Goal: Task Accomplishment & Management: Manage account settings

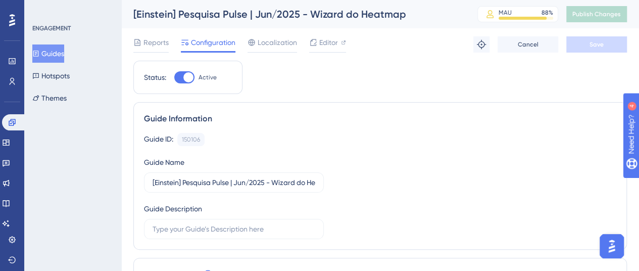
drag, startPoint x: 52, startPoint y: 55, endPoint x: 62, endPoint y: 54, distance: 10.7
click at [52, 55] on button "Guides" at bounding box center [48, 53] width 32 height 18
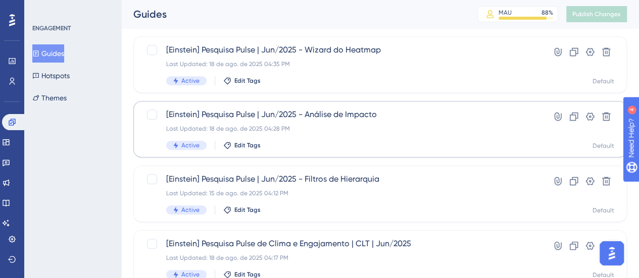
scroll to position [202, 0]
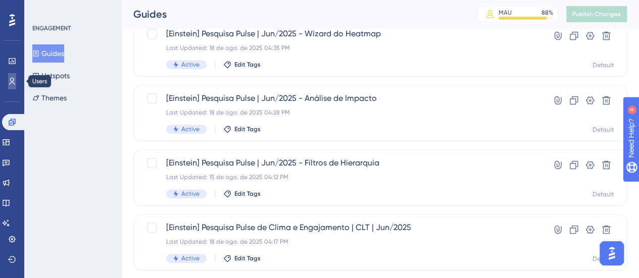
click at [8, 85] on link at bounding box center [12, 81] width 8 height 16
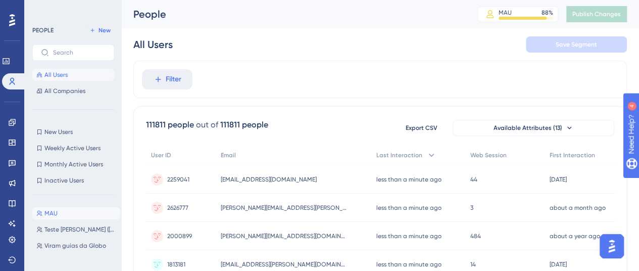
click at [67, 213] on button "[PERSON_NAME]" at bounding box center [76, 213] width 88 height 12
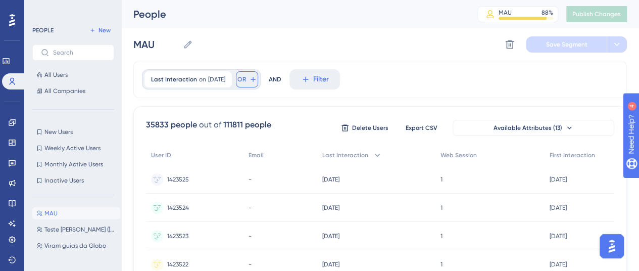
click at [257, 79] on icon at bounding box center [253, 79] width 8 height 8
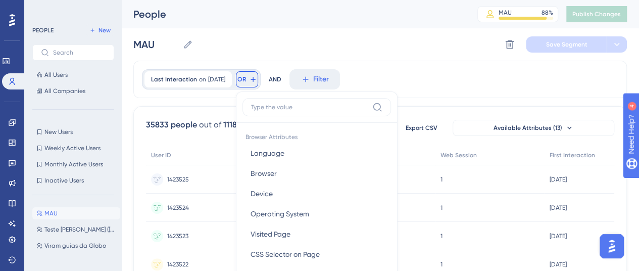
scroll to position [58, 0]
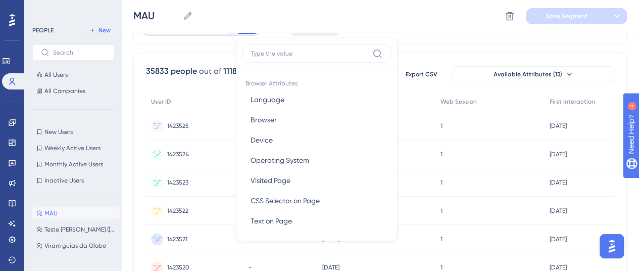
click at [398, 39] on div "Browser Attributes Language Language Browser Browser Device Device Operating Sy…" at bounding box center [317, 139] width 162 height 203
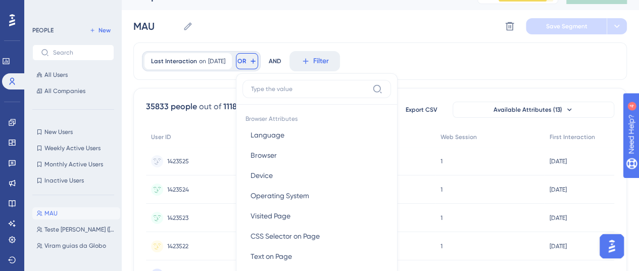
scroll to position [0, 0]
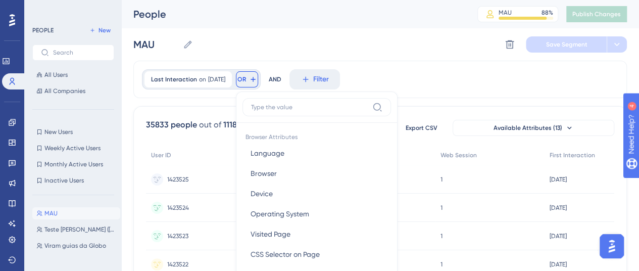
drag, startPoint x: 458, startPoint y: 80, endPoint x: 364, endPoint y: 91, distance: 95.2
click at [458, 80] on div "Last Interaction on [DATE] [DATE] Remove OR Browser Attributes Language Languag…" at bounding box center [380, 79] width 494 height 37
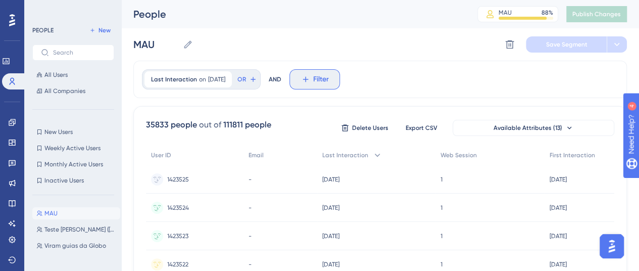
click at [329, 78] on span "Filter" at bounding box center [321, 79] width 16 height 12
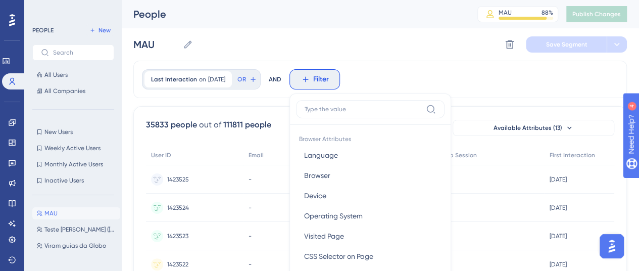
scroll to position [58, 0]
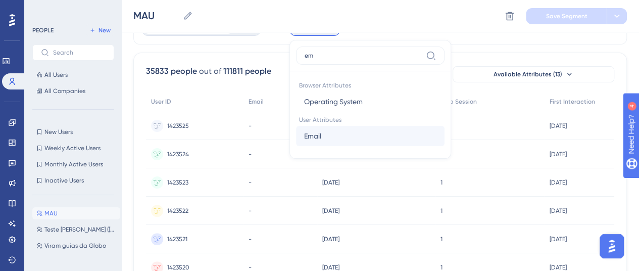
type input "em"
click at [385, 142] on button "Email Email" at bounding box center [370, 136] width 149 height 20
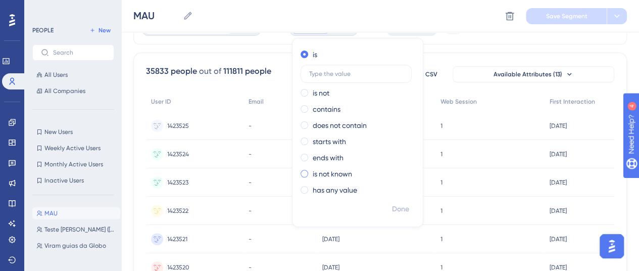
click at [352, 176] on label "is not known" at bounding box center [332, 174] width 39 height 12
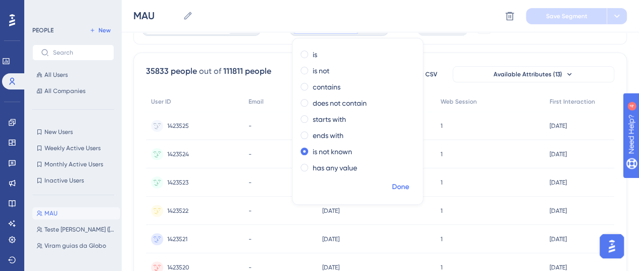
click at [409, 187] on span "Done" at bounding box center [400, 187] width 17 height 12
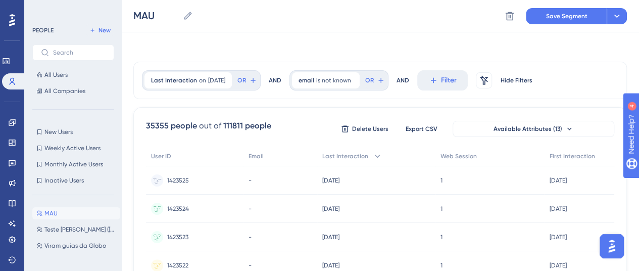
scroll to position [0, 0]
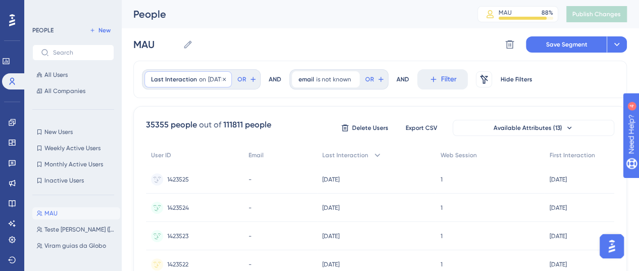
click at [208, 77] on span "[DATE]" at bounding box center [216, 79] width 17 height 8
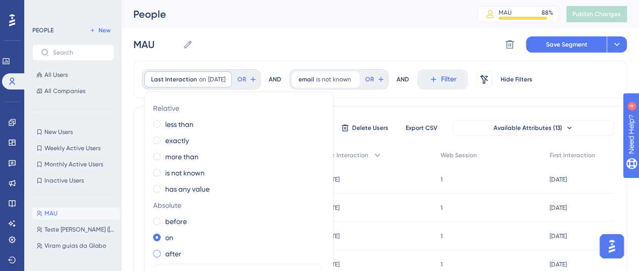
click at [182, 251] on div "after" at bounding box center [237, 254] width 168 height 12
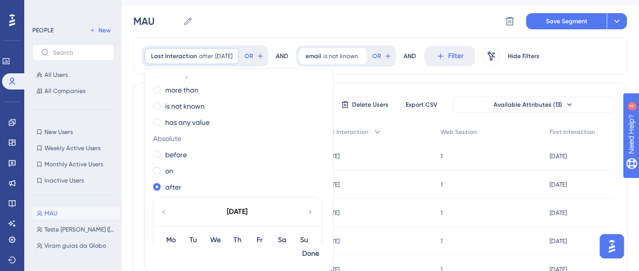
scroll to position [152, 0]
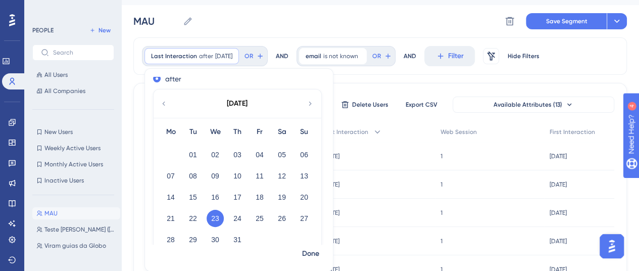
click at [213, 214] on button "23" at bounding box center [215, 218] width 17 height 17
click at [304, 252] on span "Done" at bounding box center [310, 254] width 17 height 12
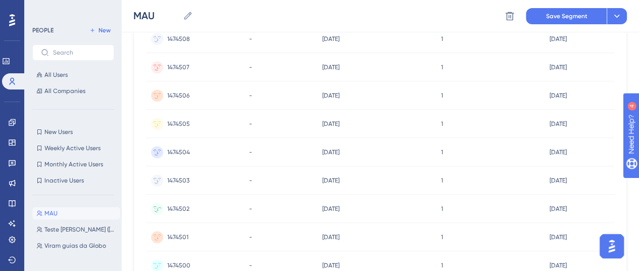
scroll to position [541, 0]
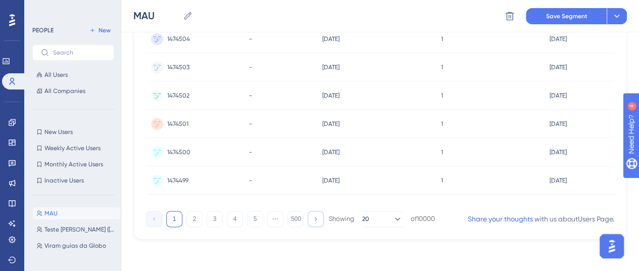
click at [311, 219] on button at bounding box center [316, 219] width 16 height 16
click at [296, 216] on button "500" at bounding box center [296, 219] width 16 height 16
click at [153, 219] on icon at bounding box center [154, 218] width 7 height 7
click at [176, 219] on button "1" at bounding box center [174, 219] width 16 height 16
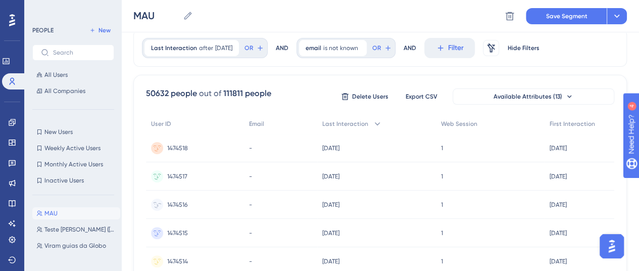
scroll to position [0, 0]
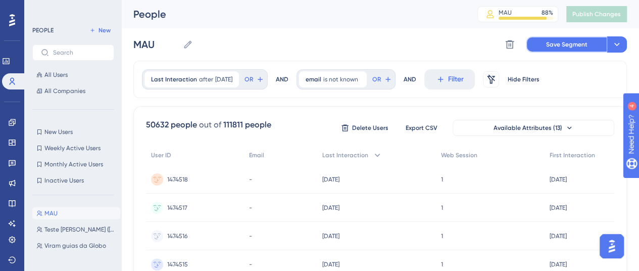
click at [545, 44] on button "Save Segment" at bounding box center [566, 44] width 81 height 16
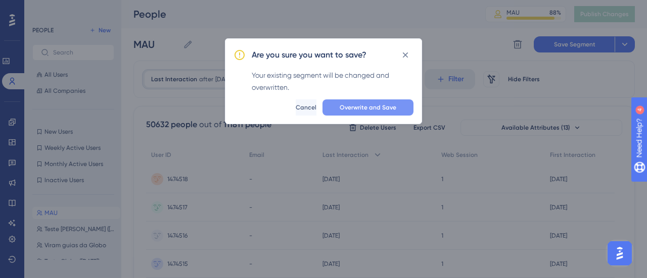
click at [353, 106] on span "Overwrite and Save" at bounding box center [368, 108] width 57 height 8
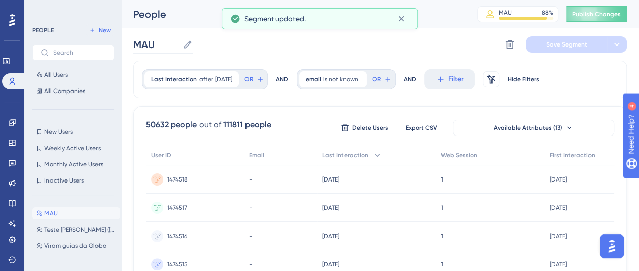
click at [190, 48] on icon at bounding box center [188, 44] width 10 height 10
click at [179, 48] on input "MAU" at bounding box center [155, 44] width 45 height 14
click at [136, 45] on input "MAU" at bounding box center [155, 44] width 45 height 14
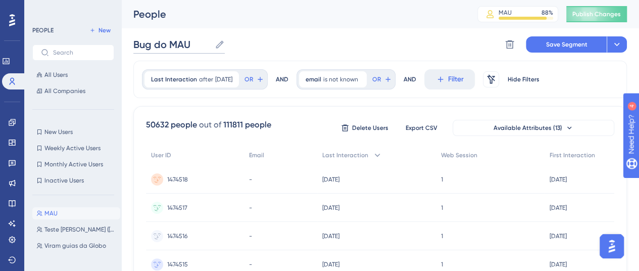
type input "Bug do MAU"
click at [575, 43] on span "Save Segment" at bounding box center [566, 44] width 41 height 8
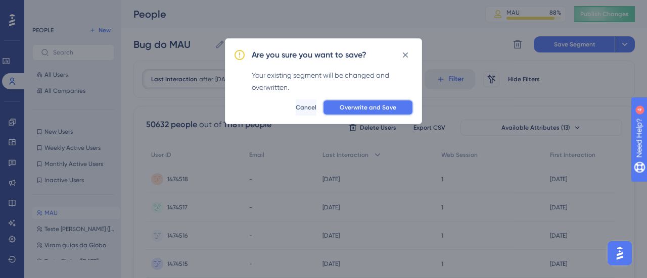
click at [385, 110] on span "Overwrite and Save" at bounding box center [368, 108] width 57 height 8
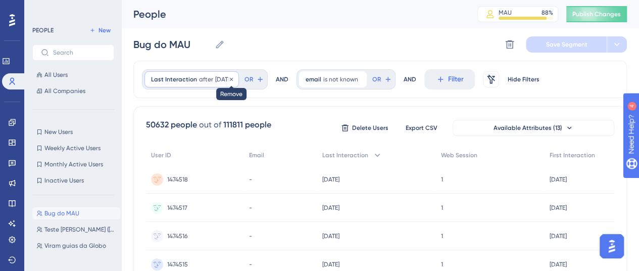
click at [233, 77] on icon at bounding box center [231, 78] width 3 height 3
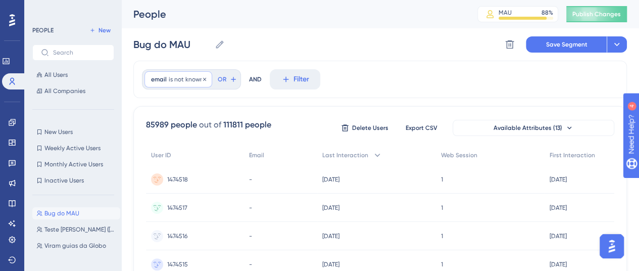
click at [185, 80] on span "is not known" at bounding box center [186, 79] width 35 height 8
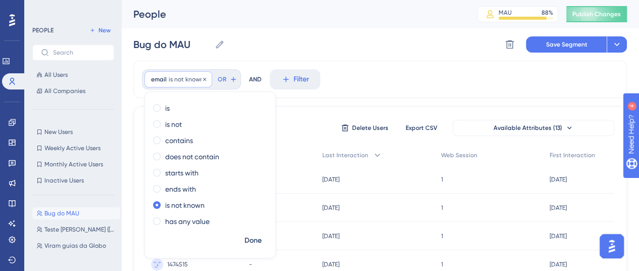
scroll to position [23, 0]
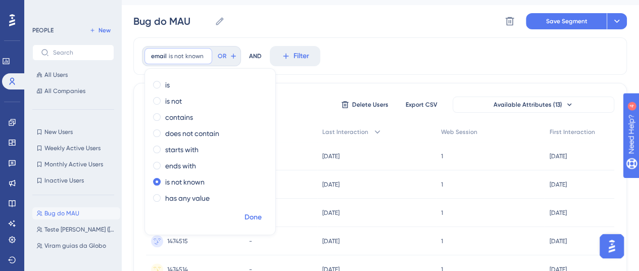
click at [259, 214] on span "Done" at bounding box center [253, 217] width 17 height 12
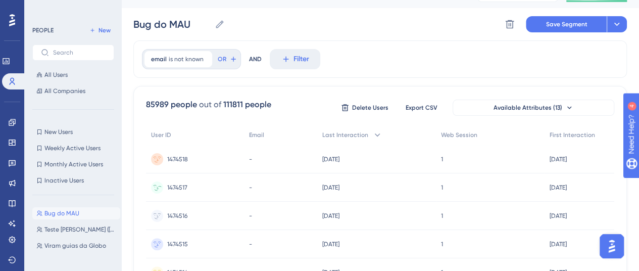
scroll to position [0, 0]
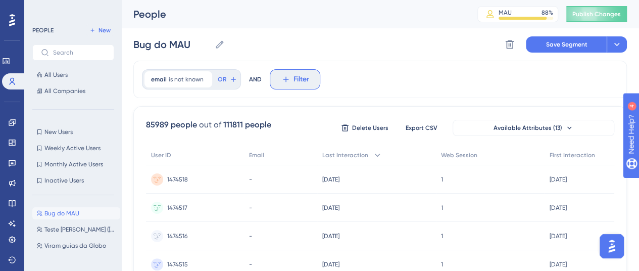
click at [304, 76] on span "Filter" at bounding box center [302, 79] width 16 height 12
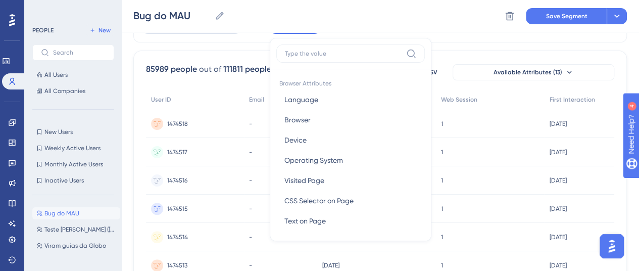
click at [394, 33] on div "email is not known Remove OR AND Filter Browser Attributes Language Language Br…" at bounding box center [380, 23] width 494 height 37
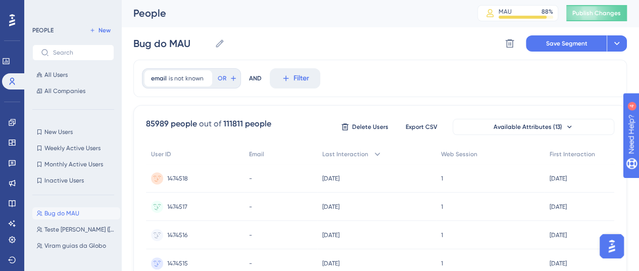
scroll to position [0, 0]
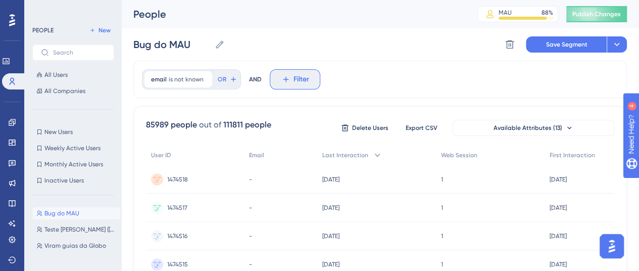
click at [281, 80] on icon at bounding box center [285, 79] width 9 height 9
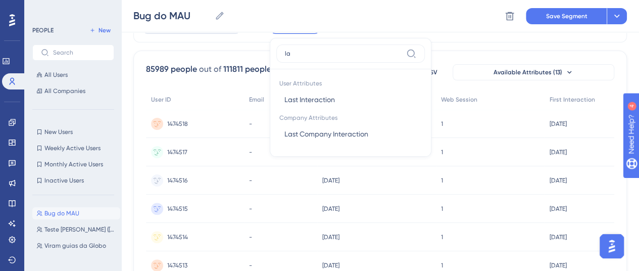
type input "l"
type input "fir"
click at [310, 101] on span "First Interaction" at bounding box center [310, 99] width 50 height 12
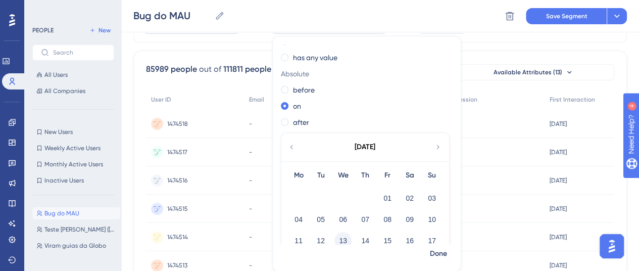
scroll to position [135, 0]
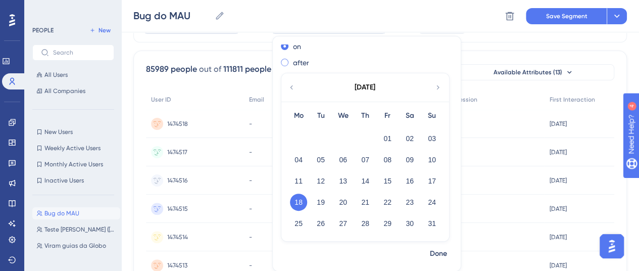
click at [283, 64] on span at bounding box center [285, 63] width 8 height 8
click at [292, 60] on input "radio" at bounding box center [292, 60] width 0 height 0
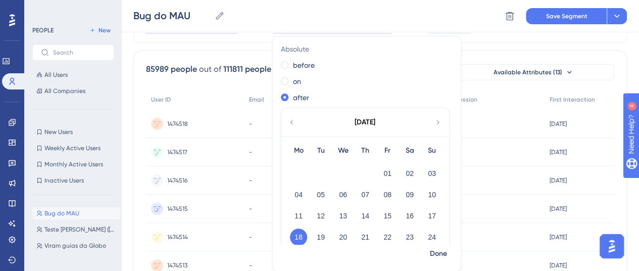
scroll to position [85, 0]
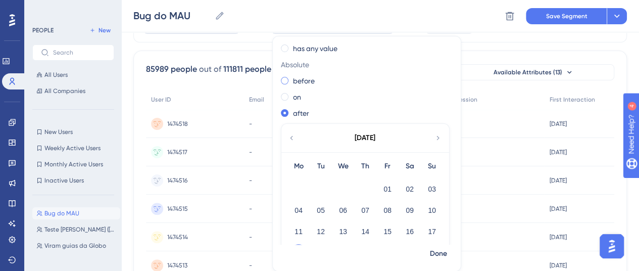
click at [297, 79] on label "before" at bounding box center [304, 81] width 22 height 12
click at [291, 138] on icon at bounding box center [292, 137] width 8 height 9
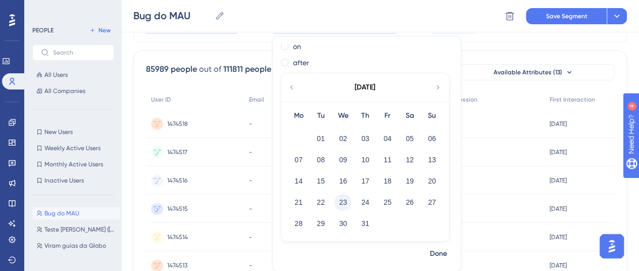
click at [335, 203] on button "23" at bounding box center [343, 202] width 17 height 17
click at [442, 254] on span "Done" at bounding box center [438, 254] width 17 height 12
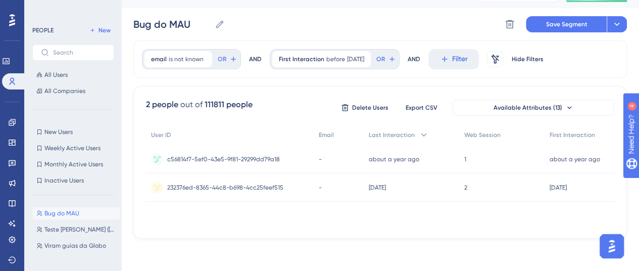
scroll to position [19, 0]
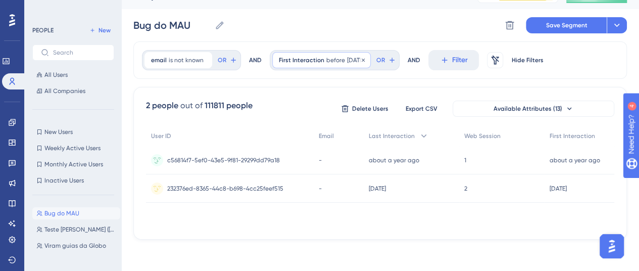
click at [314, 60] on span "First Interaction" at bounding box center [301, 60] width 45 height 8
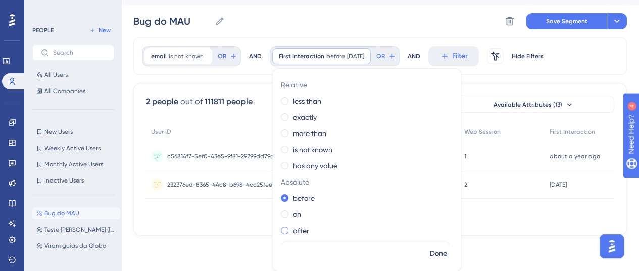
click at [296, 225] on label "after" at bounding box center [301, 230] width 16 height 12
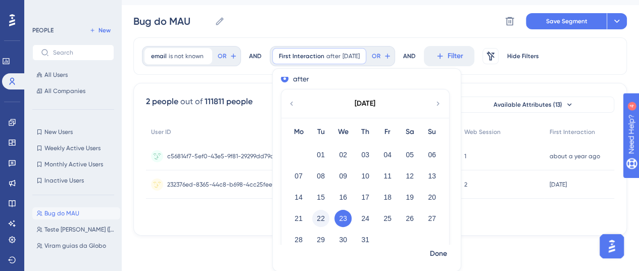
scroll to position [168, 0]
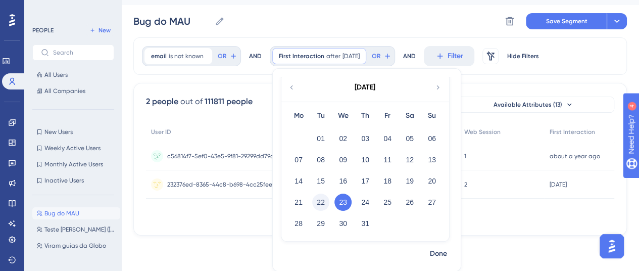
click at [316, 198] on button "22" at bounding box center [320, 202] width 17 height 17
click at [447, 256] on button "Done" at bounding box center [439, 254] width 28 height 18
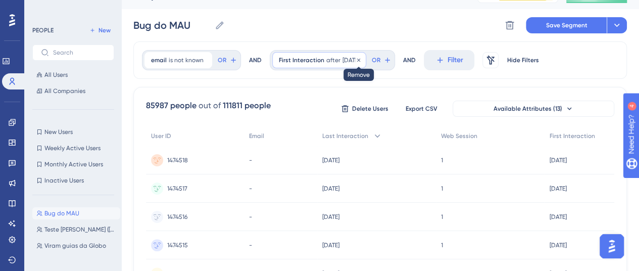
click at [360, 59] on icon at bounding box center [358, 59] width 3 height 3
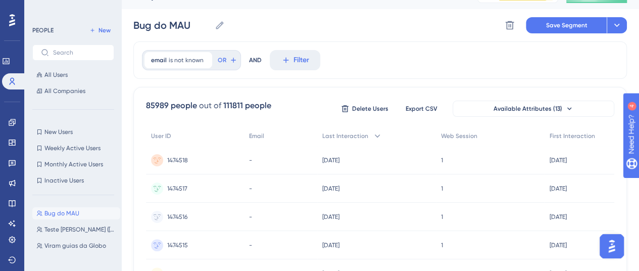
click at [537, 17] on button "Save Segment" at bounding box center [566, 25] width 81 height 16
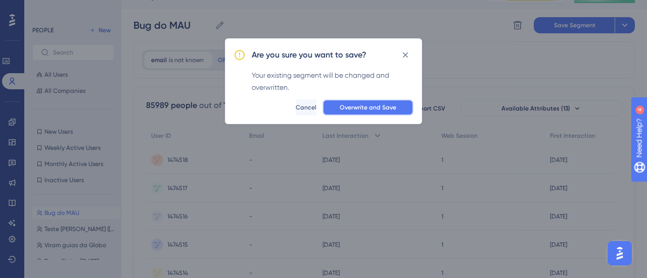
click at [385, 114] on button "Overwrite and Save" at bounding box center [367, 108] width 91 height 16
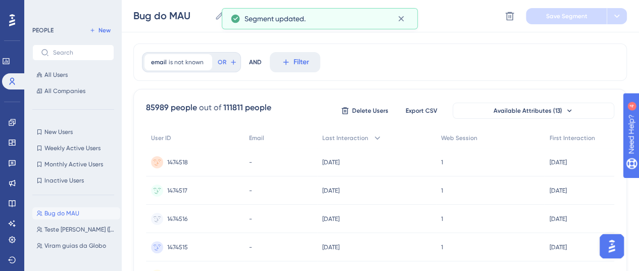
scroll to position [0, 0]
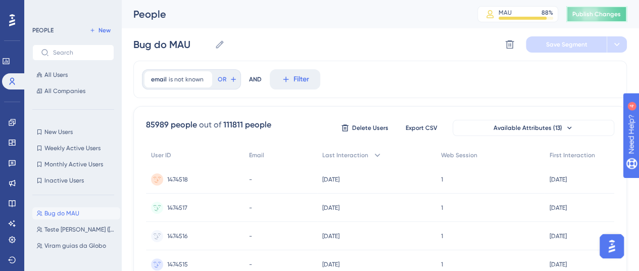
click at [614, 12] on span "Publish Changes" at bounding box center [597, 14] width 49 height 8
click at [172, 179] on span "1474518" at bounding box center [177, 179] width 21 height 8
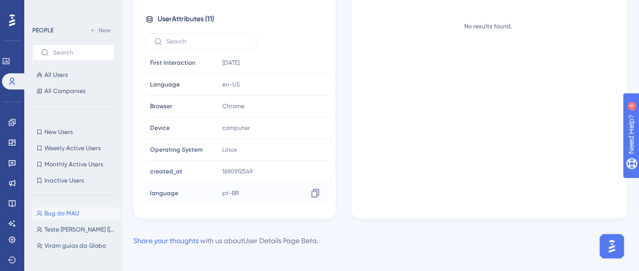
scroll to position [143, 0]
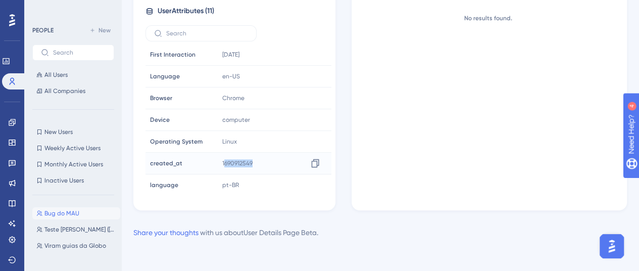
drag, startPoint x: 224, startPoint y: 162, endPoint x: 254, endPoint y: 163, distance: 29.8
click at [254, 163] on div "1690912549 Copy 1690912549" at bounding box center [272, 163] width 109 height 20
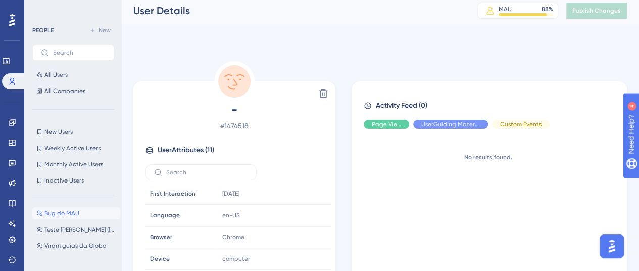
scroll to position [0, 0]
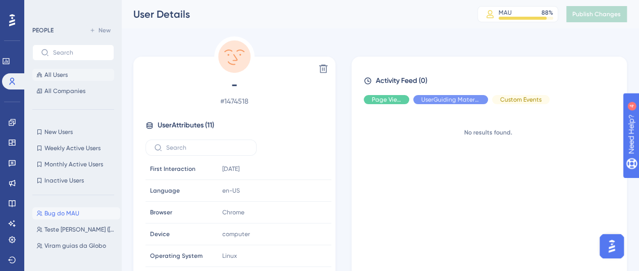
click at [79, 70] on button "All Users" at bounding box center [73, 75] width 82 height 12
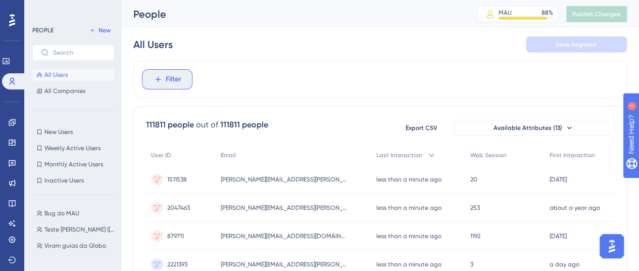
click at [161, 85] on button "Filter" at bounding box center [167, 79] width 51 height 20
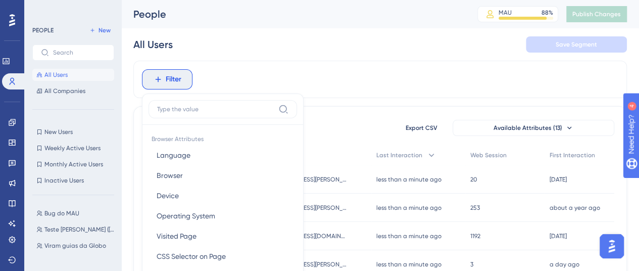
scroll to position [52, 0]
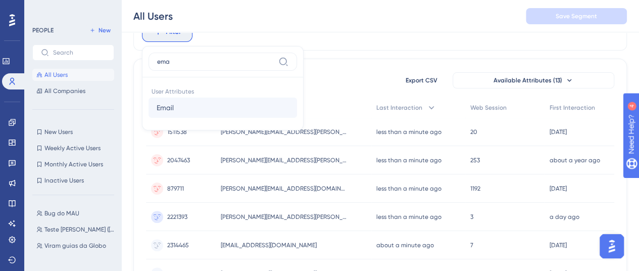
type input "ema"
click at [241, 105] on button "Email Email" at bounding box center [223, 108] width 149 height 20
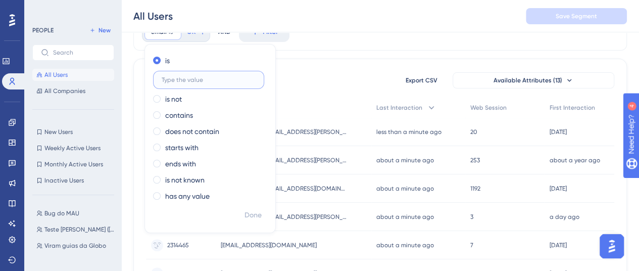
click at [199, 79] on input "text" at bounding box center [209, 79] width 94 height 7
paste input "[PERSON_NAME][EMAIL_ADDRESS][DOMAIN_NAME]"
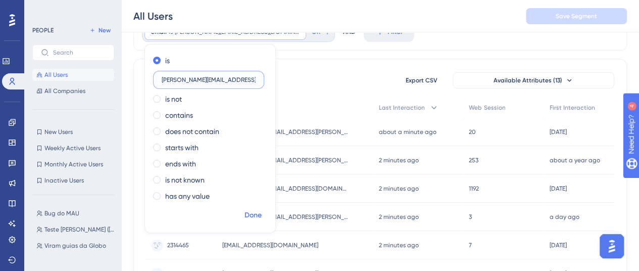
type input "[PERSON_NAME][EMAIL_ADDRESS][DOMAIN_NAME]"
click at [246, 213] on span "Done" at bounding box center [253, 215] width 17 height 12
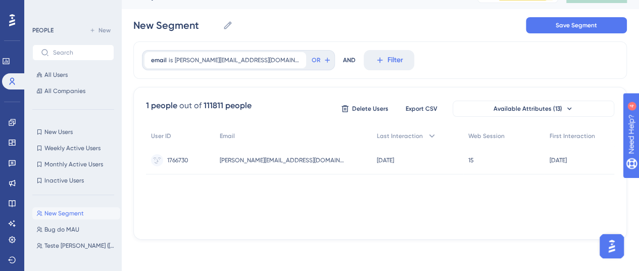
scroll to position [0, 0]
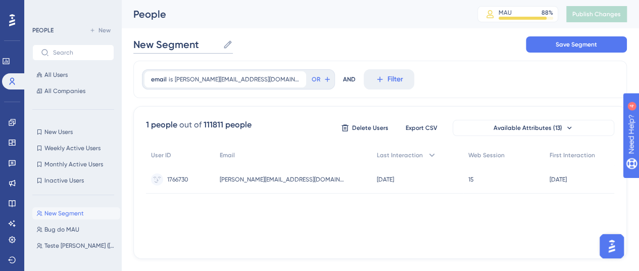
click at [174, 45] on input "New Segment" at bounding box center [175, 44] width 85 height 14
click at [209, 44] on input "Einstein - MBOI (08/2025)" at bounding box center [202, 44] width 139 height 14
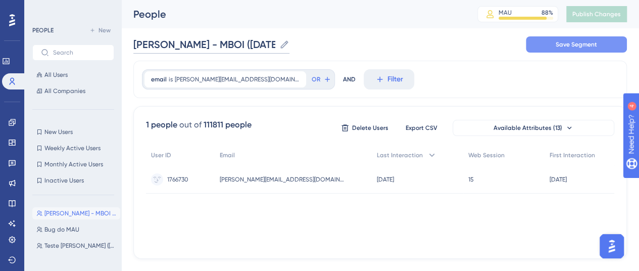
type input "[PERSON_NAME] - MBOI ([DATE])"
click at [560, 42] on span "Save Segment" at bounding box center [576, 44] width 41 height 8
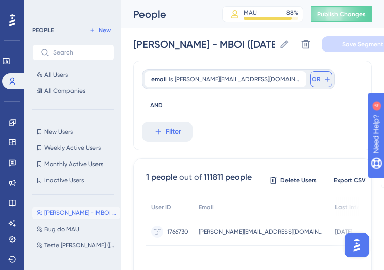
click at [312, 77] on span "OR" at bounding box center [316, 79] width 9 height 8
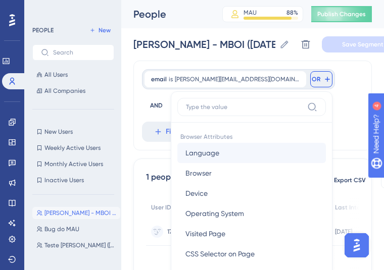
scroll to position [58, 0]
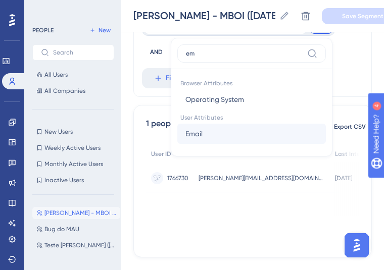
type input "em"
click at [241, 135] on button "Email Email" at bounding box center [251, 134] width 149 height 20
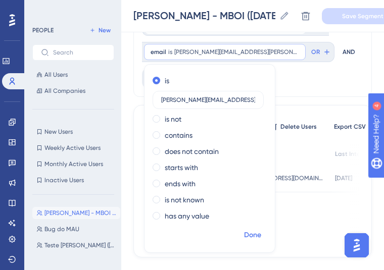
type input "[PERSON_NAME][EMAIL_ADDRESS][PERSON_NAME][PERSON_NAME][DOMAIN_NAME]"
click at [252, 238] on span "Done" at bounding box center [252, 235] width 17 height 12
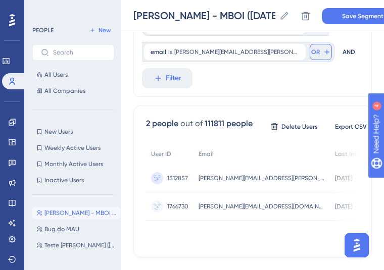
click at [323, 54] on icon at bounding box center [327, 52] width 8 height 8
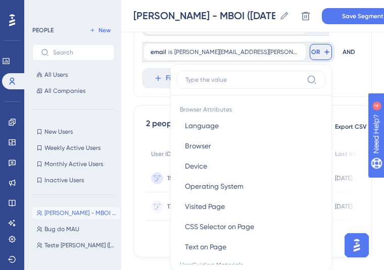
scroll to position [88, 0]
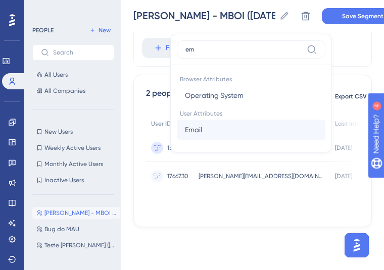
type input "em"
click at [177, 128] on button "Email Email" at bounding box center [251, 130] width 149 height 20
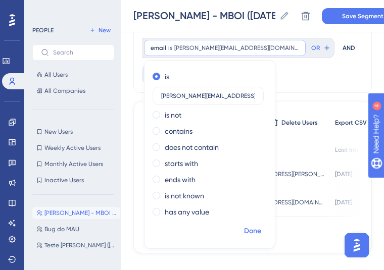
type input "[PERSON_NAME][EMAIL_ADDRESS][DOMAIN_NAME]"
click at [252, 228] on span "Done" at bounding box center [252, 231] width 17 height 12
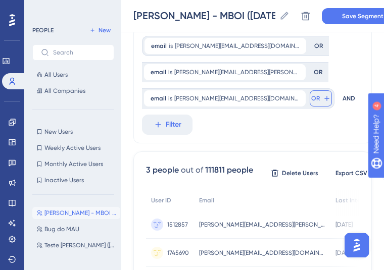
click at [324, 98] on icon at bounding box center [326, 98] width 5 height 5
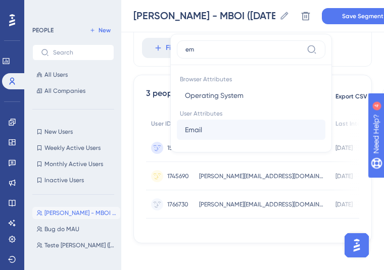
type input "em"
click at [177, 125] on button "Email Email" at bounding box center [251, 130] width 149 height 20
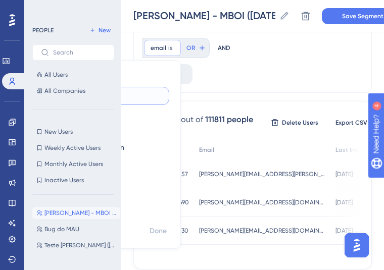
click at [161, 92] on input "text" at bounding box center [114, 95] width 94 height 7
paste input "[PERSON_NAME][EMAIL_ADDRESS][PERSON_NAME][DOMAIN_NAME]"
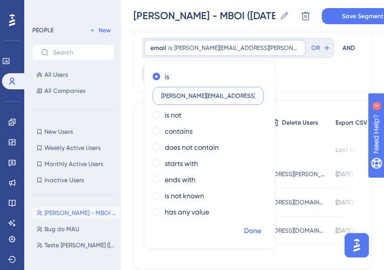
type input "[PERSON_NAME][EMAIL_ADDRESS][PERSON_NAME][DOMAIN_NAME]"
click at [249, 230] on span "Done" at bounding box center [252, 231] width 17 height 12
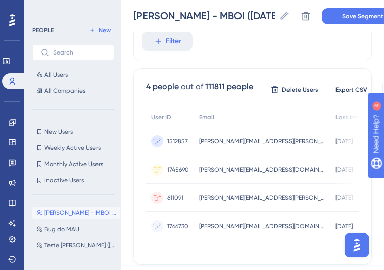
scroll to position [177, 0]
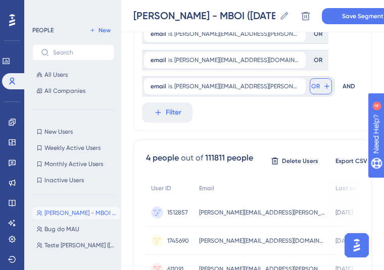
click at [311, 89] on span "OR" at bounding box center [315, 86] width 9 height 8
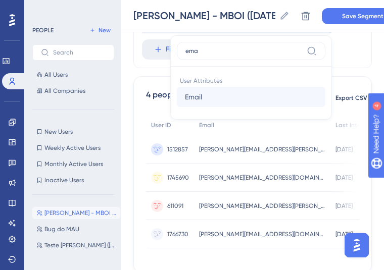
type input "ema"
click at [193, 100] on button "Email Email" at bounding box center [251, 97] width 149 height 20
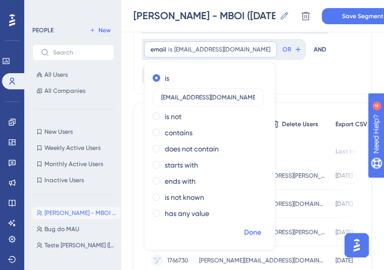
type input "[EMAIL_ADDRESS][DOMAIN_NAME]"
click at [252, 230] on span "Done" at bounding box center [252, 233] width 17 height 12
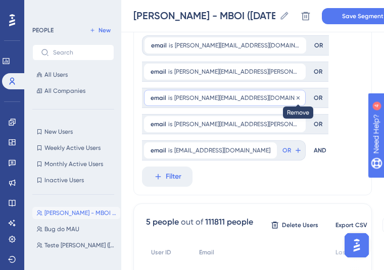
scroll to position [0, 0]
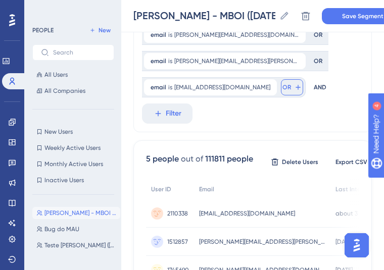
click at [281, 80] on button "OR" at bounding box center [292, 87] width 22 height 16
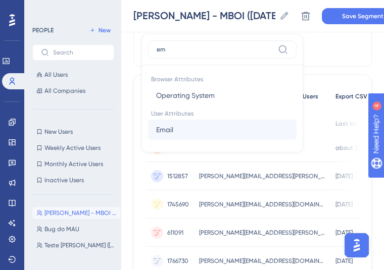
type input "em"
click at [187, 133] on button "Email Email" at bounding box center [222, 130] width 149 height 20
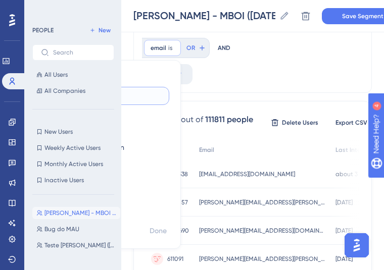
click at [161, 92] on input "text" at bounding box center [114, 95] width 94 height 7
paste input "[EMAIL_ADDRESS][DOMAIN_NAME]"
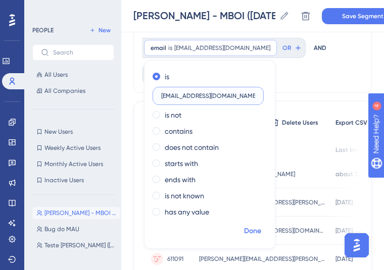
type input "[EMAIL_ADDRESS][DOMAIN_NAME]"
click at [250, 235] on span "Done" at bounding box center [252, 231] width 17 height 12
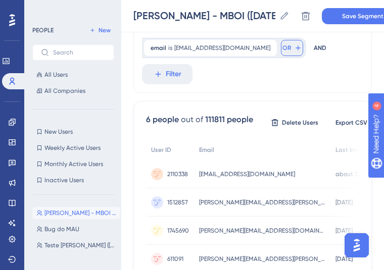
drag, startPoint x: 270, startPoint y: 44, endPoint x: 258, endPoint y: 51, distance: 13.8
click at [282, 44] on span "OR" at bounding box center [286, 48] width 9 height 8
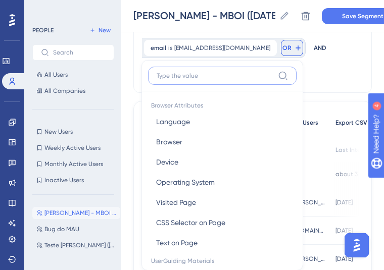
scroll to position [197, 0]
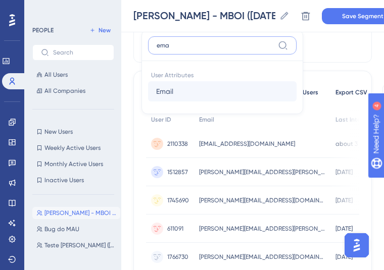
type input "ema"
click at [193, 84] on button "Email Email" at bounding box center [222, 91] width 149 height 20
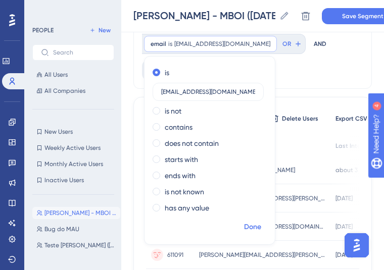
type input "[EMAIL_ADDRESS][DOMAIN_NAME]"
click at [259, 224] on span "Done" at bounding box center [252, 227] width 17 height 12
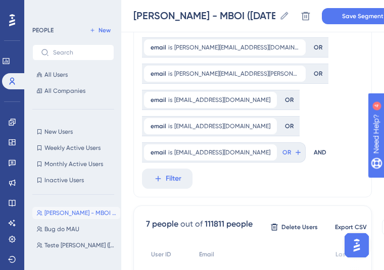
scroll to position [152, 0]
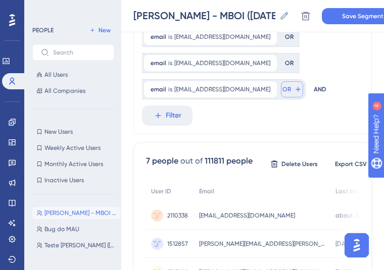
click at [282, 90] on button "OR" at bounding box center [292, 89] width 22 height 16
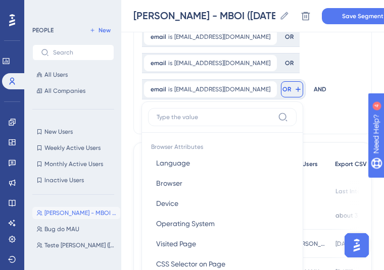
scroll to position [219, 0]
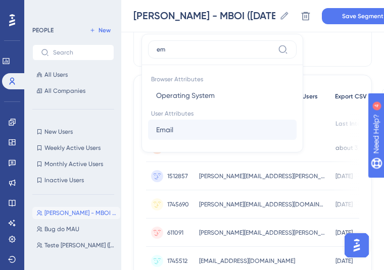
type input "em"
click at [185, 129] on button "Email Email" at bounding box center [222, 130] width 149 height 20
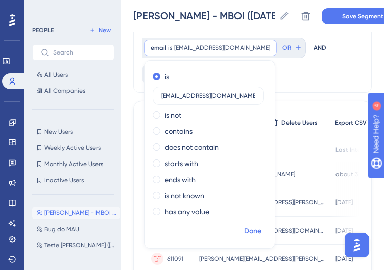
type input "[EMAIL_ADDRESS][DOMAIN_NAME]"
click at [254, 233] on span "Done" at bounding box center [252, 231] width 17 height 12
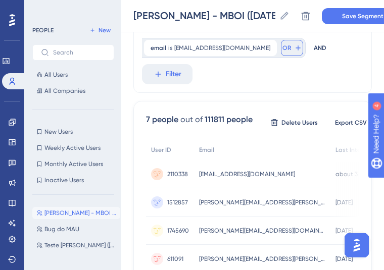
click at [282, 44] on span "OR" at bounding box center [286, 48] width 9 height 8
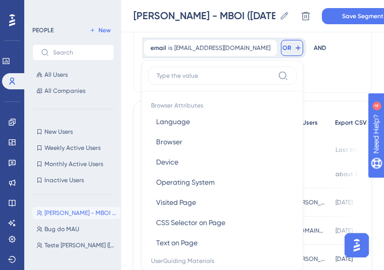
scroll to position [250, 0]
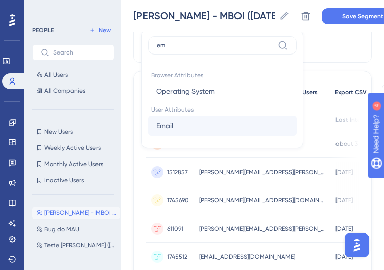
type input "em"
click at [186, 123] on button "Email Email" at bounding box center [222, 126] width 149 height 20
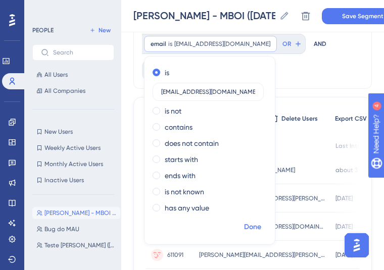
type input "[EMAIL_ADDRESS][DOMAIN_NAME]"
click at [251, 229] on span "Done" at bounding box center [252, 227] width 17 height 12
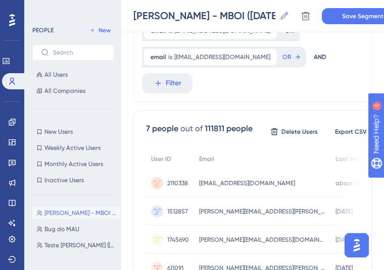
scroll to position [253, 0]
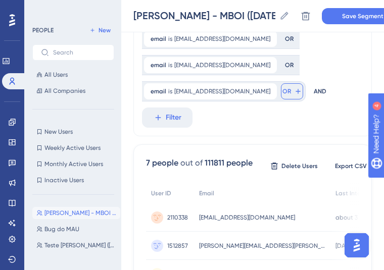
click at [294, 93] on icon at bounding box center [298, 91] width 8 height 8
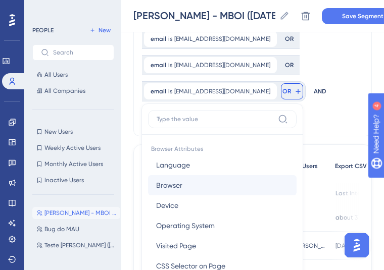
scroll to position [272, 0]
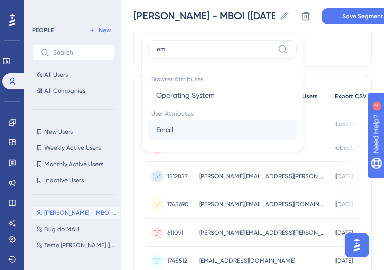
type input "em"
click at [194, 123] on button "Email Email" at bounding box center [222, 130] width 149 height 20
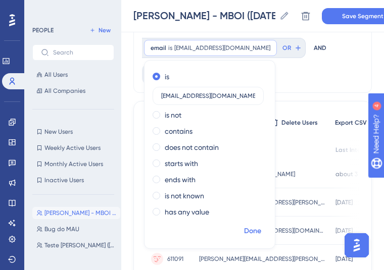
type input "[EMAIL_ADDRESS][DOMAIN_NAME]"
click at [248, 229] on span "Done" at bounding box center [252, 231] width 17 height 12
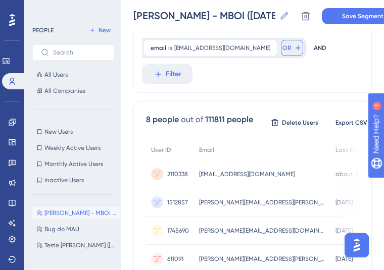
click at [282, 51] on span "OR" at bounding box center [286, 48] width 9 height 8
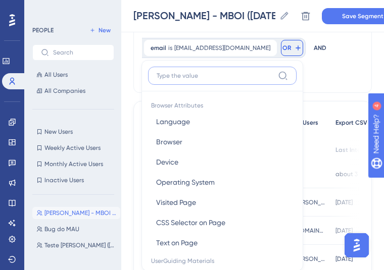
scroll to position [300, 0]
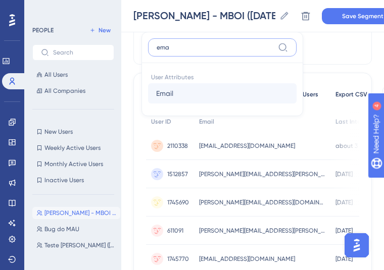
type input "ema"
click at [204, 92] on button "Email Email" at bounding box center [222, 93] width 149 height 20
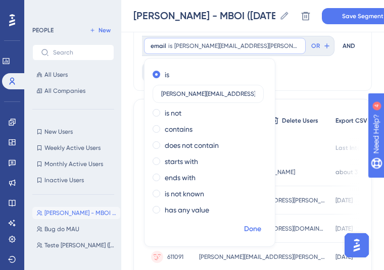
type input "[PERSON_NAME][EMAIL_ADDRESS][PERSON_NAME][DOMAIN_NAME]"
click at [255, 223] on span "Done" at bounding box center [252, 229] width 17 height 12
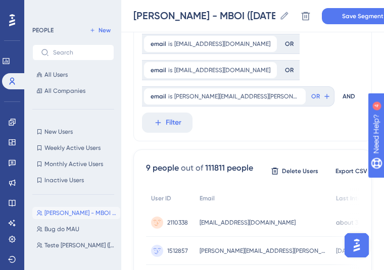
scroll to position [199, 0]
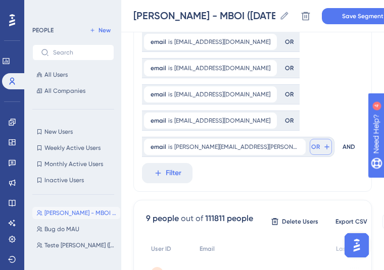
click at [323, 147] on icon at bounding box center [327, 147] width 8 height 8
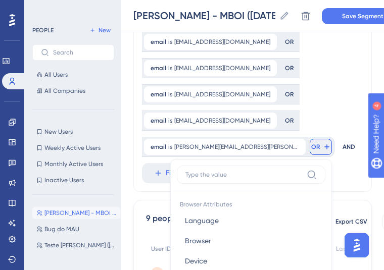
scroll to position [323, 0]
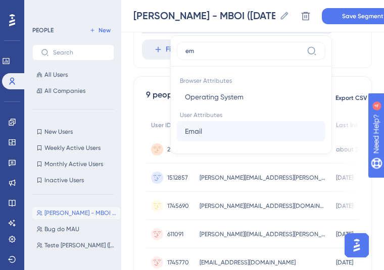
type input "em"
click at [206, 135] on button "Email Email" at bounding box center [251, 131] width 149 height 20
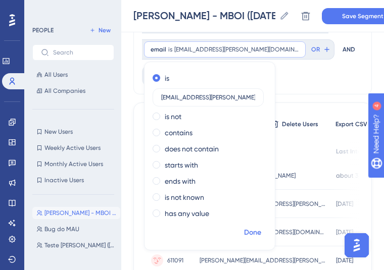
type input "[EMAIL_ADDRESS][PERSON_NAME][DOMAIN_NAME]"
click at [251, 231] on span "Done" at bounding box center [252, 233] width 17 height 12
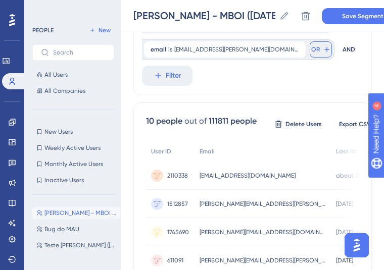
click at [311, 51] on span "OR" at bounding box center [315, 49] width 9 height 8
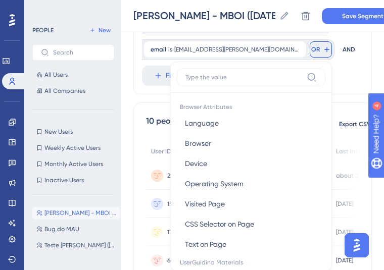
scroll to position [346, 0]
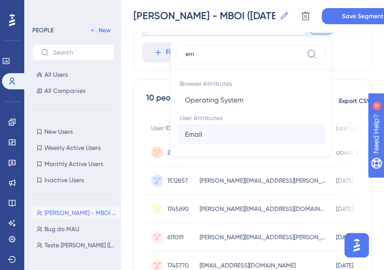
type input "em"
click at [198, 138] on button "Email Email" at bounding box center [251, 134] width 149 height 20
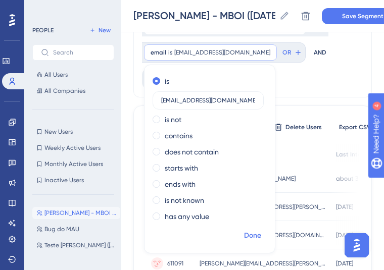
type input "[EMAIL_ADDRESS][DOMAIN_NAME]"
click at [257, 240] on span "Done" at bounding box center [252, 236] width 17 height 12
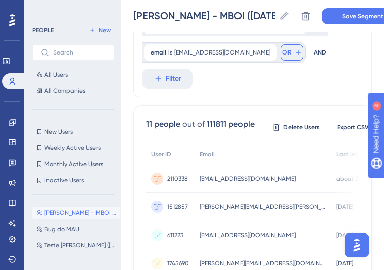
click at [284, 51] on button "OR" at bounding box center [292, 52] width 22 height 16
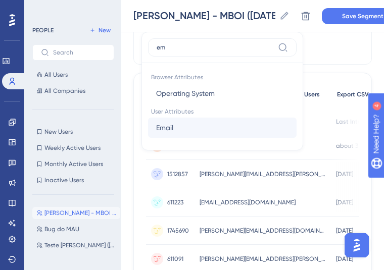
type input "em"
click at [190, 122] on button "Email Email" at bounding box center [222, 128] width 149 height 20
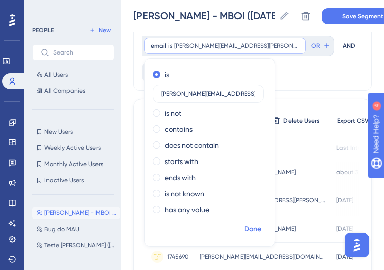
type input "[PERSON_NAME][EMAIL_ADDRESS][PERSON_NAME][DOMAIN_NAME]"
click at [260, 235] on span "Done" at bounding box center [252, 229] width 17 height 12
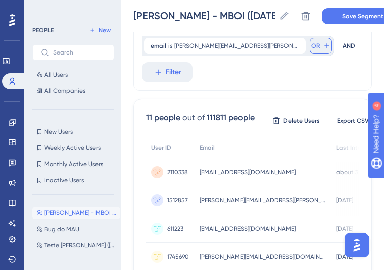
click at [311, 44] on span "OR" at bounding box center [315, 46] width 9 height 8
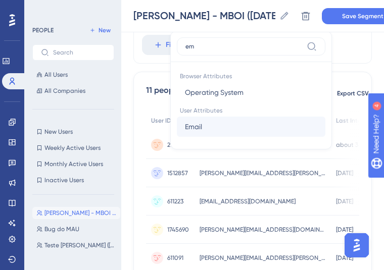
type input "em"
click at [187, 127] on button "Email Email" at bounding box center [251, 127] width 149 height 20
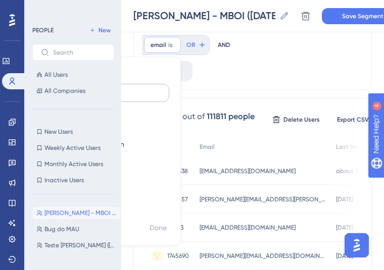
click at [169, 84] on label at bounding box center [113, 93] width 111 height 18
click at [161, 89] on input "text" at bounding box center [114, 92] width 94 height 7
paste input "[PERSON_NAME][EMAIL_ADDRESS][PERSON_NAME][DOMAIN_NAME]"
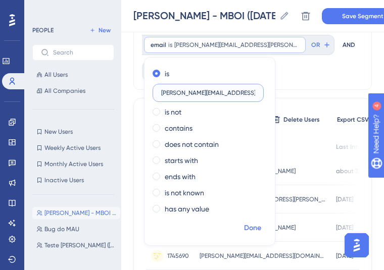
type input "[PERSON_NAME][EMAIL_ADDRESS][PERSON_NAME][DOMAIN_NAME]"
click at [245, 224] on span "Done" at bounding box center [252, 228] width 17 height 12
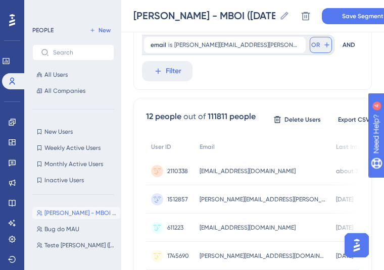
click at [310, 51] on button "OR" at bounding box center [321, 45] width 22 height 16
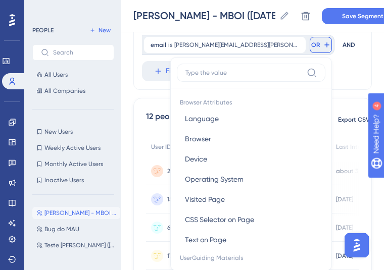
scroll to position [435, 0]
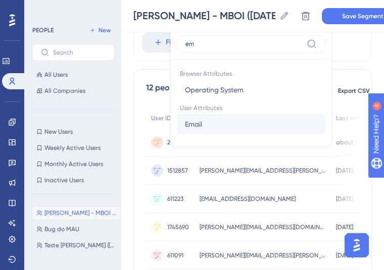
type input "em"
click at [208, 116] on button "Email Email" at bounding box center [251, 124] width 149 height 20
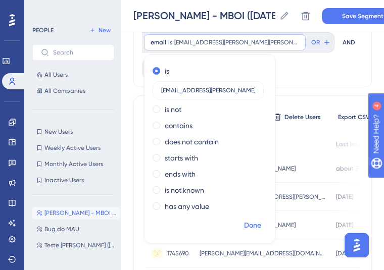
type input "[EMAIL_ADDRESS][PERSON_NAME][PERSON_NAME][DOMAIN_NAME]"
click at [257, 222] on span "Done" at bounding box center [252, 226] width 17 height 12
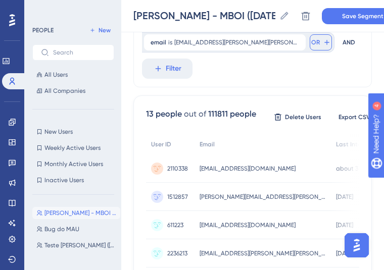
drag, startPoint x: 266, startPoint y: 46, endPoint x: 262, endPoint y: 49, distance: 5.5
click at [323, 45] on icon at bounding box center [327, 42] width 8 height 8
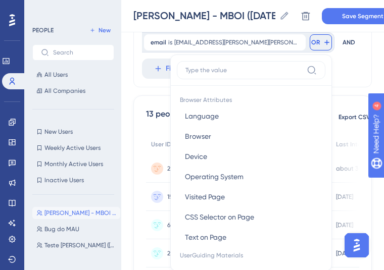
scroll to position [461, 0]
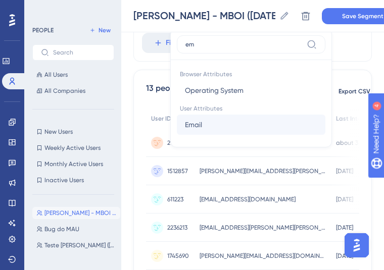
type input "em"
click at [177, 126] on button "Email Email" at bounding box center [251, 125] width 149 height 20
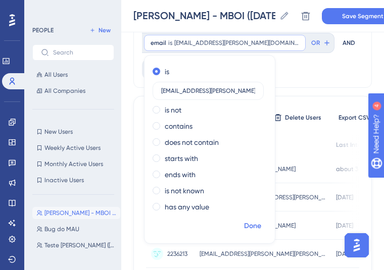
type input "[EMAIL_ADDRESS][PERSON_NAME][DOMAIN_NAME]"
click at [249, 229] on span "Done" at bounding box center [252, 226] width 17 height 12
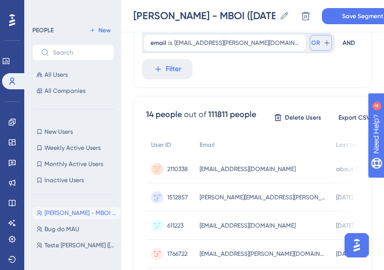
click at [310, 46] on button "OR" at bounding box center [321, 43] width 22 height 16
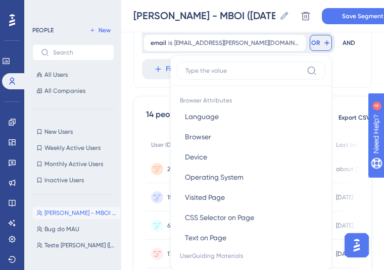
scroll to position [489, 0]
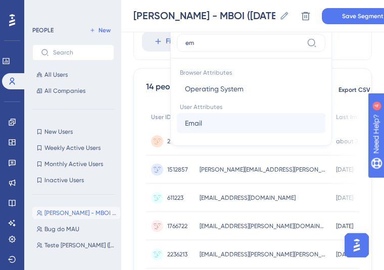
type input "em"
click at [185, 119] on button "Email Email" at bounding box center [251, 123] width 149 height 20
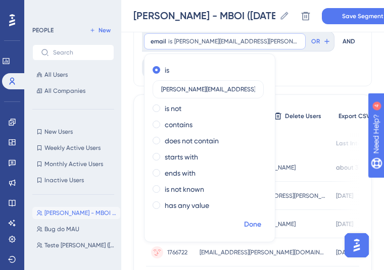
type input "[PERSON_NAME][EMAIL_ADDRESS][PERSON_NAME][DOMAIN_NAME]"
click at [245, 228] on span "Done" at bounding box center [252, 225] width 17 height 12
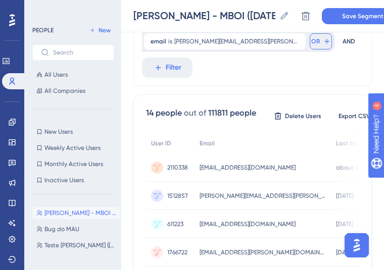
click at [311, 40] on span "OR" at bounding box center [315, 41] width 9 height 8
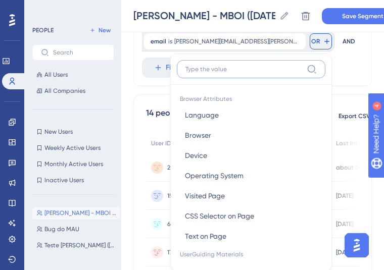
scroll to position [515, 0]
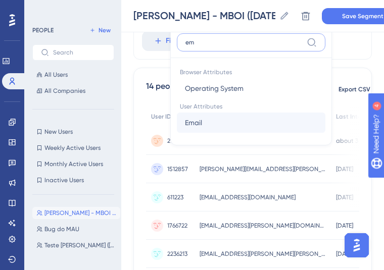
type input "em"
click at [180, 127] on button "Email Email" at bounding box center [251, 123] width 149 height 20
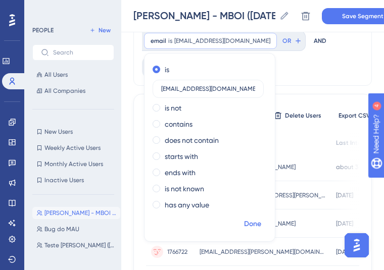
type input "[EMAIL_ADDRESS][DOMAIN_NAME]"
click at [253, 227] on span "Done" at bounding box center [252, 224] width 17 height 12
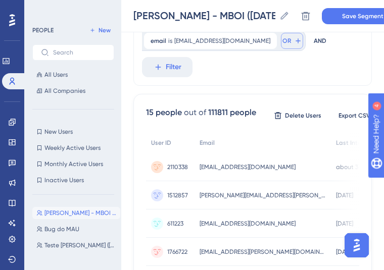
click at [282, 44] on span "OR" at bounding box center [286, 41] width 9 height 8
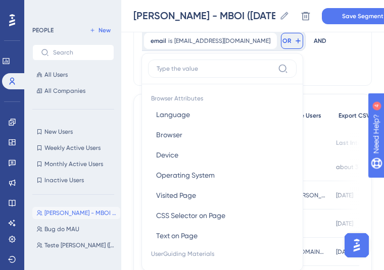
scroll to position [534, 0]
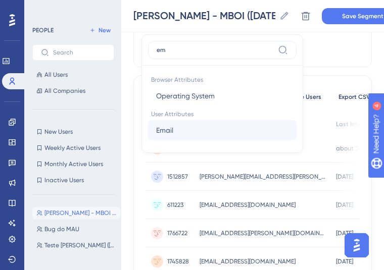
type input "em"
click at [188, 135] on button "Email Email" at bounding box center [222, 130] width 149 height 20
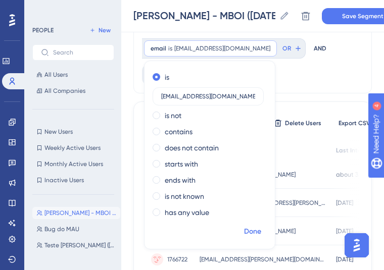
type input "[EMAIL_ADDRESS][DOMAIN_NAME]"
click at [249, 232] on span "Done" at bounding box center [252, 232] width 17 height 12
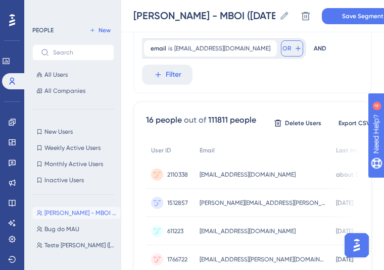
click at [281, 54] on button "OR" at bounding box center [292, 48] width 22 height 16
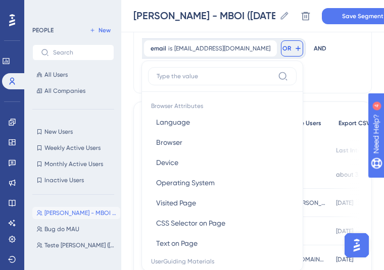
scroll to position [565, 0]
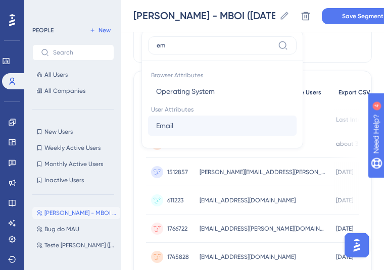
type input "em"
click at [182, 121] on button "Email Email" at bounding box center [222, 126] width 149 height 20
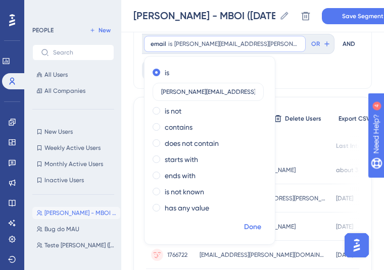
type input "[PERSON_NAME][EMAIL_ADDRESS][PERSON_NAME][DOMAIN_NAME]"
click at [256, 222] on span "Done" at bounding box center [252, 227] width 17 height 12
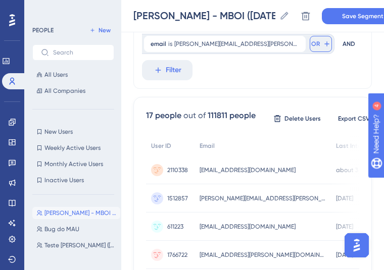
click at [311, 47] on span "OR" at bounding box center [315, 44] width 9 height 8
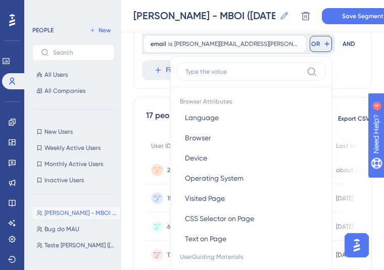
scroll to position [585, 0]
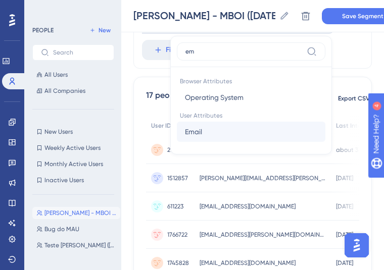
type input "em"
click at [177, 124] on button "Email Email" at bounding box center [251, 132] width 149 height 20
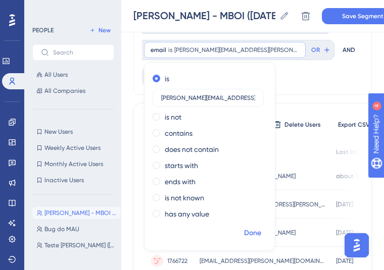
type input "[PERSON_NAME][EMAIL_ADDRESS][PERSON_NAME][PERSON_NAME][DOMAIN_NAME]"
click at [258, 234] on span "Done" at bounding box center [252, 233] width 17 height 12
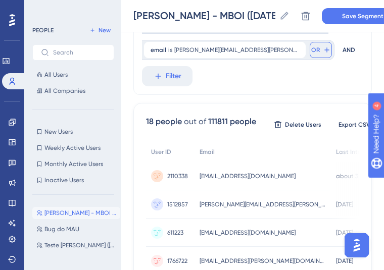
click at [323, 49] on icon at bounding box center [327, 50] width 8 height 8
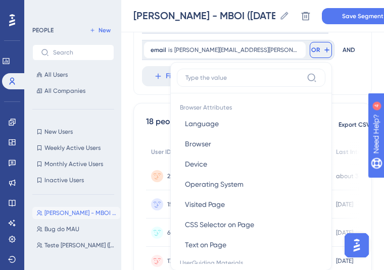
scroll to position [617, 0]
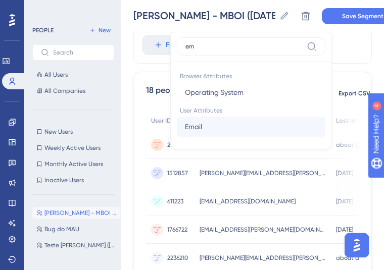
type input "em"
click at [186, 121] on button "Email Email" at bounding box center [251, 127] width 149 height 20
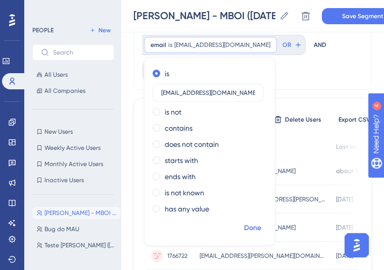
type input "[EMAIL_ADDRESS][DOMAIN_NAME]"
click at [250, 234] on button "Done" at bounding box center [253, 228] width 28 height 18
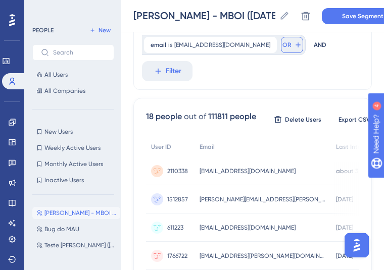
click at [281, 44] on button "OR" at bounding box center [292, 45] width 22 height 16
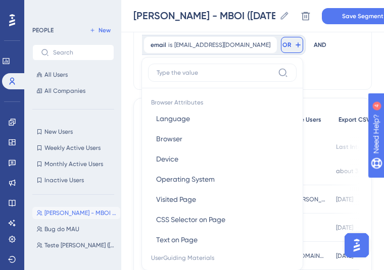
scroll to position [645, 0]
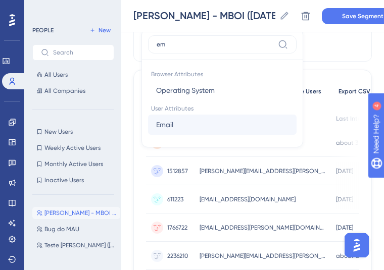
type input "em"
click at [178, 123] on button "Email Email" at bounding box center [222, 125] width 149 height 20
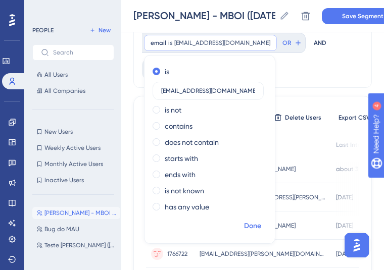
type input "[EMAIL_ADDRESS][DOMAIN_NAME]"
click at [251, 224] on span "Done" at bounding box center [252, 226] width 17 height 12
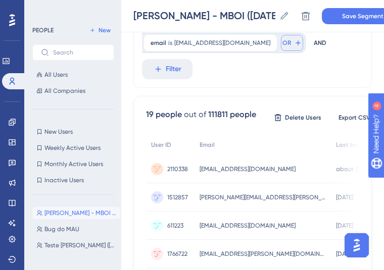
click at [281, 41] on button "OR" at bounding box center [292, 43] width 22 height 16
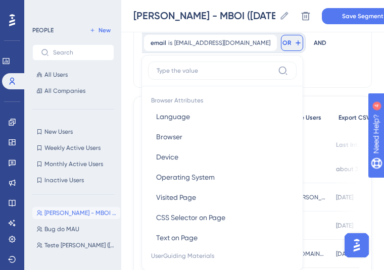
scroll to position [673, 0]
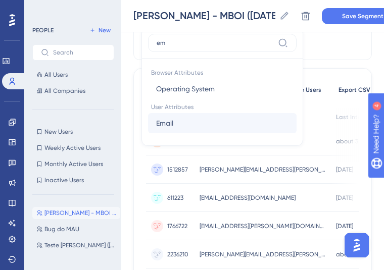
type input "em"
click at [189, 122] on button "Email Email" at bounding box center [222, 123] width 149 height 20
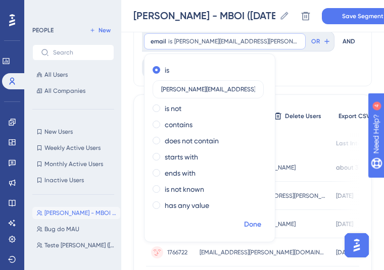
type input "[PERSON_NAME][EMAIL_ADDRESS][PERSON_NAME][DOMAIN_NAME]"
click at [248, 223] on span "Done" at bounding box center [252, 225] width 17 height 12
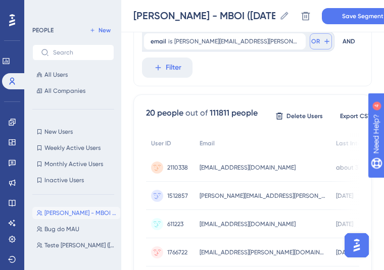
click at [311, 42] on span "OR" at bounding box center [315, 41] width 9 height 8
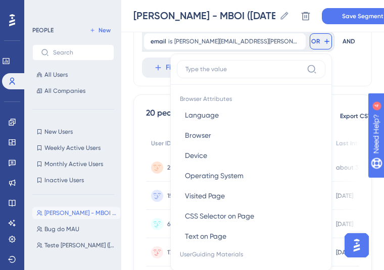
scroll to position [699, 0]
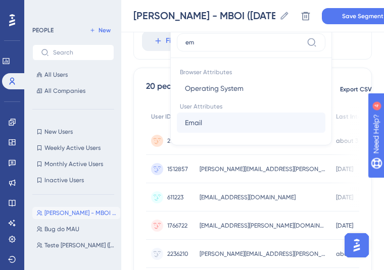
type input "em"
click at [202, 124] on button "Email Email" at bounding box center [251, 123] width 149 height 20
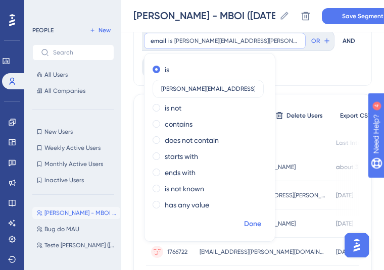
type input "[PERSON_NAME][EMAIL_ADDRESS][PERSON_NAME][DOMAIN_NAME]"
click at [256, 223] on span "Done" at bounding box center [252, 224] width 17 height 12
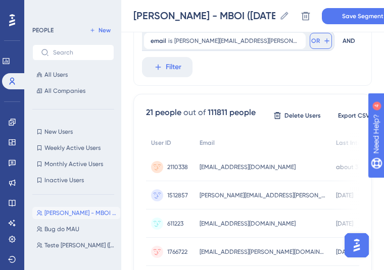
click at [311, 43] on span "OR" at bounding box center [315, 41] width 9 height 8
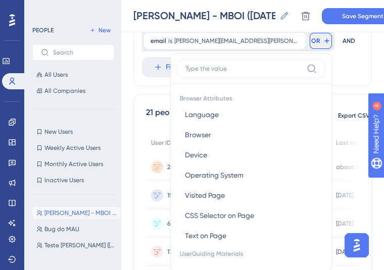
scroll to position [726, 0]
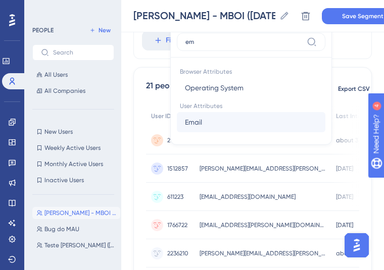
type input "em"
click at [196, 127] on button "Email Email" at bounding box center [251, 122] width 149 height 20
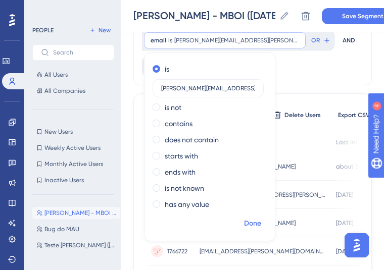
type input "[PERSON_NAME][EMAIL_ADDRESS][PERSON_NAME][DOMAIN_NAME]"
click at [264, 223] on button "Done" at bounding box center [253, 224] width 28 height 18
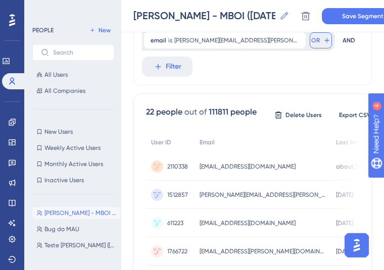
click at [324, 40] on icon at bounding box center [326, 40] width 5 height 5
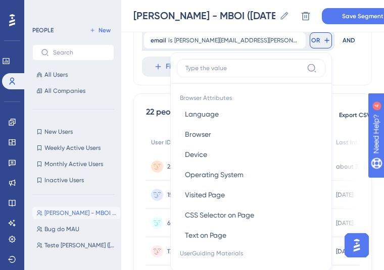
scroll to position [753, 0]
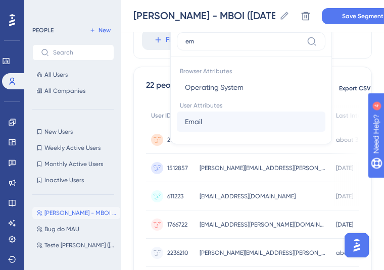
type input "em"
click at [198, 113] on button "Email Email" at bounding box center [251, 122] width 149 height 20
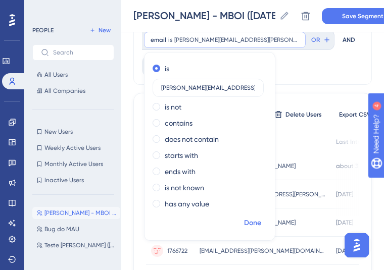
type input "[PERSON_NAME][EMAIL_ADDRESS][PERSON_NAME][DOMAIN_NAME]"
click at [246, 216] on button "Done" at bounding box center [253, 223] width 28 height 18
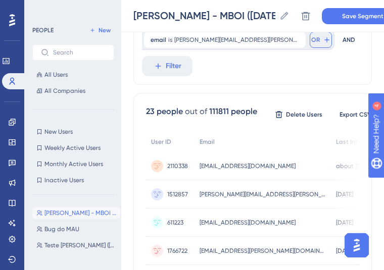
click at [310, 45] on button "OR" at bounding box center [321, 40] width 22 height 16
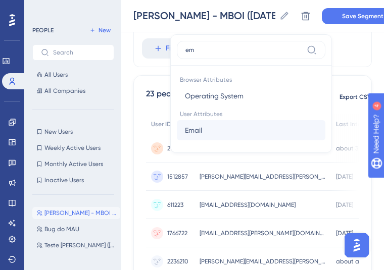
type input "em"
click at [197, 134] on button "Email Email" at bounding box center [251, 130] width 149 height 20
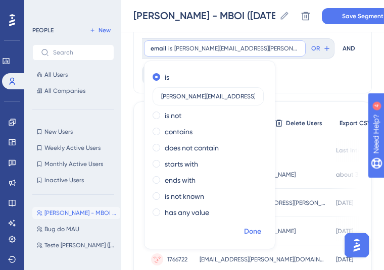
type input "[PERSON_NAME][EMAIL_ADDRESS][PERSON_NAME][DOMAIN_NAME]"
click at [262, 226] on button "Done" at bounding box center [253, 232] width 28 height 18
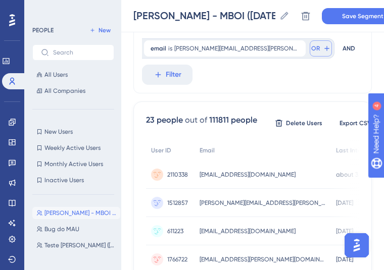
click at [311, 51] on span "OR" at bounding box center [315, 48] width 9 height 8
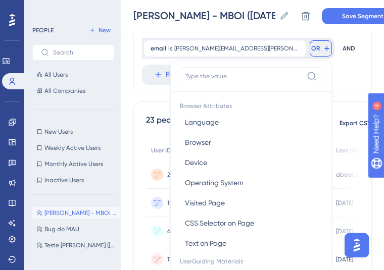
scroll to position [793, 0]
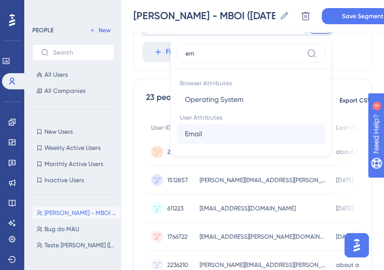
type input "em"
click at [178, 129] on button "Email Email" at bounding box center [251, 134] width 149 height 20
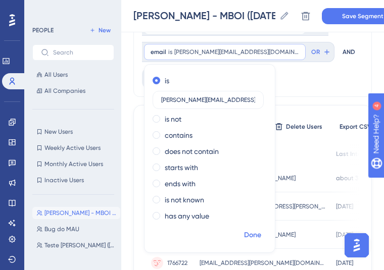
type input "[PERSON_NAME][EMAIL_ADDRESS][DOMAIN_NAME]"
click at [256, 231] on span "Done" at bounding box center [252, 235] width 17 height 12
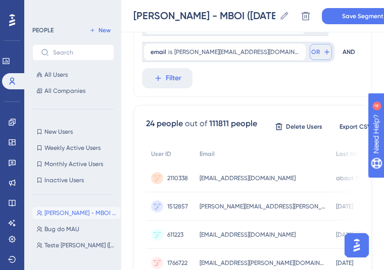
click at [310, 57] on button "OR" at bounding box center [321, 52] width 22 height 16
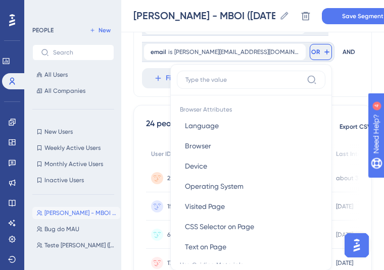
scroll to position [818, 0]
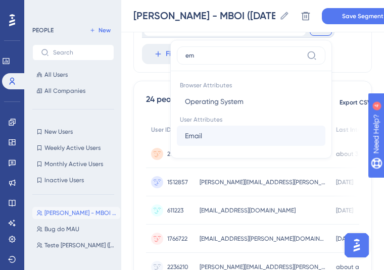
type input "em"
click at [206, 140] on button "Email Email" at bounding box center [251, 136] width 149 height 20
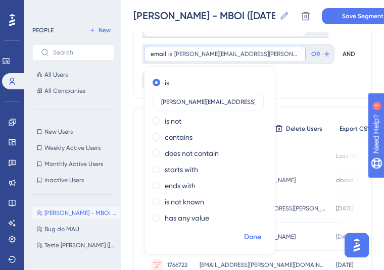
type input "[PERSON_NAME][EMAIL_ADDRESS][PERSON_NAME][DOMAIN_NAME]"
click at [249, 239] on span "Done" at bounding box center [252, 237] width 17 height 12
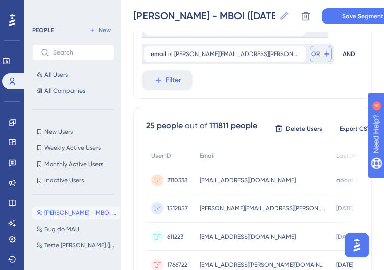
click at [323, 54] on icon at bounding box center [327, 54] width 8 height 8
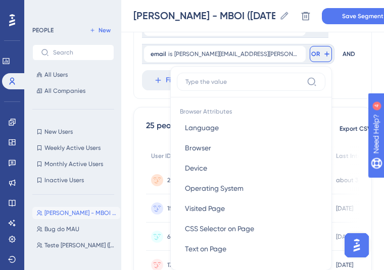
scroll to position [851, 0]
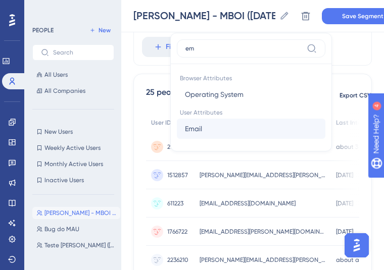
type input "em"
click at [228, 132] on button "Email Email" at bounding box center [251, 129] width 149 height 20
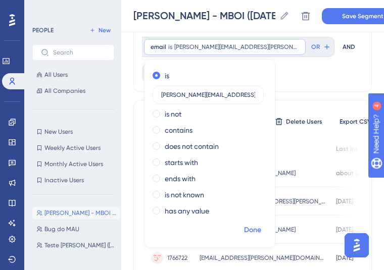
type input "[PERSON_NAME][EMAIL_ADDRESS][PERSON_NAME][PERSON_NAME][DOMAIN_NAME]"
click at [248, 228] on span "Done" at bounding box center [252, 230] width 17 height 12
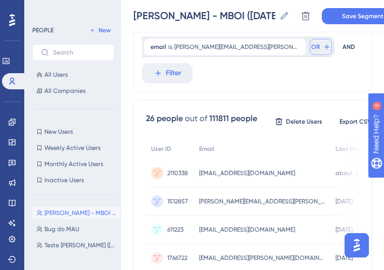
click at [323, 47] on icon at bounding box center [327, 47] width 8 height 8
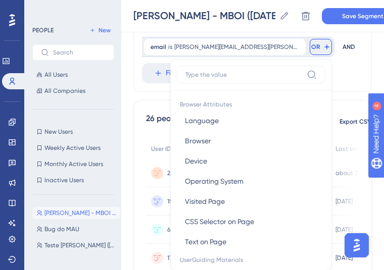
scroll to position [881, 0]
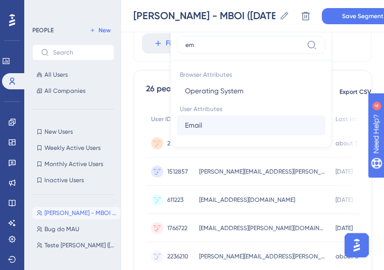
type input "em"
click at [178, 130] on button "Email Email" at bounding box center [251, 125] width 149 height 20
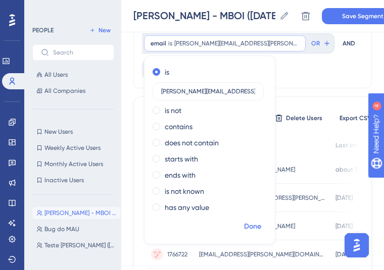
type input "[PERSON_NAME][EMAIL_ADDRESS][PERSON_NAME][DOMAIN_NAME]"
click at [244, 230] on span "Done" at bounding box center [252, 227] width 17 height 12
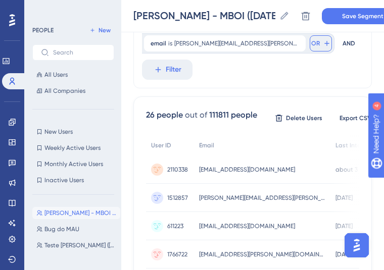
click at [323, 44] on icon at bounding box center [327, 43] width 8 height 8
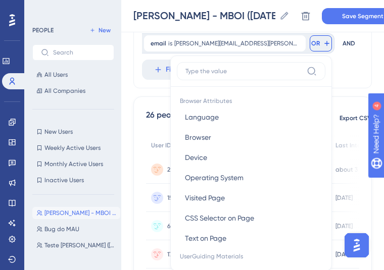
scroll to position [909, 0]
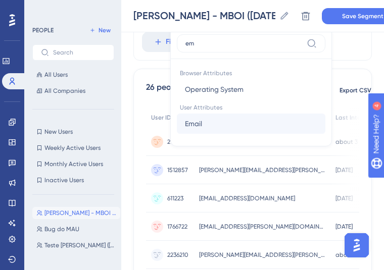
type input "em"
click at [177, 123] on button "Email Email" at bounding box center [251, 124] width 149 height 20
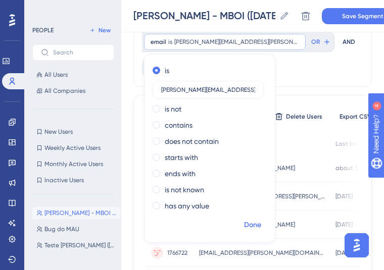
type input "[PERSON_NAME][EMAIL_ADDRESS][PERSON_NAME][DOMAIN_NAME]"
click at [247, 223] on span "Done" at bounding box center [252, 225] width 17 height 12
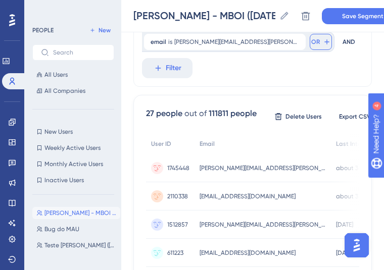
click at [310, 47] on button "OR" at bounding box center [321, 42] width 22 height 16
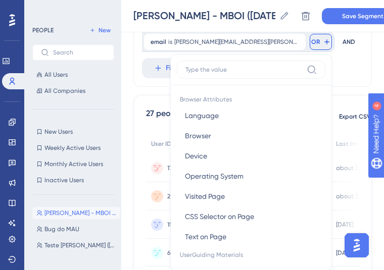
scroll to position [936, 0]
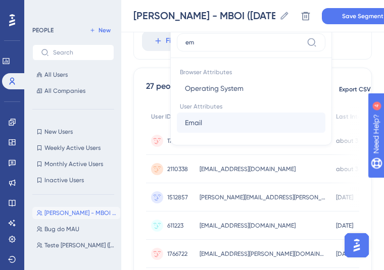
type input "em"
click at [195, 130] on button "Email Email" at bounding box center [251, 123] width 149 height 20
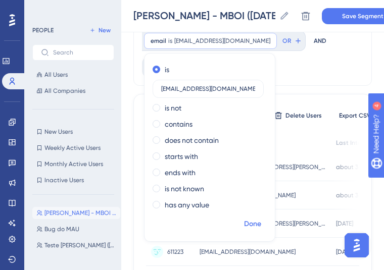
type input "[EMAIL_ADDRESS][DOMAIN_NAME]"
click at [261, 222] on span "Done" at bounding box center [252, 224] width 17 height 12
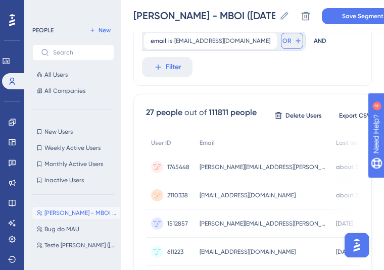
click at [294, 42] on icon at bounding box center [298, 41] width 8 height 8
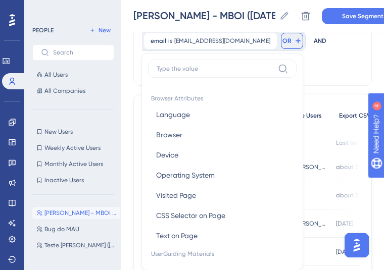
scroll to position [963, 0]
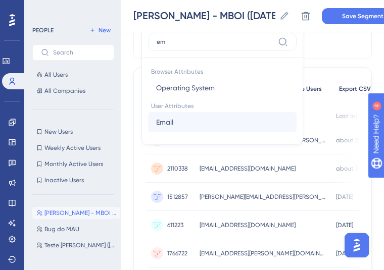
type input "em"
click at [203, 120] on button "Email Email" at bounding box center [222, 122] width 149 height 20
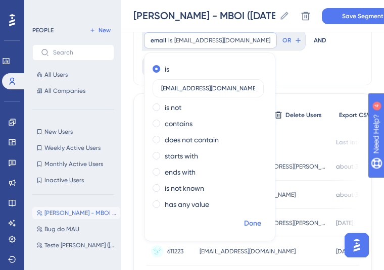
type input "[EMAIL_ADDRESS][DOMAIN_NAME]"
click at [250, 220] on span "Done" at bounding box center [252, 224] width 17 height 12
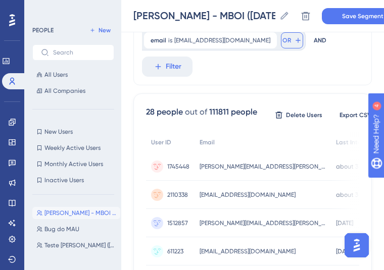
drag, startPoint x: 282, startPoint y: 46, endPoint x: 275, endPoint y: 49, distance: 8.0
click at [282, 46] on button "OR" at bounding box center [292, 40] width 22 height 16
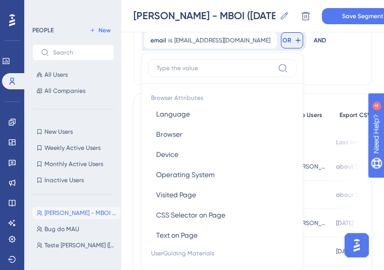
scroll to position [990, 0]
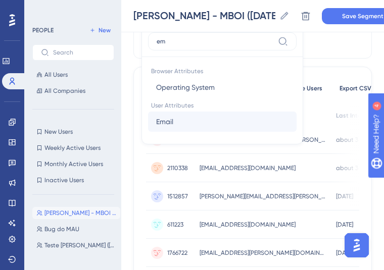
type input "em"
click at [210, 117] on button "Email Email" at bounding box center [222, 122] width 149 height 20
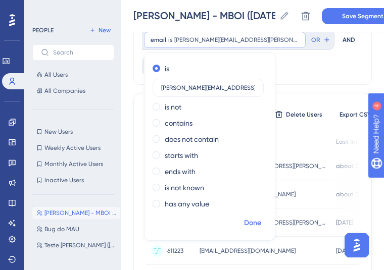
type input "[PERSON_NAME][EMAIL_ADDRESS][PERSON_NAME][PERSON_NAME][DOMAIN_NAME]"
click at [259, 226] on span "Done" at bounding box center [252, 223] width 17 height 12
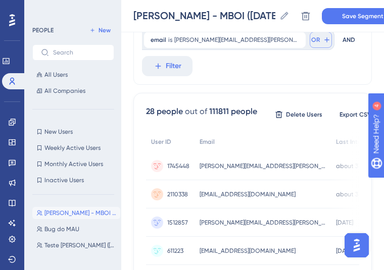
click at [311, 41] on span "OR" at bounding box center [315, 40] width 9 height 8
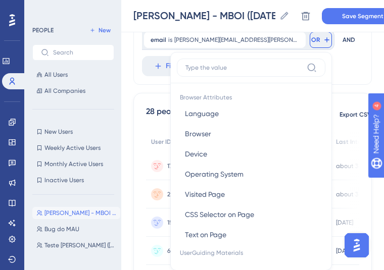
scroll to position [1016, 0]
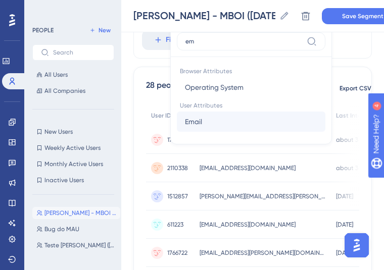
type input "em"
click at [207, 121] on button "Email Email" at bounding box center [251, 122] width 149 height 20
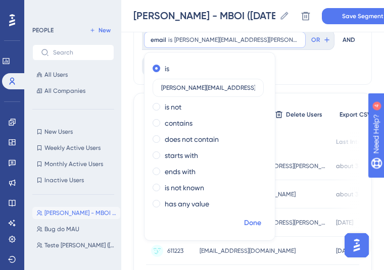
type input "[PERSON_NAME][EMAIL_ADDRESS][PERSON_NAME][DOMAIN_NAME]"
click at [260, 226] on span "Done" at bounding box center [252, 223] width 17 height 12
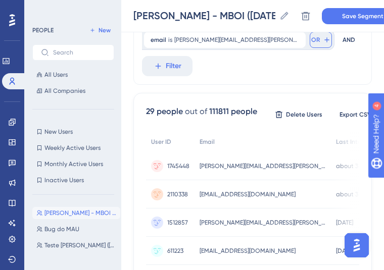
click at [323, 36] on icon at bounding box center [327, 40] width 8 height 8
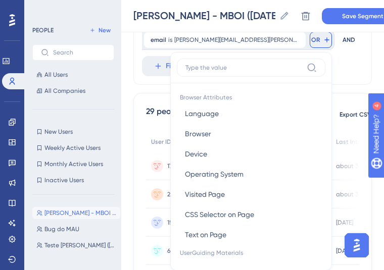
scroll to position [1042, 0]
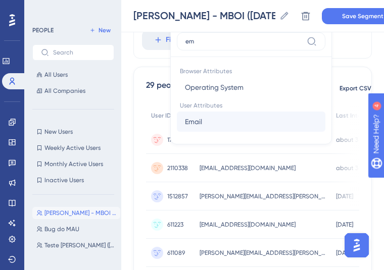
type input "em"
click at [205, 129] on button "Email Email" at bounding box center [251, 122] width 149 height 20
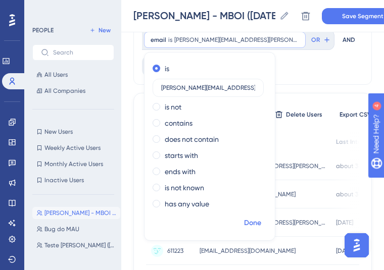
type input "[PERSON_NAME][EMAIL_ADDRESS][PERSON_NAME][DOMAIN_NAME]"
click at [254, 214] on button "Done" at bounding box center [253, 223] width 28 height 18
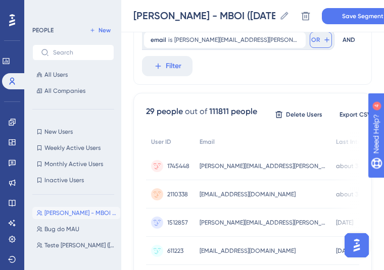
click at [323, 40] on icon at bounding box center [327, 40] width 8 height 8
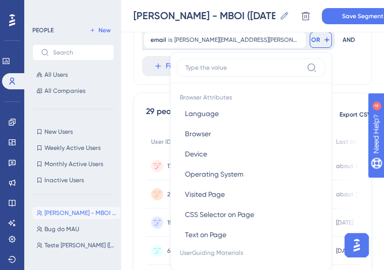
scroll to position [1068, 0]
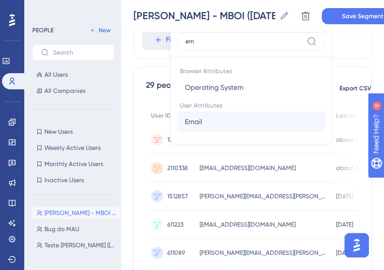
type input "em"
click at [227, 126] on button "Email Email" at bounding box center [251, 122] width 149 height 20
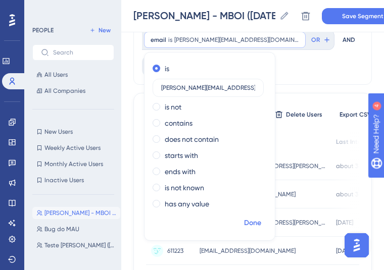
type input "[PERSON_NAME][EMAIL_ADDRESS][DOMAIN_NAME]"
click at [244, 214] on button "Done" at bounding box center [253, 223] width 28 height 18
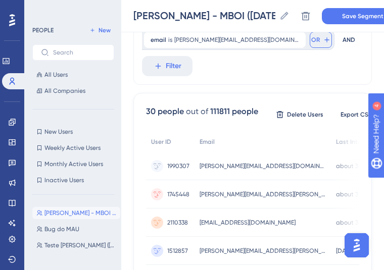
click at [311, 40] on span "OR" at bounding box center [315, 40] width 9 height 8
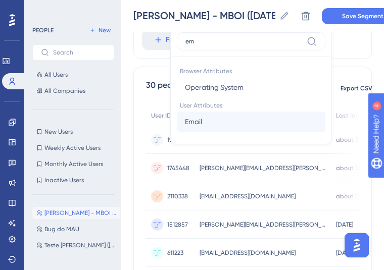
type input "em"
click at [201, 123] on button "Email Email" at bounding box center [251, 122] width 149 height 20
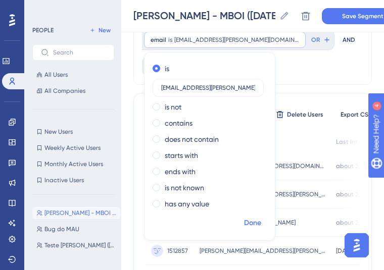
type input "[EMAIL_ADDRESS][PERSON_NAME][DOMAIN_NAME]"
click at [258, 228] on span "Done" at bounding box center [252, 223] width 17 height 12
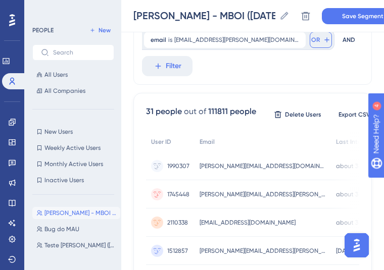
click at [323, 42] on icon at bounding box center [327, 40] width 8 height 8
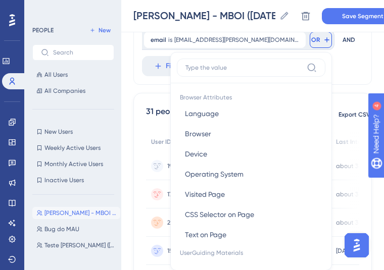
scroll to position [1112, 0]
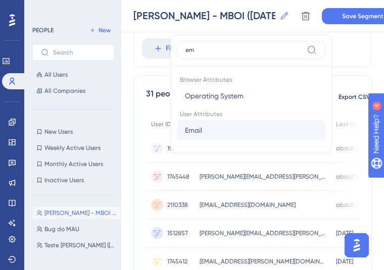
type input "em"
click at [223, 128] on button "Email Email" at bounding box center [251, 130] width 149 height 20
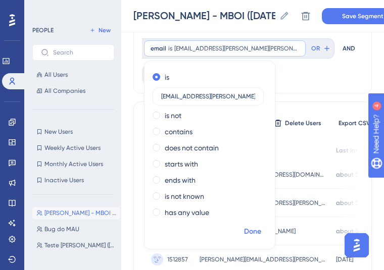
type input "[EMAIL_ADDRESS][PERSON_NAME][PERSON_NAME][DOMAIN_NAME]"
click at [252, 232] on span "Done" at bounding box center [252, 232] width 17 height 12
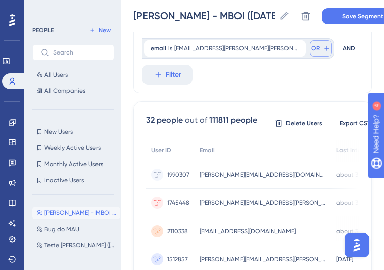
click at [323, 46] on icon at bounding box center [327, 48] width 8 height 8
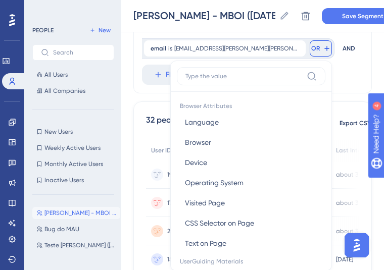
scroll to position [1141, 0]
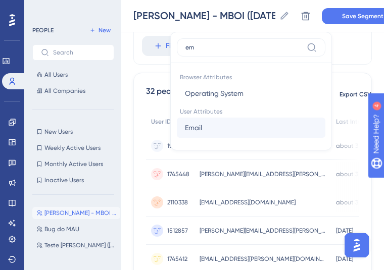
type input "em"
click at [213, 122] on button "Email Email" at bounding box center [251, 128] width 149 height 20
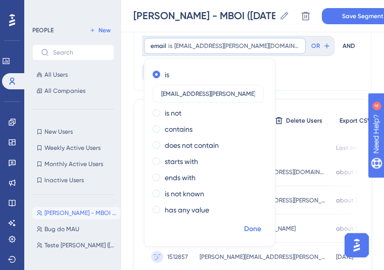
type input "[EMAIL_ADDRESS][PERSON_NAME][DOMAIN_NAME]"
click at [251, 225] on span "Done" at bounding box center [252, 229] width 17 height 12
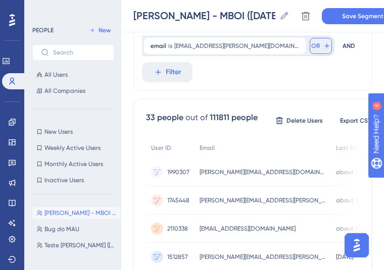
click at [310, 51] on button "OR" at bounding box center [321, 46] width 22 height 16
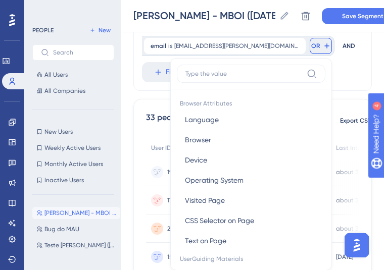
scroll to position [1170, 0]
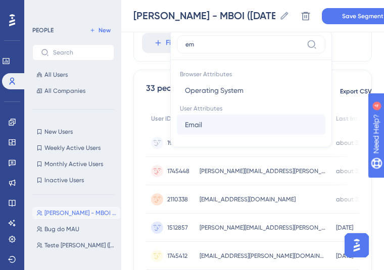
type input "em"
click at [239, 129] on button "Email Email" at bounding box center [251, 125] width 149 height 20
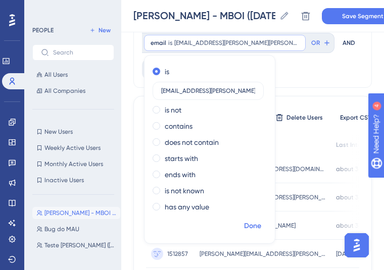
type input "[EMAIL_ADDRESS][PERSON_NAME][PERSON_NAME][DOMAIN_NAME]"
click at [255, 228] on span "Done" at bounding box center [252, 226] width 17 height 12
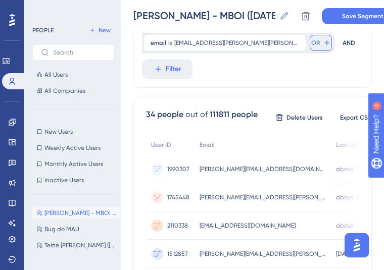
click at [323, 46] on icon at bounding box center [327, 43] width 8 height 8
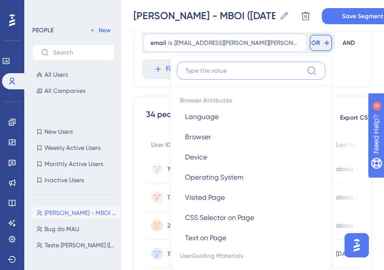
scroll to position [1198, 0]
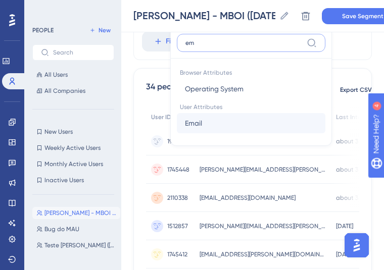
type input "em"
click at [203, 127] on button "Email Email" at bounding box center [251, 123] width 149 height 20
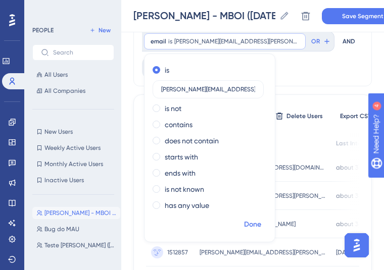
type input "[PERSON_NAME][EMAIL_ADDRESS][PERSON_NAME][DOMAIN_NAME]"
click at [253, 230] on span "Done" at bounding box center [252, 225] width 17 height 12
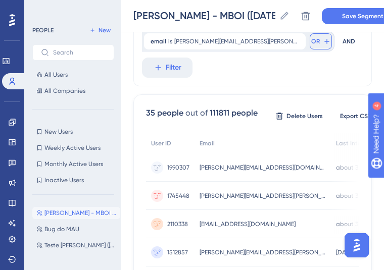
click at [323, 40] on icon at bounding box center [327, 41] width 8 height 8
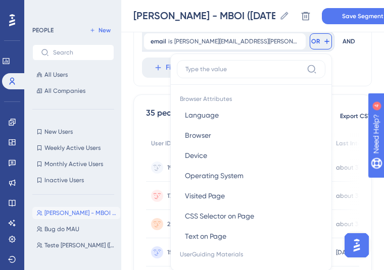
scroll to position [1225, 0]
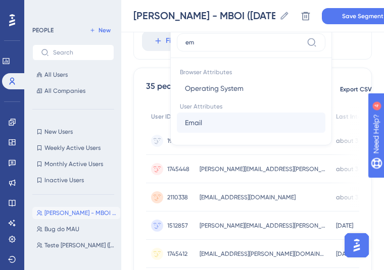
type input "em"
click at [218, 120] on button "Email Email" at bounding box center [251, 123] width 149 height 20
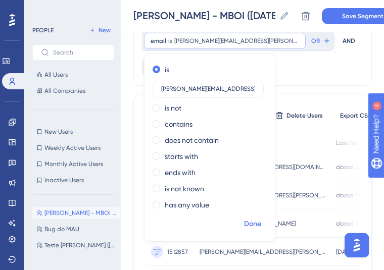
type input "[PERSON_NAME][EMAIL_ADDRESS][PERSON_NAME][DOMAIN_NAME]"
click at [252, 220] on span "Done" at bounding box center [252, 224] width 17 height 12
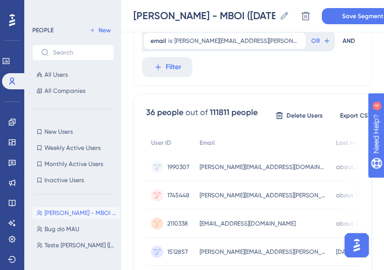
scroll to position [1276, 0]
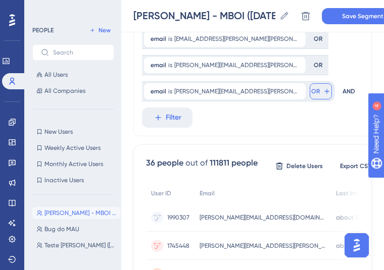
click at [311, 94] on span "OR" at bounding box center [315, 91] width 9 height 8
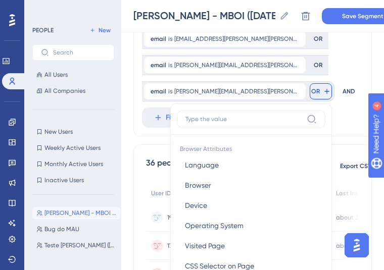
scroll to position [1244, 0]
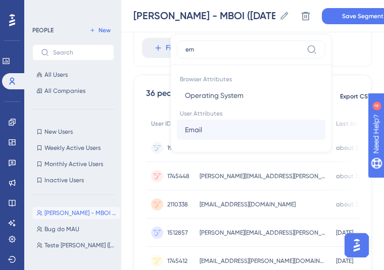
type input "em"
click at [212, 134] on button "Email Email" at bounding box center [251, 130] width 149 height 20
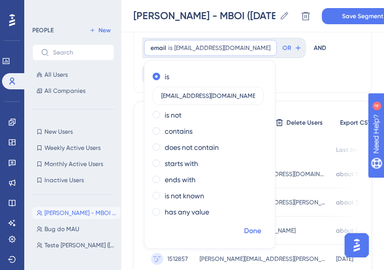
type input "[EMAIL_ADDRESS][DOMAIN_NAME]"
click at [252, 228] on span "Done" at bounding box center [252, 231] width 17 height 12
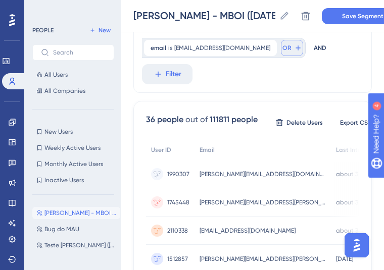
click at [281, 50] on button "OR" at bounding box center [292, 48] width 22 height 16
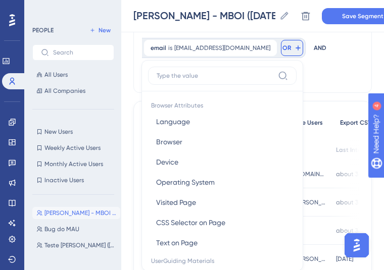
scroll to position [1275, 0]
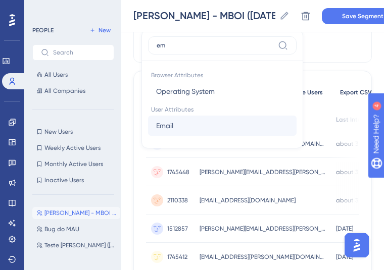
type input "em"
click at [243, 133] on button "Email Email" at bounding box center [222, 126] width 149 height 20
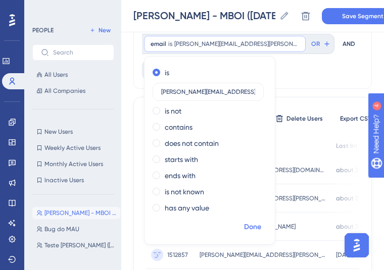
type input "[PERSON_NAME][EMAIL_ADDRESS][PERSON_NAME][PERSON_NAME][DOMAIN_NAME]"
click at [255, 232] on span "Done" at bounding box center [252, 227] width 17 height 12
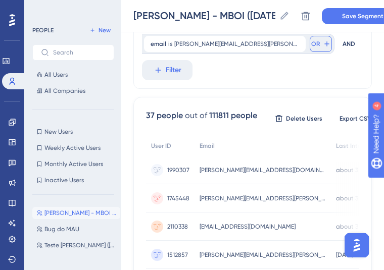
click at [323, 47] on icon at bounding box center [327, 44] width 8 height 8
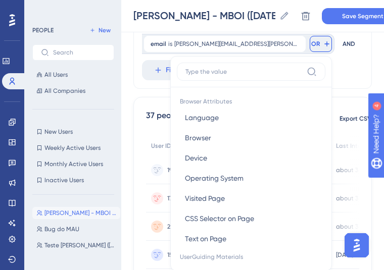
scroll to position [1295, 0]
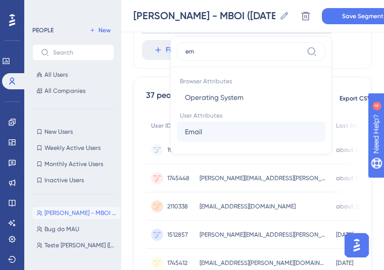
type input "em"
click at [214, 126] on button "Email Email" at bounding box center [251, 132] width 149 height 20
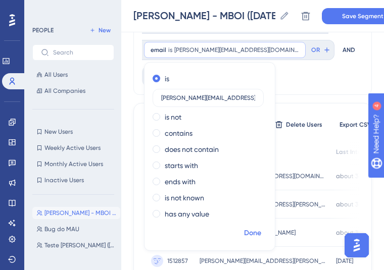
type input "[PERSON_NAME][EMAIL_ADDRESS][DOMAIN_NAME]"
click at [254, 232] on span "Done" at bounding box center [252, 233] width 17 height 12
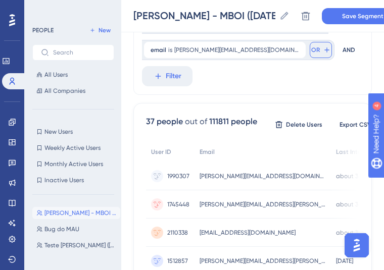
click at [311, 48] on span "OR" at bounding box center [315, 50] width 9 height 8
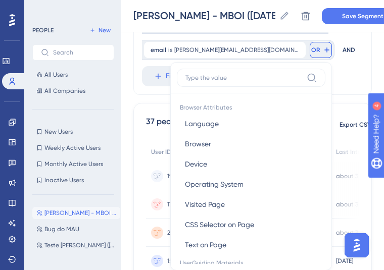
scroll to position [1324, 0]
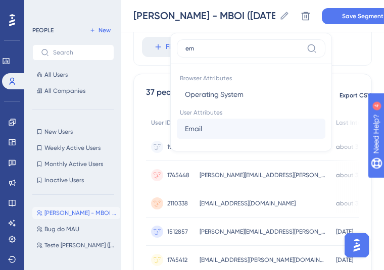
type input "em"
click at [232, 133] on button "Email Email" at bounding box center [251, 129] width 149 height 20
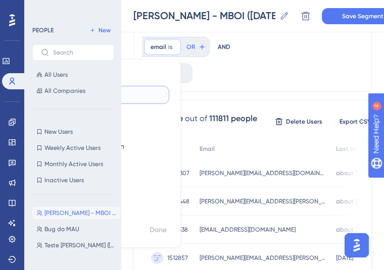
paste input "[EMAIL_ADDRESS][PERSON_NAME][DOMAIN_NAME]"
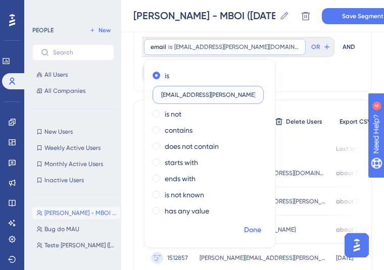
type input "[EMAIL_ADDRESS][PERSON_NAME][DOMAIN_NAME]"
click at [255, 228] on span "Done" at bounding box center [252, 230] width 17 height 12
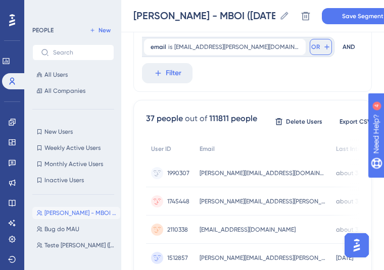
click at [323, 43] on icon at bounding box center [327, 47] width 8 height 8
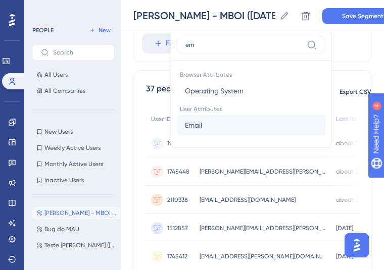
type input "em"
click at [228, 124] on button "Email Email" at bounding box center [251, 125] width 149 height 20
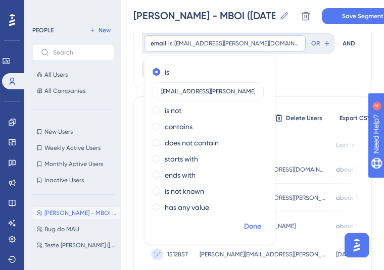
type input "[EMAIL_ADDRESS][PERSON_NAME][DOMAIN_NAME]"
click at [254, 229] on span "Done" at bounding box center [252, 227] width 17 height 12
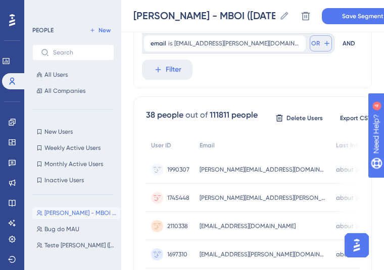
click at [311, 46] on span "OR" at bounding box center [315, 43] width 9 height 8
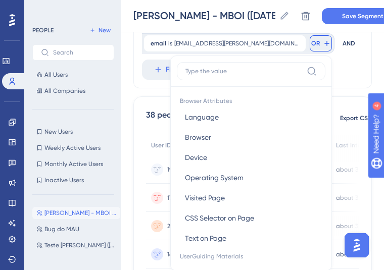
scroll to position [1374, 0]
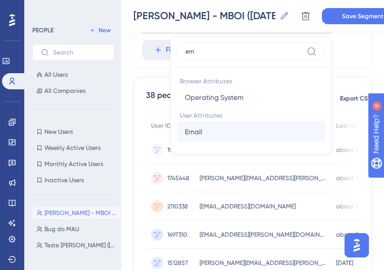
type input "em"
click at [220, 135] on button "Email Email" at bounding box center [251, 132] width 149 height 20
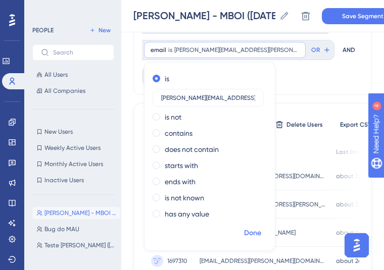
type input "[PERSON_NAME][EMAIL_ADDRESS][PERSON_NAME][DOMAIN_NAME]"
drag, startPoint x: 248, startPoint y: 232, endPoint x: 242, endPoint y: 232, distance: 6.6
click at [249, 232] on span "Done" at bounding box center [252, 233] width 17 height 12
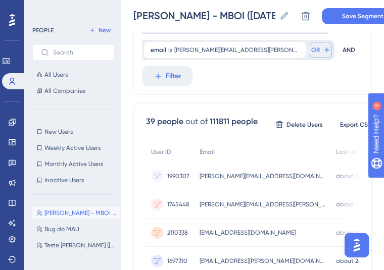
drag, startPoint x: 286, startPoint y: 52, endPoint x: 279, endPoint y: 53, distance: 6.7
click at [283, 52] on div "email is [PERSON_NAME][EMAIL_ADDRESS][PERSON_NAME][DOMAIN_NAME] [PERSON_NAME][D…" at bounding box center [238, 50] width 193 height 20
click at [323, 53] on icon at bounding box center [327, 50] width 8 height 8
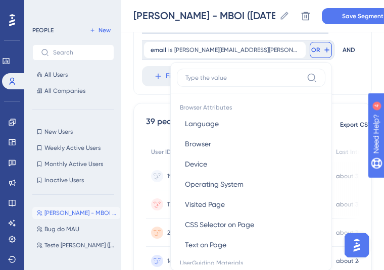
scroll to position [1405, 0]
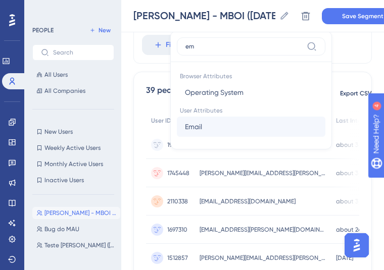
type input "em"
click at [216, 131] on button "Email Email" at bounding box center [251, 127] width 149 height 20
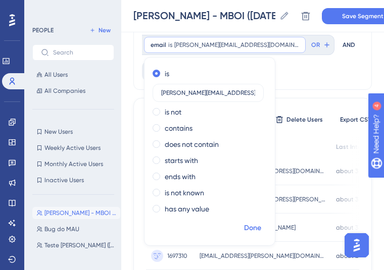
type input "[PERSON_NAME][EMAIL_ADDRESS][DOMAIN_NAME]"
click at [255, 223] on span "Done" at bounding box center [252, 228] width 17 height 12
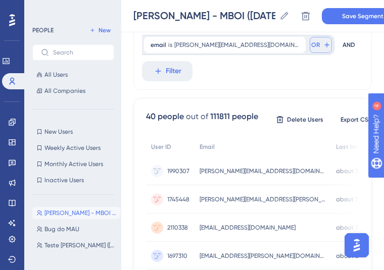
click at [323, 47] on icon at bounding box center [327, 45] width 8 height 8
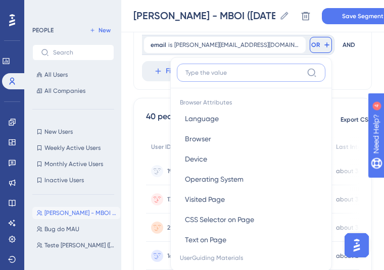
scroll to position [1426, 0]
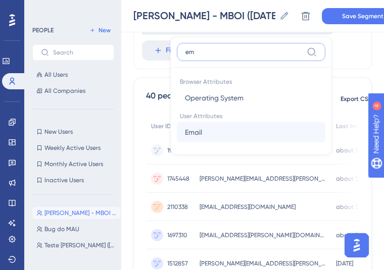
type input "em"
click at [207, 135] on button "Email Email" at bounding box center [251, 132] width 149 height 20
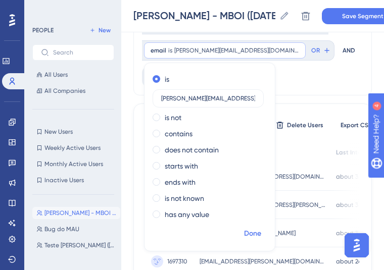
type input "[PERSON_NAME][EMAIL_ADDRESS][DOMAIN_NAME]"
click at [249, 231] on span "Done" at bounding box center [252, 234] width 17 height 12
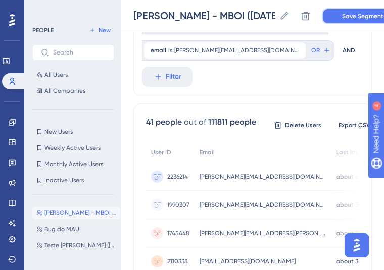
click at [352, 13] on span "Save Segment" at bounding box center [362, 16] width 41 height 8
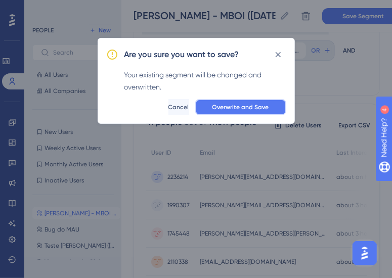
click at [249, 108] on span "Overwrite and Save" at bounding box center [240, 107] width 57 height 8
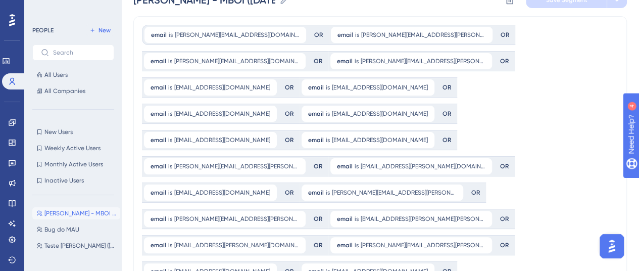
scroll to position [0, 0]
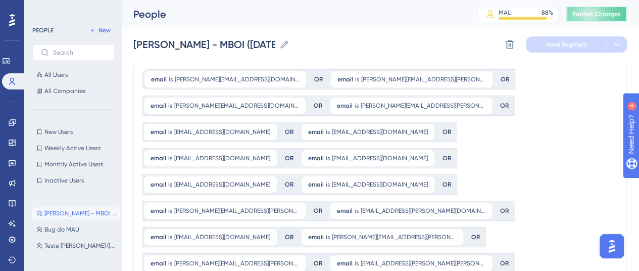
click at [603, 13] on span "Publish Changes" at bounding box center [597, 14] width 49 height 8
click at [10, 119] on icon at bounding box center [12, 122] width 8 height 8
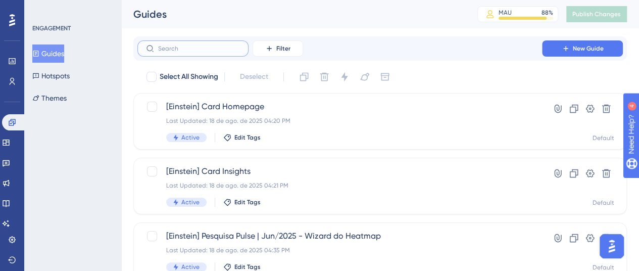
click at [209, 50] on input "text" at bounding box center [199, 48] width 82 height 7
type input "einsten"
checkbox input "true"
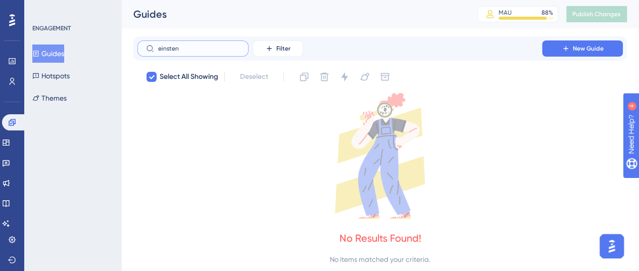
type input "einste"
checkbox input "false"
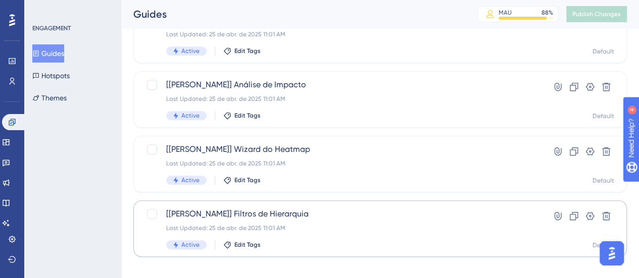
scroll to position [485, 0]
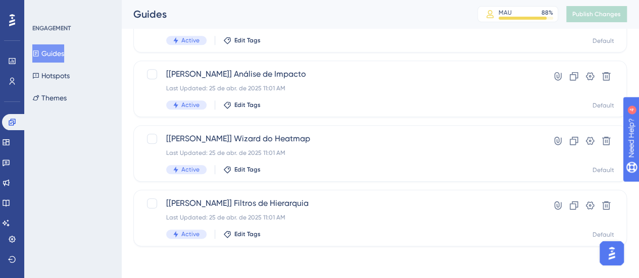
type input "einste"
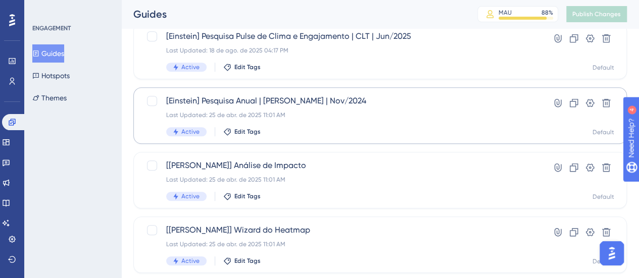
scroll to position [384, 0]
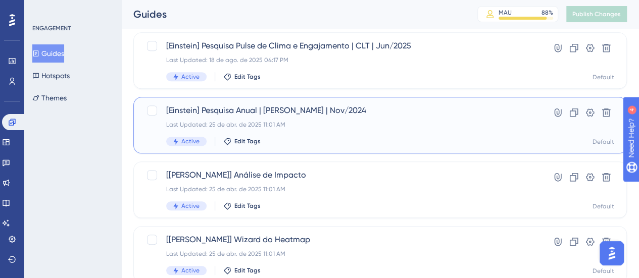
click at [363, 105] on span "[Einstein] Pesquisa Anual | [PERSON_NAME] | Nov/2024" at bounding box center [339, 111] width 347 height 12
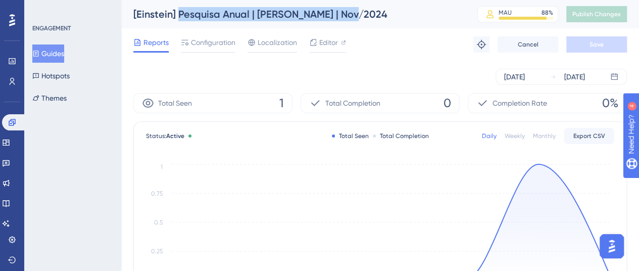
drag, startPoint x: 347, startPoint y: 16, endPoint x: 180, endPoint y: 14, distance: 167.3
click at [180, 14] on div "[Einstein] Pesquisa Anual | [PERSON_NAME] | Nov/2024" at bounding box center [292, 14] width 319 height 14
copy div "Pesquisa Anual | Einstein | Nov/2024"
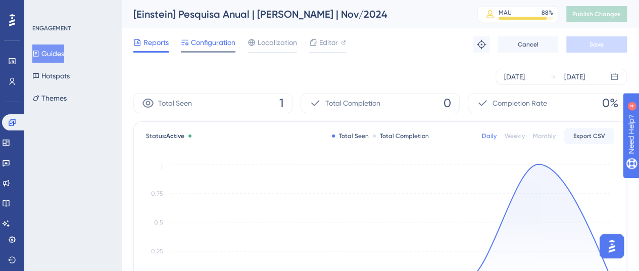
click at [205, 39] on span "Configuration" at bounding box center [213, 42] width 44 height 12
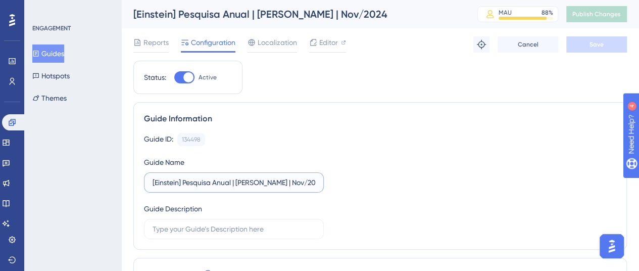
drag, startPoint x: 266, startPoint y: 180, endPoint x: 237, endPoint y: 179, distance: 29.3
click at [237, 179] on input "[Einstein] Pesquisa Anual | [PERSON_NAME] | Nov/2024" at bounding box center [234, 182] width 163 height 11
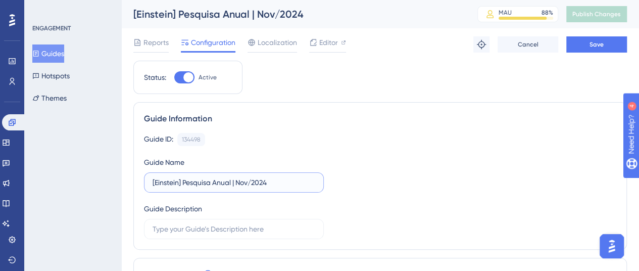
click at [261, 181] on input "[Einstein] Pesquisa Anual | Nov/2024" at bounding box center [234, 182] width 163 height 11
click at [286, 182] on input "[Einstein] Pesquisa Anual | [DATE]" at bounding box center [234, 182] width 163 height 11
drag, startPoint x: 298, startPoint y: 182, endPoint x: 184, endPoint y: 181, distance: 114.2
click at [183, 183] on input "[Einstein] Pesquisa Anual | [DATE]" at bounding box center [234, 182] width 163 height 11
click at [282, 183] on input "[Einstein] Pesquisa Anual | [DATE]" at bounding box center [234, 182] width 163 height 11
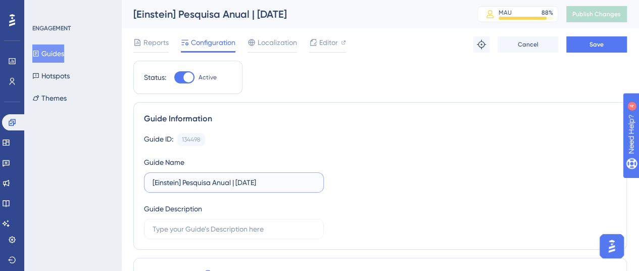
click at [238, 181] on input "[Einstein] Pesquisa Anual | [DATE]" at bounding box center [234, 182] width 163 height 11
click at [299, 184] on input "[Einstein] Pesquisa Anual [DATE]" at bounding box center [234, 182] width 163 height 11
click at [287, 182] on input "[Einstein] Pesquisa Anual [DATE] -" at bounding box center [234, 182] width 163 height 11
click at [263, 181] on input "[Einstein] Pesquisa Anual [DATE] - Insights" at bounding box center [234, 182] width 163 height 11
drag, startPoint x: 306, startPoint y: 183, endPoint x: 182, endPoint y: 181, distance: 124.3
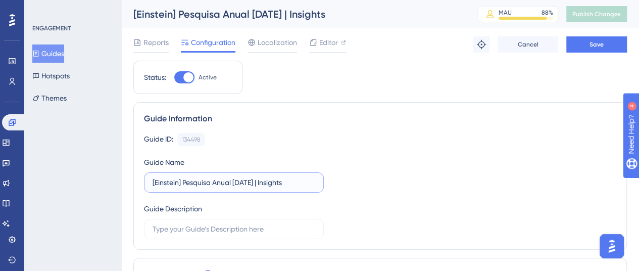
click at [182, 181] on input "[Einstein] Pesquisa Anual [DATE] | Insights" at bounding box center [234, 182] width 163 height 11
click at [230, 184] on input "[Einstein] Pesquisa Anual [DATE] | Insights" at bounding box center [234, 182] width 163 height 11
drag, startPoint x: 257, startPoint y: 180, endPoint x: 157, endPoint y: 178, distance: 100.1
type input "[Einstein] Pesquisa Anual [DATE] | Insights"
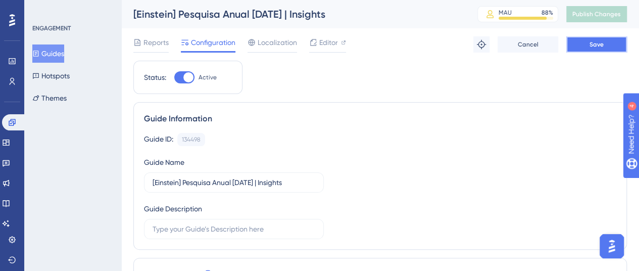
click at [604, 47] on button "Save" at bounding box center [597, 44] width 61 height 16
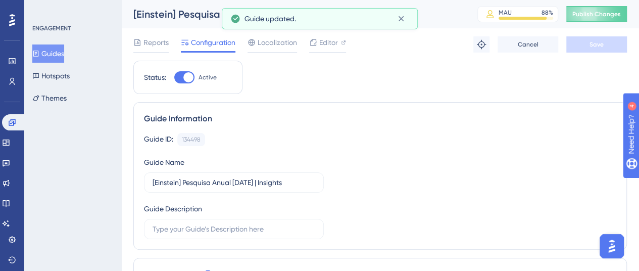
click at [62, 51] on button "Guides" at bounding box center [48, 53] width 32 height 18
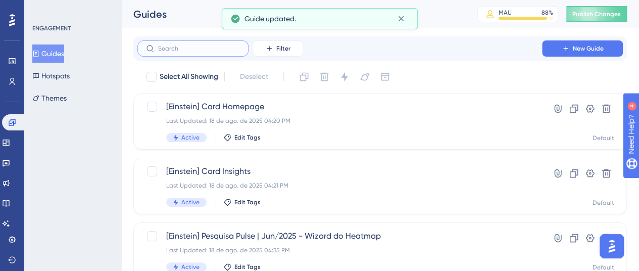
click at [195, 51] on input "text" at bounding box center [199, 48] width 82 height 7
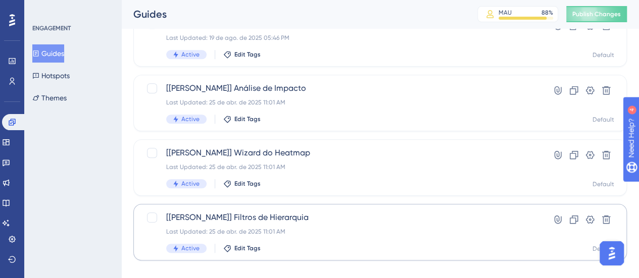
scroll to position [485, 0]
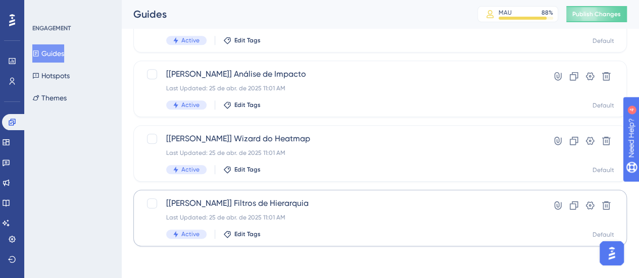
type input "eins"
click at [358, 205] on span "[[PERSON_NAME]] Filtros de Hierarquia" at bounding box center [339, 204] width 347 height 12
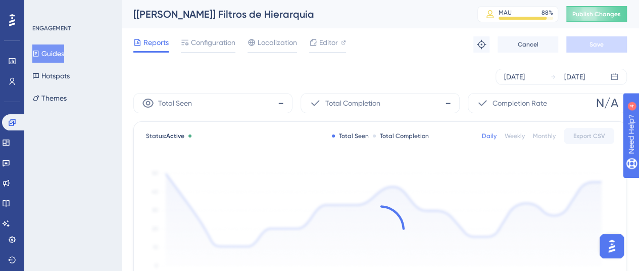
click at [207, 31] on div "Reports Configuration Localization Editor Troubleshoot Cancel Save" at bounding box center [380, 44] width 494 height 32
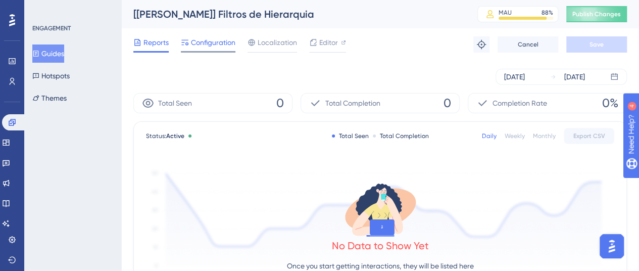
click at [211, 36] on span "Configuration" at bounding box center [213, 42] width 44 height 12
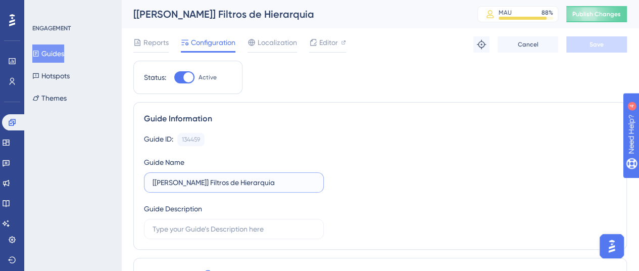
click at [183, 178] on input "[[PERSON_NAME]] Filtros de Hierarquia" at bounding box center [234, 182] width 163 height 11
paste input "[Einstein] Pesquisa Anual [DATE]"
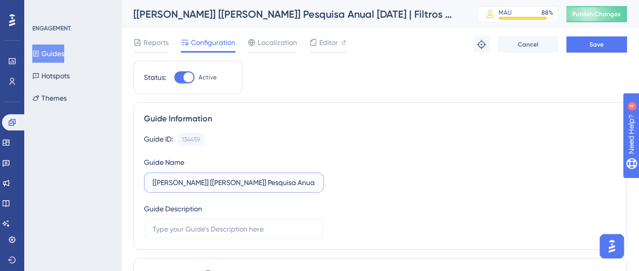
drag, startPoint x: 182, startPoint y: 183, endPoint x: 123, endPoint y: 179, distance: 58.8
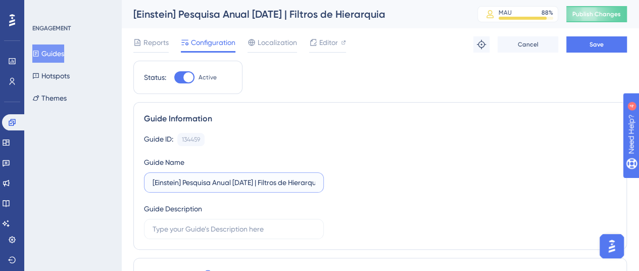
drag, startPoint x: 263, startPoint y: 180, endPoint x: 126, endPoint y: 181, distance: 137.0
type input "[Einstein] Pesquisa Anual [DATE] | Filtros de Hierarquia"
click at [606, 46] on button "Save" at bounding box center [597, 44] width 61 height 16
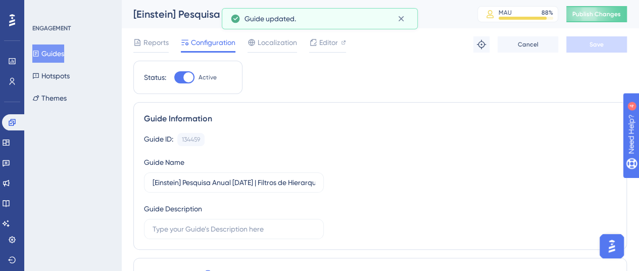
click at [57, 54] on button "Guides" at bounding box center [48, 53] width 32 height 18
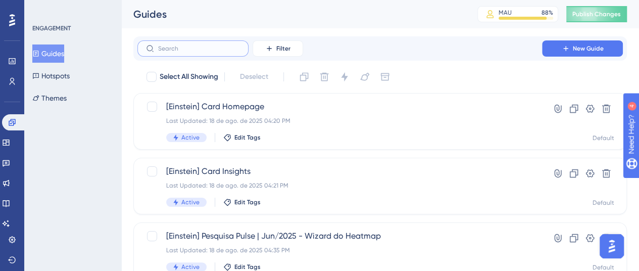
click at [186, 52] on input "text" at bounding box center [199, 48] width 82 height 7
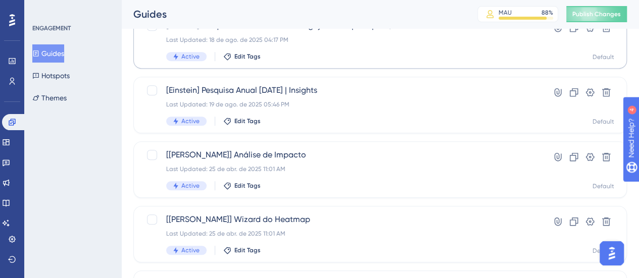
scroll to position [485, 0]
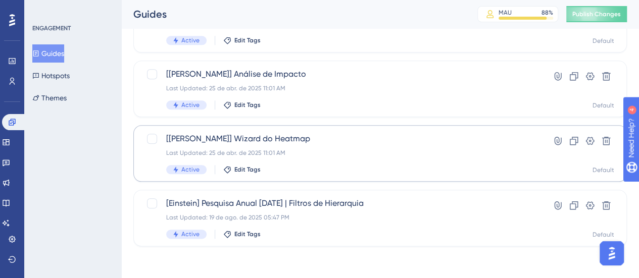
type input "eins"
click at [489, 136] on span "[[PERSON_NAME]] Wizard do Heatmap" at bounding box center [339, 139] width 347 height 12
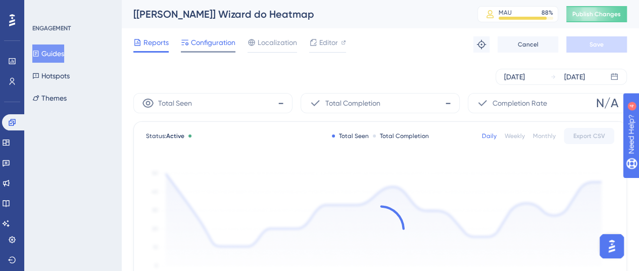
click at [194, 44] on span "Configuration" at bounding box center [213, 42] width 44 height 12
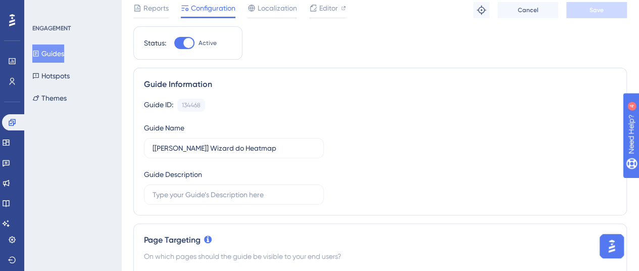
scroll to position [51, 0]
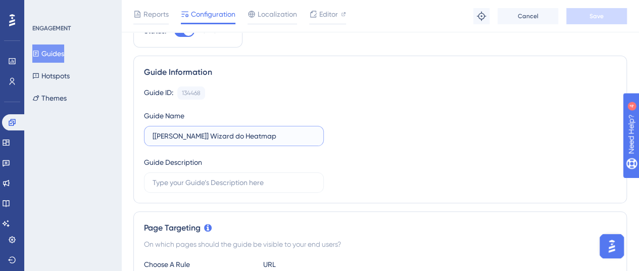
drag, startPoint x: 182, startPoint y: 135, endPoint x: 104, endPoint y: 135, distance: 77.8
paste input "Pesquisa Anual [DATE] |"
type input "[Einstein] Pesquisa Anual [DATE] | Wizard do Heatmap"
click at [601, 18] on span "Save" at bounding box center [597, 16] width 14 height 8
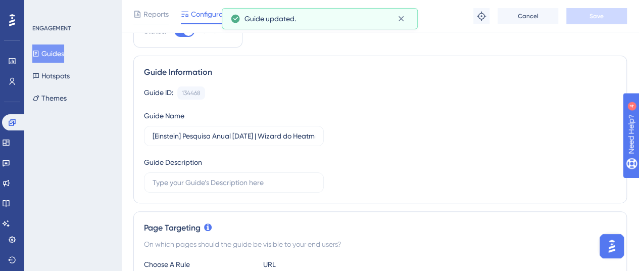
click at [58, 57] on button "Guides" at bounding box center [48, 53] width 32 height 18
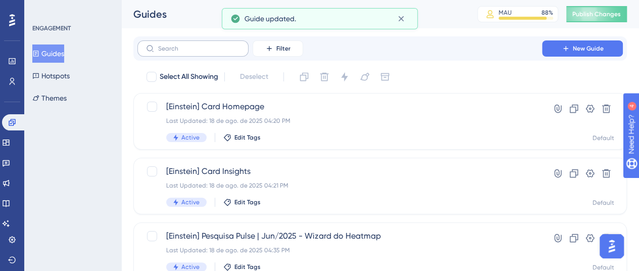
click at [218, 54] on label at bounding box center [192, 48] width 111 height 16
click at [218, 52] on input "text" at bounding box center [199, 48] width 82 height 7
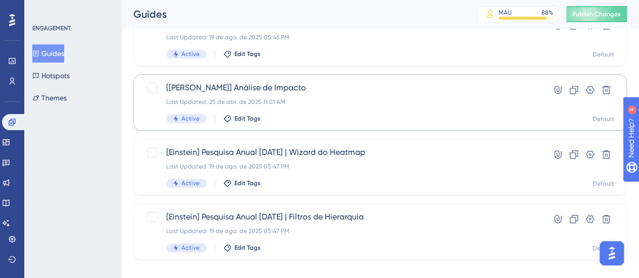
scroll to position [485, 0]
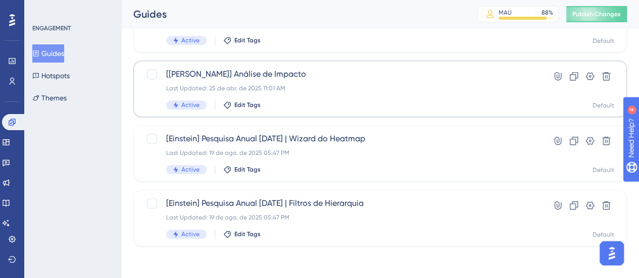
type input "ein"
click at [268, 78] on span "[[PERSON_NAME]] Análise de Impacto" at bounding box center [339, 74] width 347 height 12
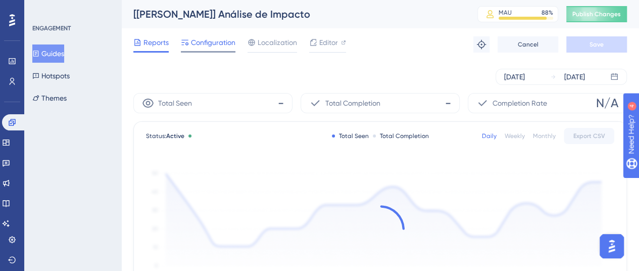
click at [209, 49] on div "Configuration" at bounding box center [208, 44] width 55 height 16
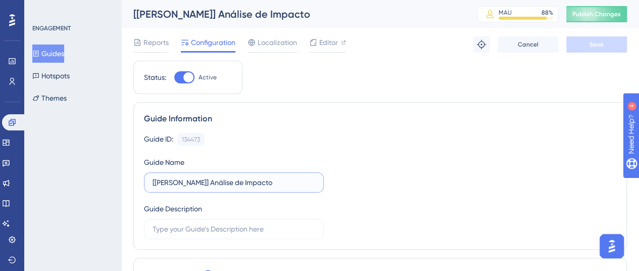
drag, startPoint x: 170, startPoint y: 183, endPoint x: 96, endPoint y: 183, distance: 73.8
paste input "Pesquisa Anual [DATE] |"
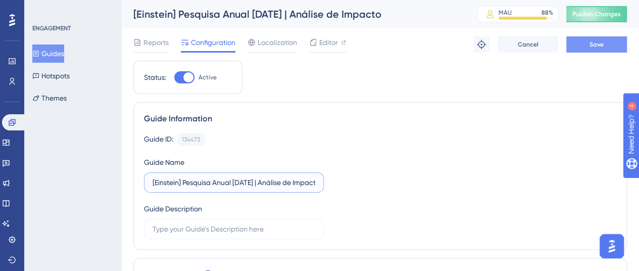
type input "[Einstein] Pesquisa Anual [DATE] | Análise de Impacto"
click at [608, 43] on button "Save" at bounding box center [597, 44] width 61 height 16
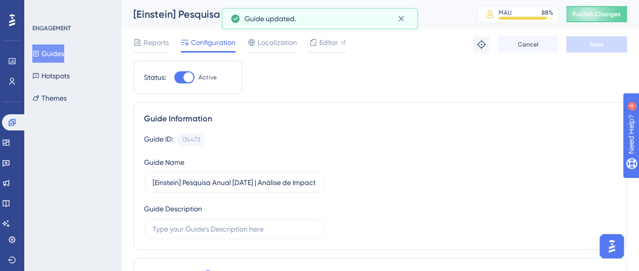
click at [58, 53] on button "Guides" at bounding box center [48, 53] width 32 height 18
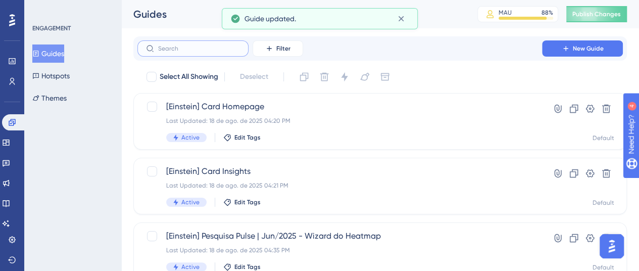
click at [180, 49] on input "text" at bounding box center [199, 48] width 82 height 7
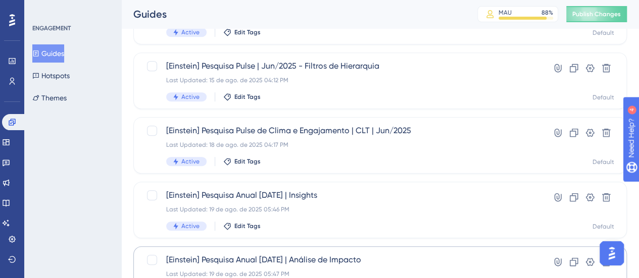
scroll to position [283, 0]
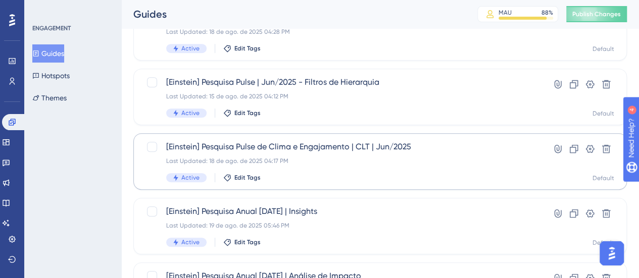
type input "eins"
click at [342, 158] on div "Last Updated: 18 de ago. de 2025 04:17 PM" at bounding box center [339, 161] width 347 height 8
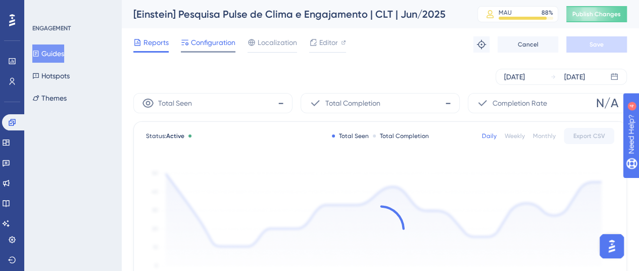
click at [233, 39] on span "Configuration" at bounding box center [213, 42] width 44 height 12
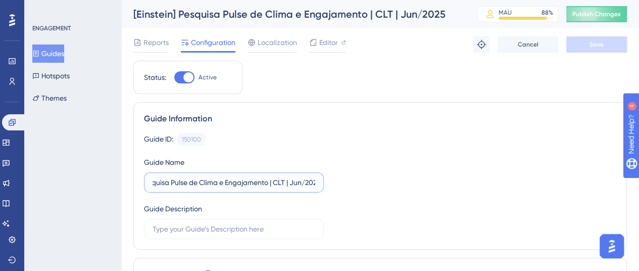
scroll to position [0, 50]
drag, startPoint x: 250, startPoint y: 182, endPoint x: 286, endPoint y: 180, distance: 36.4
click at [286, 180] on input "[Einstein] Pesquisa Pulse de Clima e Engajamento | CLT | Jun/2025" at bounding box center [234, 182] width 163 height 11
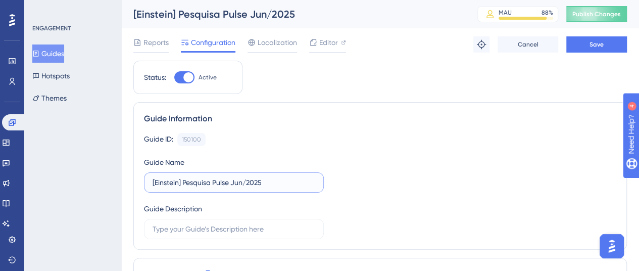
click at [255, 183] on input "[Einstein] Pesquisa Pulse Jun/2025" at bounding box center [234, 182] width 163 height 11
click at [279, 184] on input "[Einstein] Pesquisa Pulse [DATE]" at bounding box center [234, 182] width 163 height 11
paste input "[Einstein] Pesquisa Anual [DATE] |"
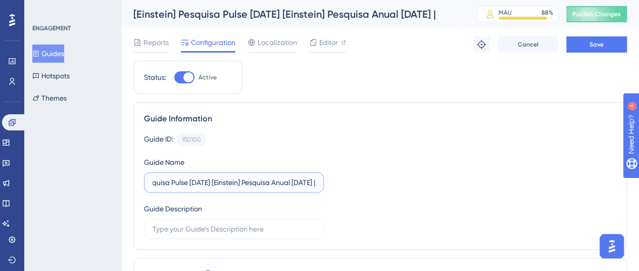
drag, startPoint x: 204, startPoint y: 184, endPoint x: 234, endPoint y: 183, distance: 30.3
click at [235, 183] on input "[Einstein] Pesquisa Pulse [DATE] [Einstein] Pesquisa Anual [DATE] |" at bounding box center [234, 182] width 163 height 11
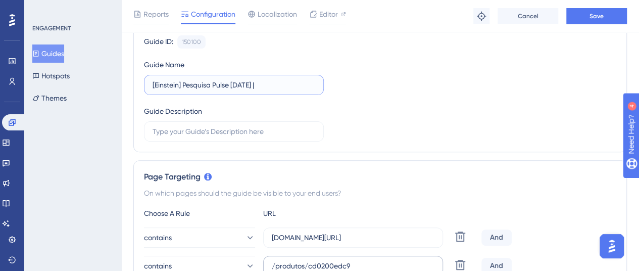
scroll to position [51, 0]
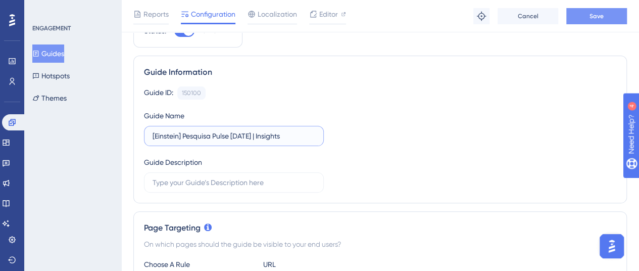
type input "[Einstein] Pesquisa Pulse [DATE] | Insights"
click at [592, 17] on span "Save" at bounding box center [597, 16] width 14 height 8
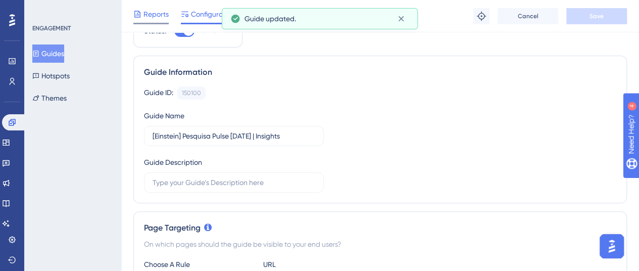
click at [155, 18] on span "Reports" at bounding box center [156, 14] width 25 height 12
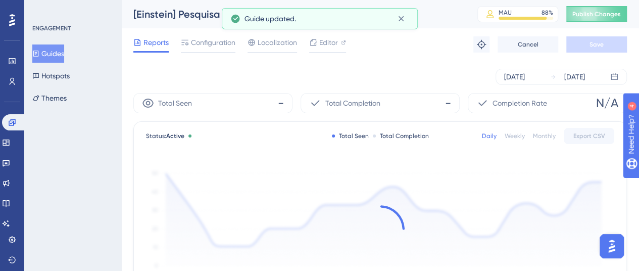
drag, startPoint x: 57, startPoint y: 51, endPoint x: 88, endPoint y: 64, distance: 34.0
click at [57, 51] on button "Guides" at bounding box center [48, 53] width 32 height 18
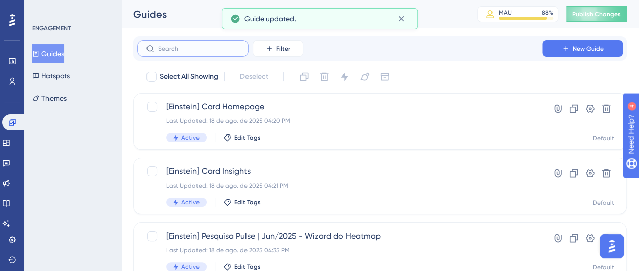
click at [205, 48] on input "text" at bounding box center [199, 48] width 82 height 7
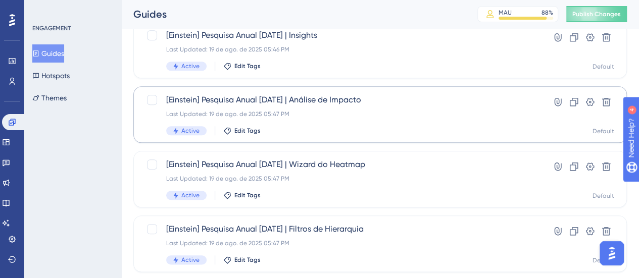
scroll to position [485, 0]
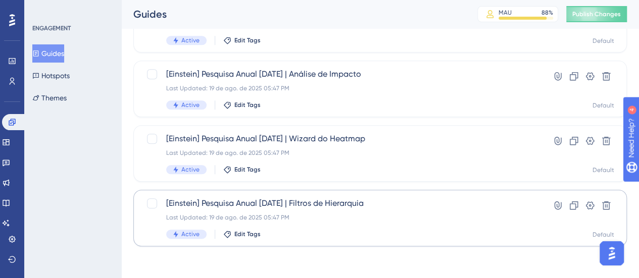
type input "eins"
click at [334, 205] on span "[Einstein] Pesquisa Anual [DATE] | Filtros de Hierarquia" at bounding box center [339, 204] width 347 height 12
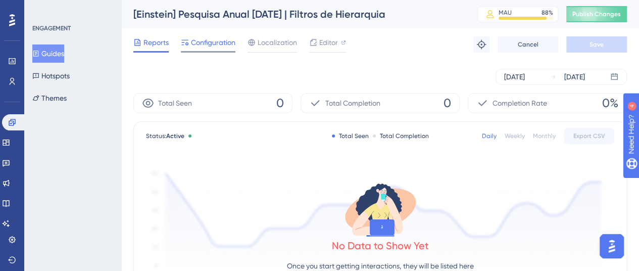
click at [211, 46] on span "Configuration" at bounding box center [213, 42] width 44 height 12
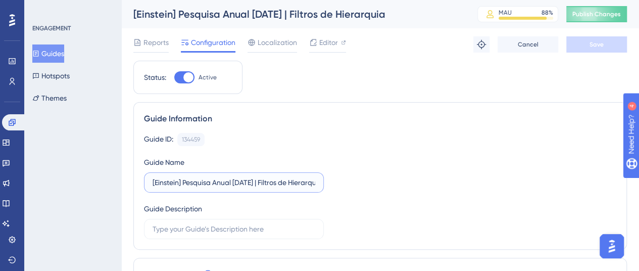
drag, startPoint x: 213, startPoint y: 178, endPoint x: 184, endPoint y: 182, distance: 29.5
click at [184, 182] on input "[Einstein] Pesquisa Anual [DATE] | Filtros de Hierarquia" at bounding box center [234, 182] width 163 height 11
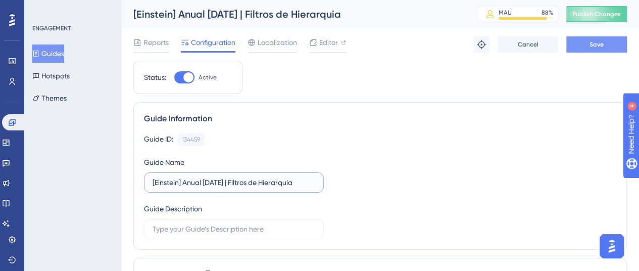
type input "[Einstein] Anual [DATE] | Filtros de Hierarquia"
click at [598, 50] on button "Save" at bounding box center [597, 44] width 61 height 16
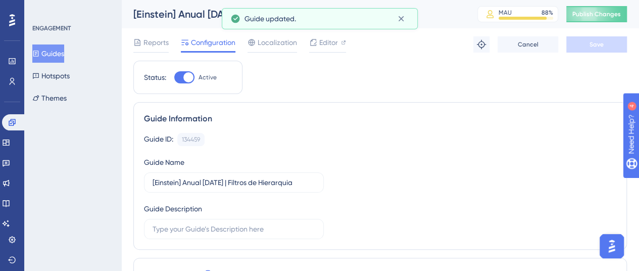
click at [55, 59] on button "Guides" at bounding box center [48, 53] width 32 height 18
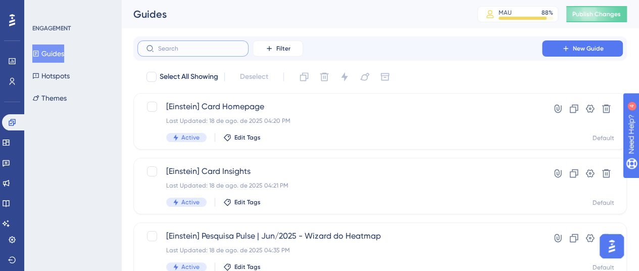
click at [196, 50] on input "text" at bounding box center [199, 48] width 82 height 7
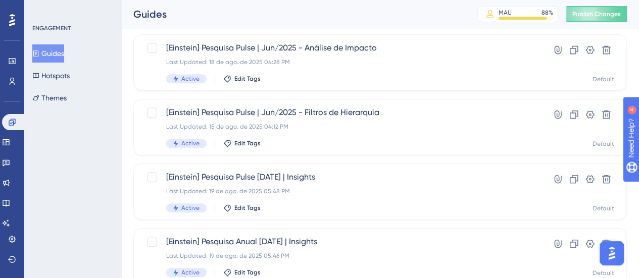
scroll to position [485, 0]
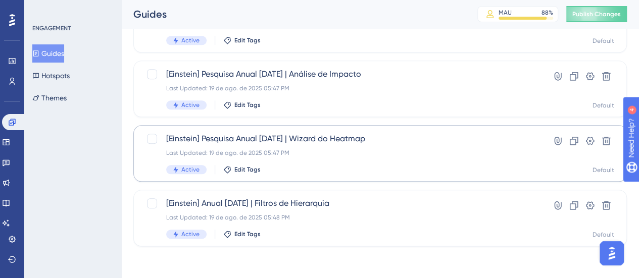
type input "eins"
click at [357, 155] on div "Last Updated: 19 de ago. de 2025 05:47 PM" at bounding box center [339, 153] width 347 height 8
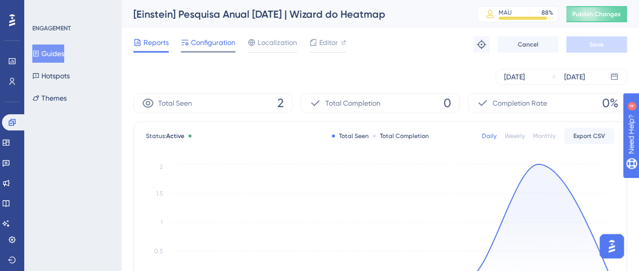
click at [210, 41] on span "Configuration" at bounding box center [213, 42] width 44 height 12
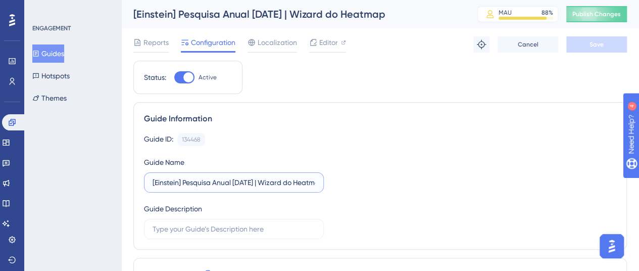
drag, startPoint x: 212, startPoint y: 182, endPoint x: 185, endPoint y: 182, distance: 26.8
click at [185, 182] on input "[Einstein] Pesquisa Anual [DATE] | Wizard do Heatmap" at bounding box center [234, 182] width 163 height 11
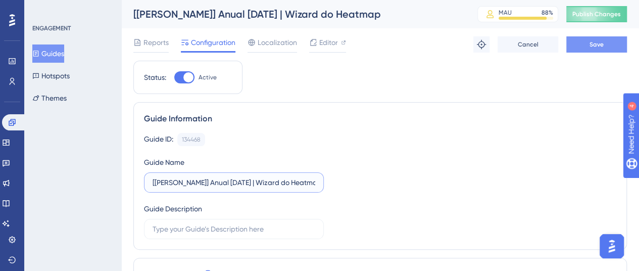
type input "[[PERSON_NAME]] Anual [DATE] | Wizard do Heatmap"
click at [594, 46] on span "Save" at bounding box center [597, 44] width 14 height 8
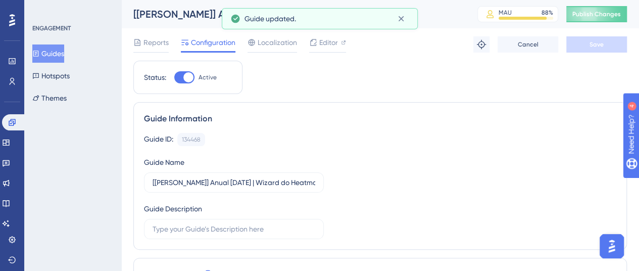
click at [64, 45] on button "Guides" at bounding box center [48, 53] width 32 height 18
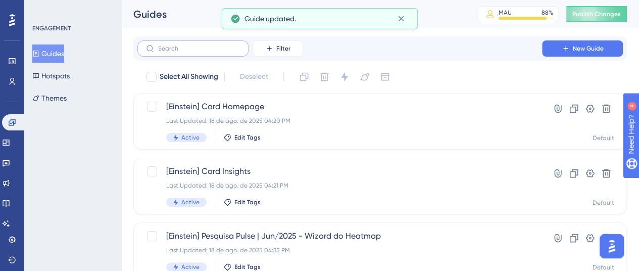
click at [197, 54] on label at bounding box center [192, 48] width 111 height 16
click at [197, 52] on input "text" at bounding box center [199, 48] width 82 height 7
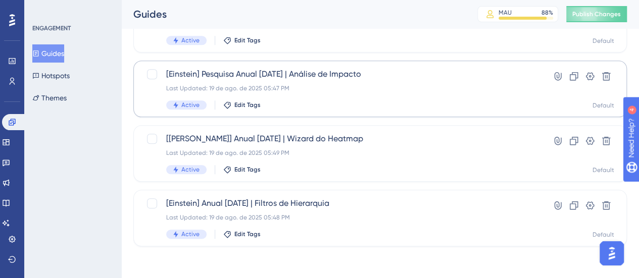
scroll to position [435, 0]
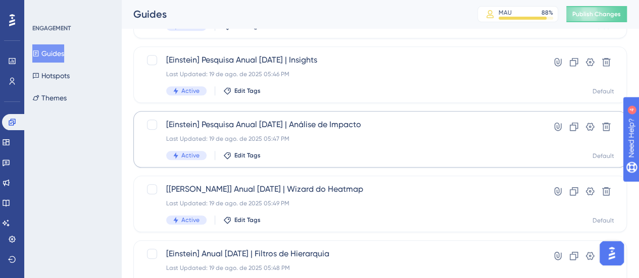
type input "ein"
click at [292, 122] on span "[Einstein] Pesquisa Anual [DATE] | Análise de Impacto" at bounding box center [339, 125] width 347 height 12
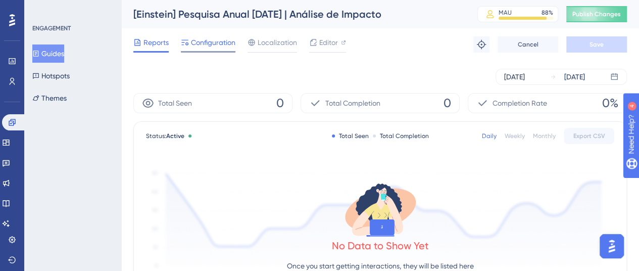
click at [199, 42] on span "Configuration" at bounding box center [213, 42] width 44 height 12
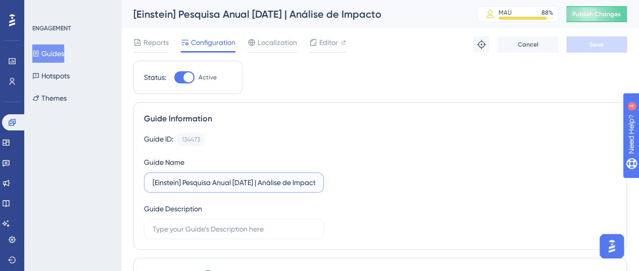
drag, startPoint x: 212, startPoint y: 181, endPoint x: 183, endPoint y: 182, distance: 28.8
click at [183, 182] on input "[Einstein] Pesquisa Anual [DATE] | Análise de Impacto" at bounding box center [234, 182] width 163 height 11
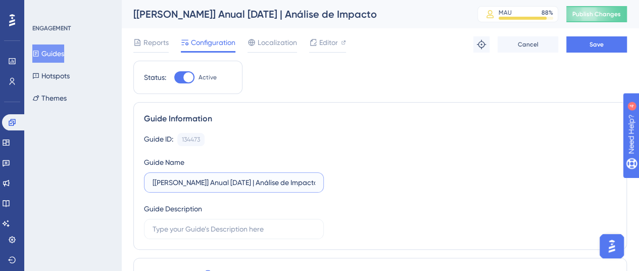
type input "[[PERSON_NAME]] Anual [DATE] | Análise de Impacto"
click at [597, 36] on div "Reports Configuration Localization Editor Troubleshoot Cancel Save" at bounding box center [380, 44] width 494 height 32
click at [598, 44] on span "Save" at bounding box center [597, 44] width 14 height 8
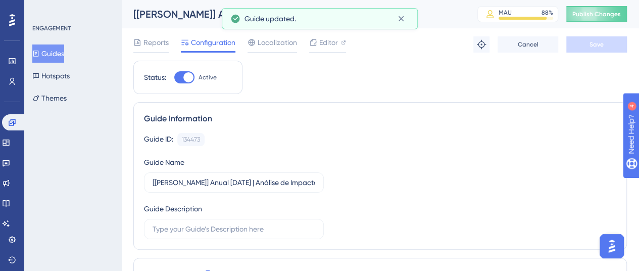
click at [55, 52] on button "Guides" at bounding box center [48, 53] width 32 height 18
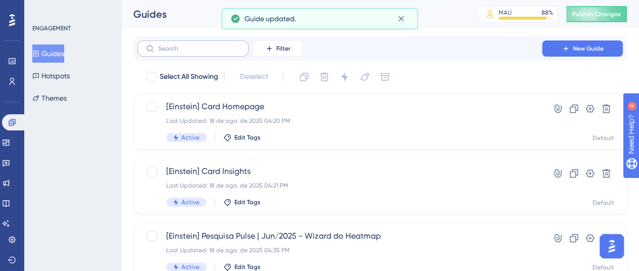
click at [221, 52] on label at bounding box center [192, 48] width 111 height 16
click at [221, 52] on input "text" at bounding box center [199, 48] width 82 height 7
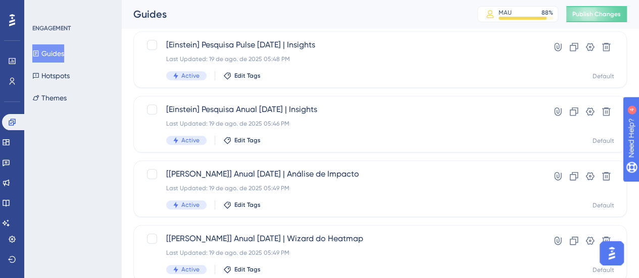
scroll to position [384, 0]
type input "ein"
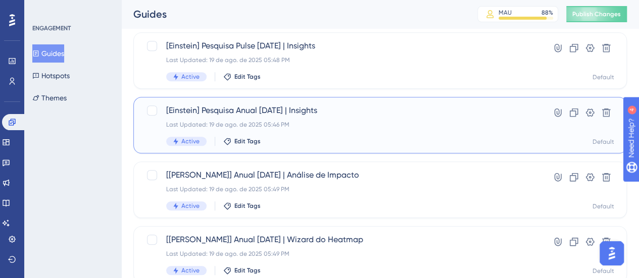
click at [311, 117] on div "[Einstein] Pesquisa Anual [DATE] | Insights Last Updated: 19 de ago. de 2025 05…" at bounding box center [339, 125] width 347 height 41
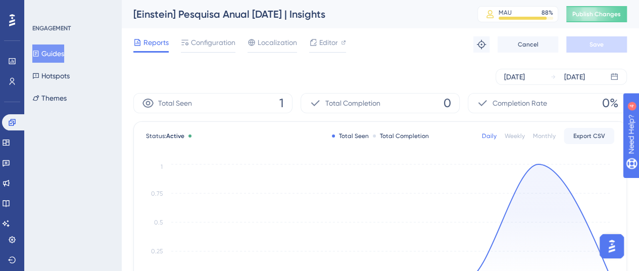
click at [221, 35] on div "Reports Configuration Localization Editor Troubleshoot Cancel Save" at bounding box center [380, 44] width 494 height 32
click at [218, 40] on span "Configuration" at bounding box center [213, 42] width 44 height 12
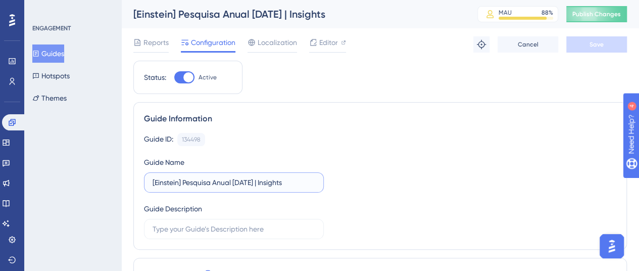
drag, startPoint x: 213, startPoint y: 181, endPoint x: 182, endPoint y: 181, distance: 30.3
click at [182, 181] on input "[Einstein] Pesquisa Anual [DATE] | Insights" at bounding box center [234, 182] width 163 height 11
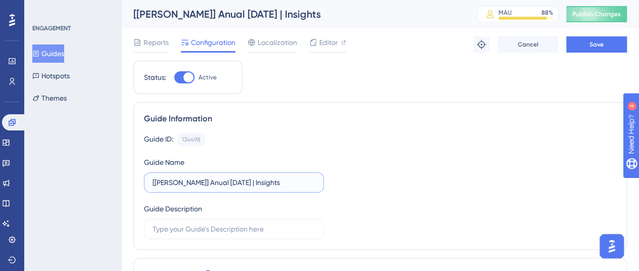
click at [266, 184] on input "[[PERSON_NAME]] Anual [DATE] | Insights" at bounding box center [234, 182] width 163 height 11
click at [232, 183] on input "[[PERSON_NAME]] Anual [DATE] | Insights" at bounding box center [234, 182] width 163 height 11
drag, startPoint x: 322, startPoint y: 183, endPoint x: 204, endPoint y: 172, distance: 118.8
click at [174, 181] on label "[[PERSON_NAME]] Anual [DATE] | Principal + Insights" at bounding box center [234, 182] width 180 height 20
click at [174, 181] on input "[[PERSON_NAME]] Anual [DATE] | Principal + Insights" at bounding box center [234, 182] width 163 height 11
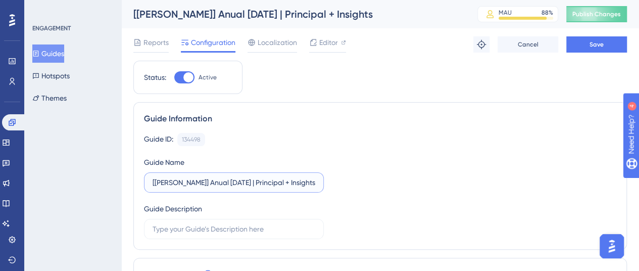
click at [290, 182] on input "[[PERSON_NAME]] Anual [DATE] | Principal + Insights" at bounding box center [234, 182] width 163 height 11
click at [264, 178] on input "[[PERSON_NAME]] Anual [DATE] | Principal + Insights" at bounding box center [234, 182] width 163 height 11
drag, startPoint x: 267, startPoint y: 180, endPoint x: 233, endPoint y: 184, distance: 33.5
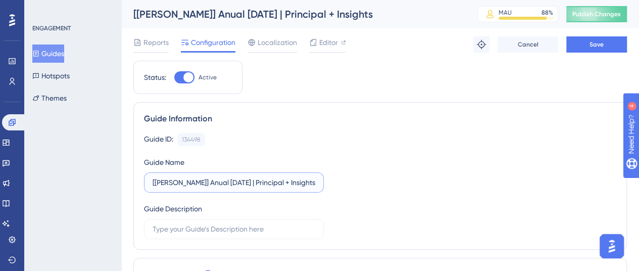
click at [233, 184] on input "[[PERSON_NAME]] Anual [DATE] | Principal + Insights" at bounding box center [234, 182] width 163 height 11
type input "[[PERSON_NAME]] Anual [DATE] | Insights"
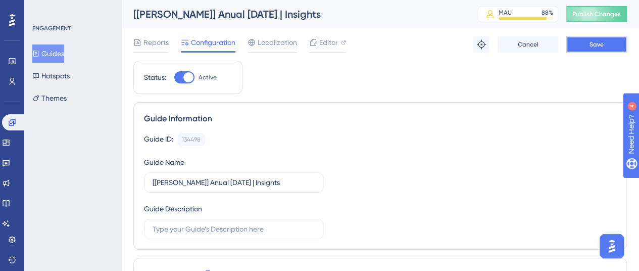
click at [602, 45] on span "Save" at bounding box center [597, 44] width 14 height 8
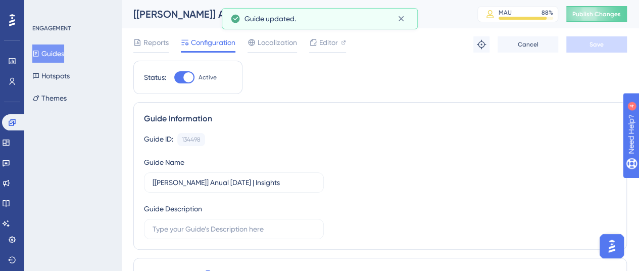
click at [51, 50] on button "Guides" at bounding box center [48, 53] width 32 height 18
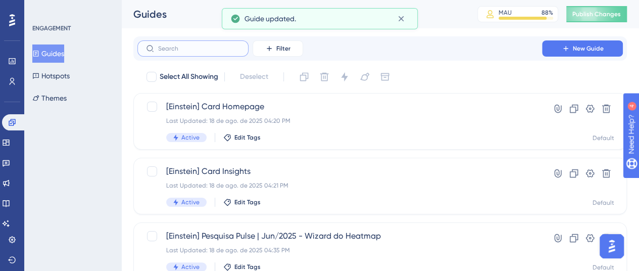
click at [197, 50] on input "text" at bounding box center [199, 48] width 82 height 7
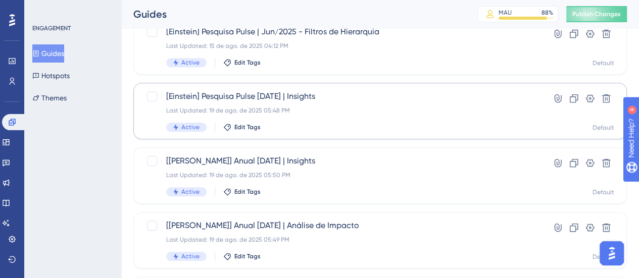
scroll to position [283, 0]
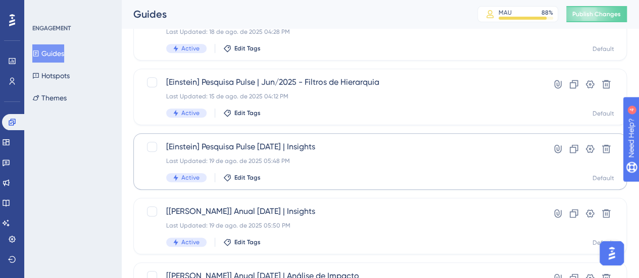
type input "ein"
click at [331, 140] on div "[Einstein] Pesquisa Pulse [DATE] | Insights Last Updated: 19 de ago. de 2025 05…" at bounding box center [380, 161] width 494 height 57
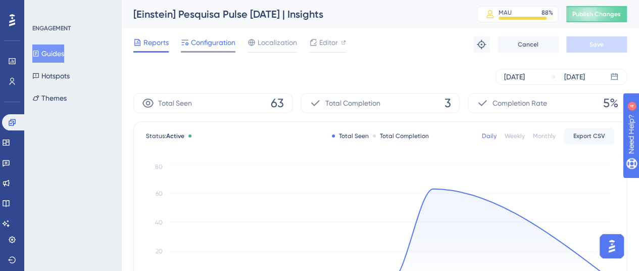
click at [211, 44] on span "Configuration" at bounding box center [213, 42] width 44 height 12
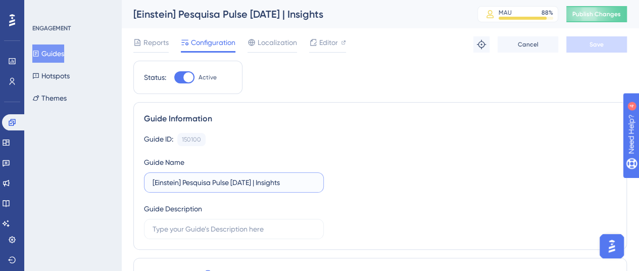
drag, startPoint x: 213, startPoint y: 181, endPoint x: 183, endPoint y: 180, distance: 29.3
click at [183, 180] on input "[Einstein] Pesquisa Pulse [DATE] | Insights" at bounding box center [234, 182] width 163 height 11
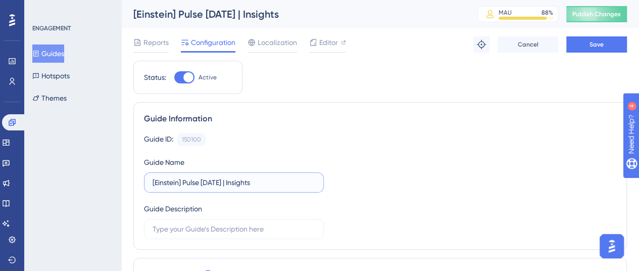
click at [231, 184] on input "[Einstein] Pulse [DATE] | Insights" at bounding box center [234, 182] width 163 height 11
type input "[Einstein] Pulse [DATE] | CLT | Insights"
click at [590, 50] on button "Save" at bounding box center [597, 44] width 61 height 16
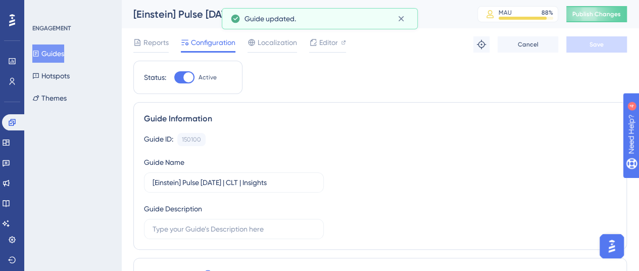
click at [64, 57] on button "Guides" at bounding box center [48, 53] width 32 height 18
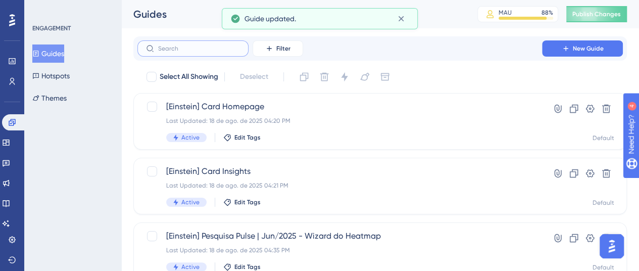
click at [209, 51] on input "text" at bounding box center [199, 48] width 82 height 7
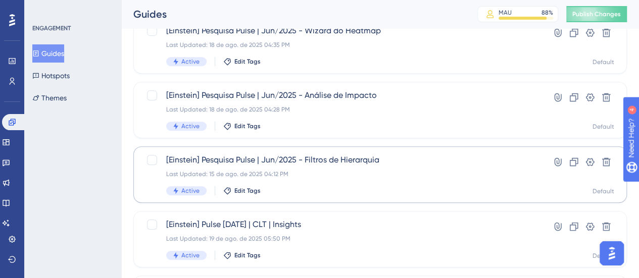
scroll to position [202, 0]
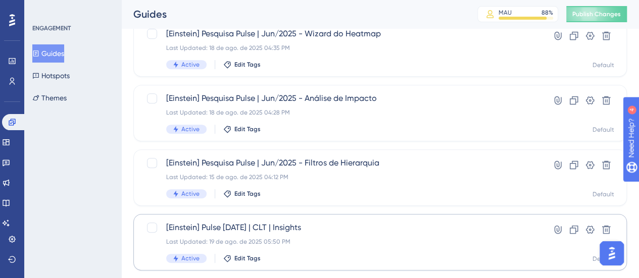
type input "ein"
click at [332, 217] on div "[Einstein] Pulse [DATE] | CLT | Insights Last Updated: 19 de ago. de 2025 05:50…" at bounding box center [380, 242] width 494 height 57
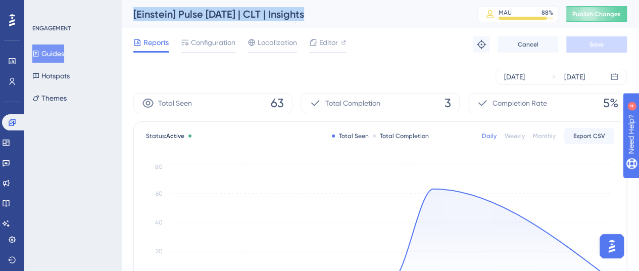
drag, startPoint x: 318, startPoint y: 13, endPoint x: 130, endPoint y: 13, distance: 187.5
click at [130, 13] on div "[Einstein] Pulse [DATE] | CLT | Insights MAU 88 % Click to see add-on and upgra…" at bounding box center [380, 14] width 518 height 28
copy div "[Einstein] Pulse [DATE] | CLT | Insights"
click at [55, 54] on button "Guides" at bounding box center [48, 53] width 32 height 18
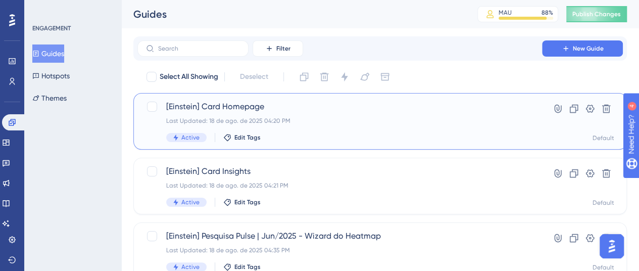
click at [218, 106] on span "[Einstein] Card Homepage" at bounding box center [339, 107] width 347 height 12
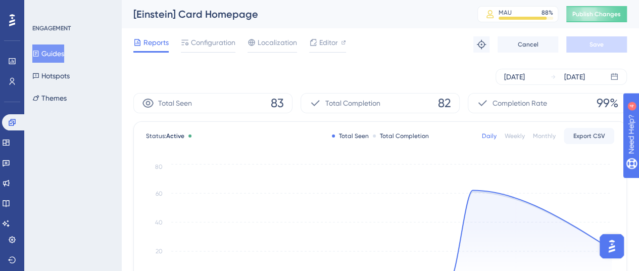
click at [57, 57] on button "Guides" at bounding box center [48, 53] width 32 height 18
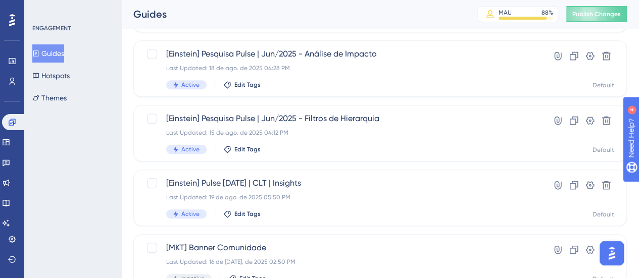
scroll to position [303, 0]
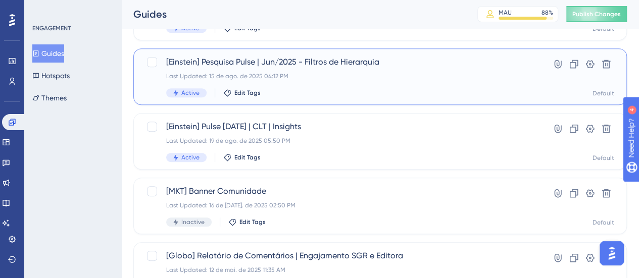
click at [320, 63] on span "[Einstein] Pesquisa Pulse | Jun/2025 - Filtros de Hierarquia" at bounding box center [339, 62] width 347 height 12
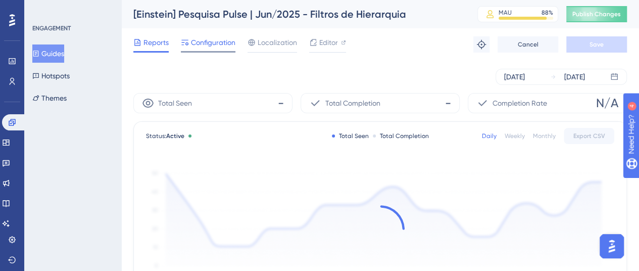
click at [201, 42] on span "Configuration" at bounding box center [213, 42] width 44 height 12
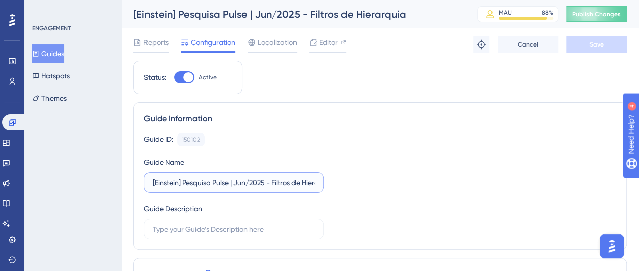
drag, startPoint x: 272, startPoint y: 181, endPoint x: 106, endPoint y: 181, distance: 166.3
paste input "ulse [DATE] | CLT | Insights"
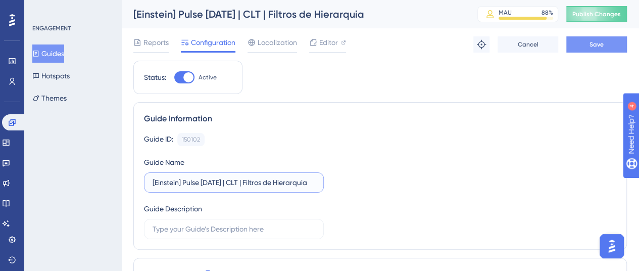
type input "[Einstein] Pulse [DATE] | CLT | Filtros de Hierarquia"
click at [620, 48] on button "Save" at bounding box center [597, 44] width 61 height 16
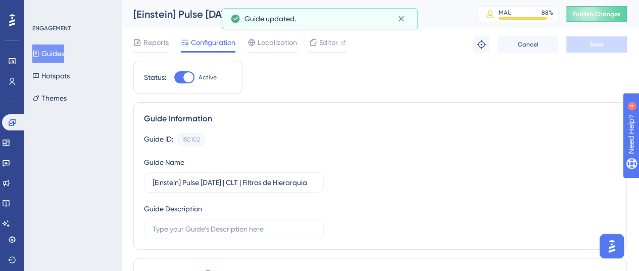
click at [59, 47] on button "Guides" at bounding box center [48, 53] width 32 height 18
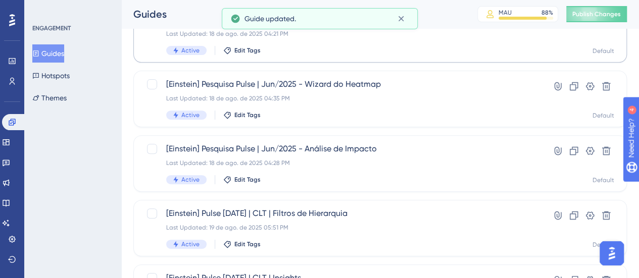
scroll to position [202, 0]
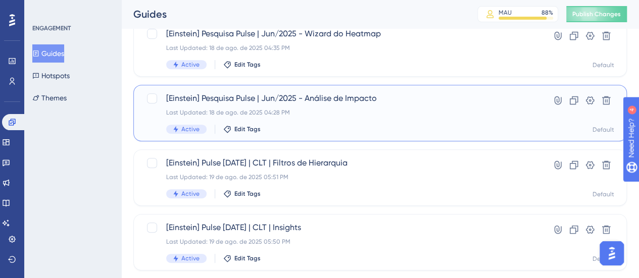
click at [315, 108] on div "[Einstein] Pesquisa Pulse | Jun/2025 - Análise de Impacto Last Updated: 18 de a…" at bounding box center [339, 112] width 347 height 41
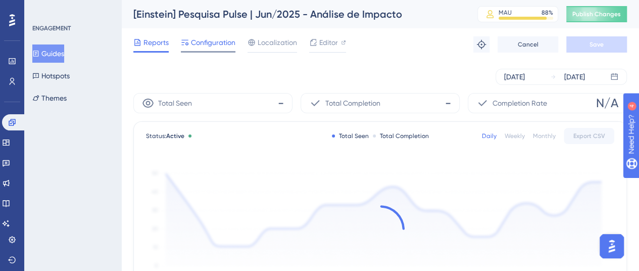
click at [202, 47] on span "Configuration" at bounding box center [213, 42] width 44 height 12
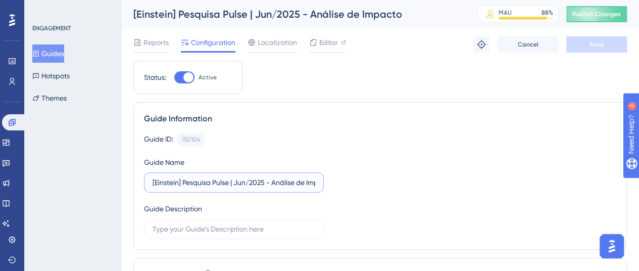
drag, startPoint x: 274, startPoint y: 180, endPoint x: 110, endPoint y: 180, distance: 163.7
paste input "ulse [DATE] | CLT | Insights"
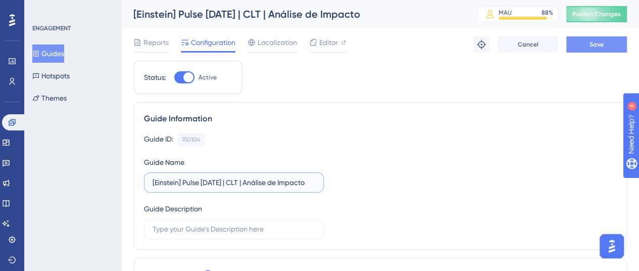
type input "[Einstein] Pulse [DATE] | CLT | Análise de Impacto"
click at [588, 48] on button "Save" at bounding box center [597, 44] width 61 height 16
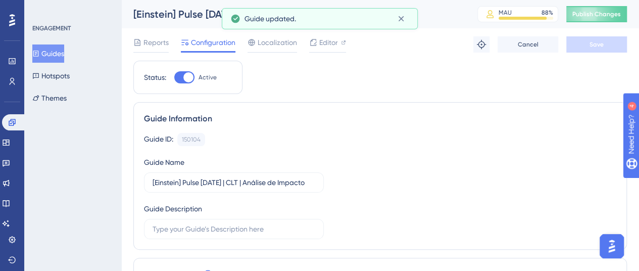
click at [58, 54] on button "Guides" at bounding box center [48, 53] width 32 height 18
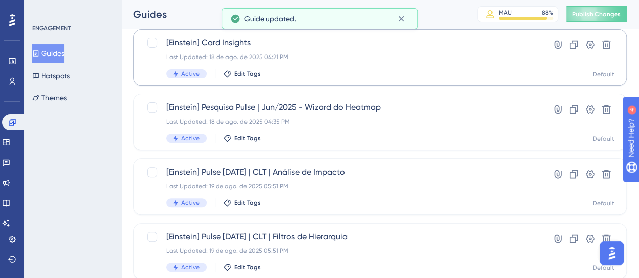
scroll to position [152, 0]
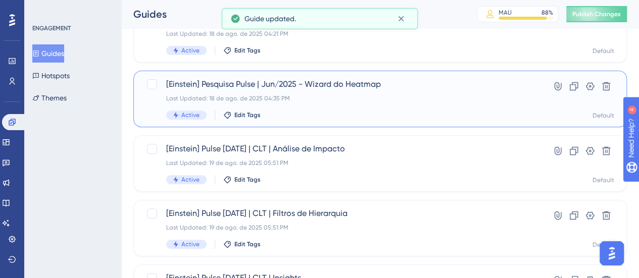
click at [348, 113] on div "Active Edit Tags" at bounding box center [339, 115] width 347 height 9
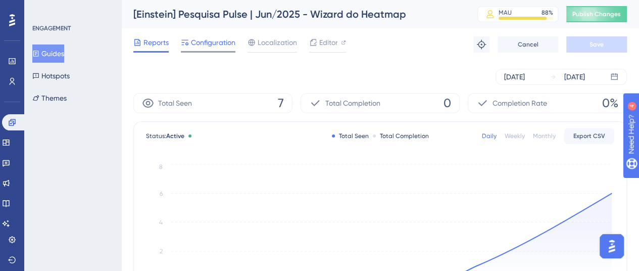
click at [208, 39] on span "Configuration" at bounding box center [213, 42] width 44 height 12
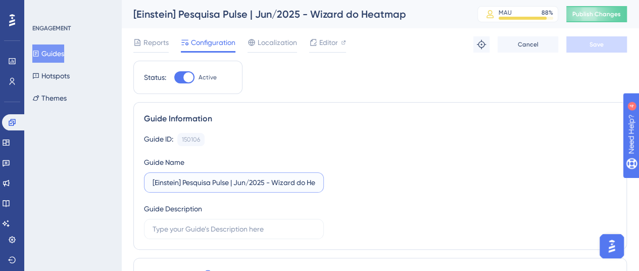
click at [271, 179] on input "[Einstein] Pesquisa Pulse | Jun/2025 - Wizard do Heatmap" at bounding box center [234, 182] width 163 height 11
drag, startPoint x: 274, startPoint y: 179, endPoint x: 117, endPoint y: 178, distance: 157.2
paste input "ulse [DATE] | CLT | Insights"
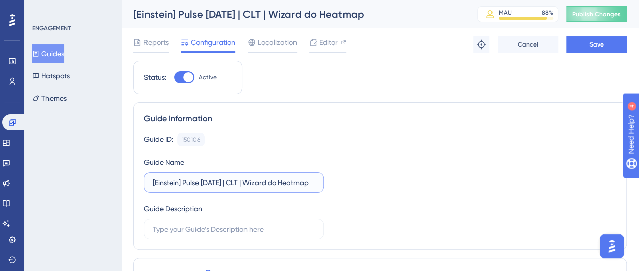
type input "[Einstein] Pulse [DATE] | CLT | Wizard do Heatmap"
click at [609, 54] on div "Reports Configuration Localization Editor Troubleshoot Cancel Save" at bounding box center [380, 44] width 494 height 32
click at [606, 47] on button "Save" at bounding box center [597, 44] width 61 height 16
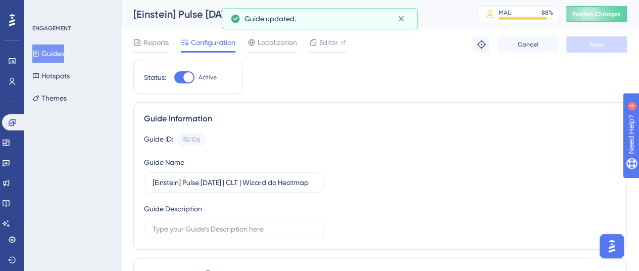
click at [63, 50] on button "Guides" at bounding box center [48, 53] width 32 height 18
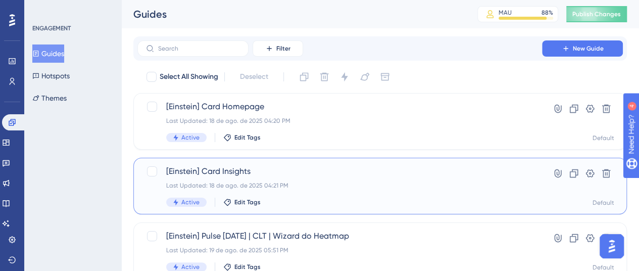
click at [302, 172] on span "[Einstein] Card Insights" at bounding box center [339, 171] width 347 height 12
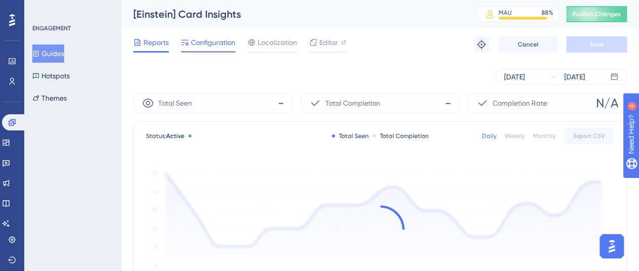
click at [196, 42] on span "Configuration" at bounding box center [213, 42] width 44 height 12
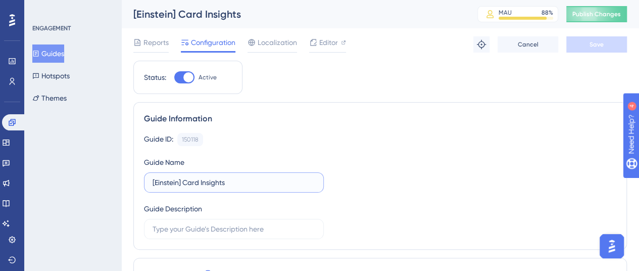
click at [200, 183] on input "[Einstein] Card Insights" at bounding box center [234, 182] width 163 height 11
click at [199, 181] on input "[Einstein] Card Insights" at bounding box center [234, 182] width 163 height 11
drag, startPoint x: 183, startPoint y: 179, endPoint x: 119, endPoint y: 181, distance: 64.2
paste input "Pulse [DATE] | CLT | Insights"
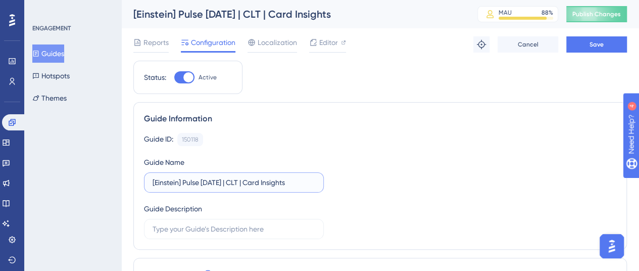
drag, startPoint x: 265, startPoint y: 182, endPoint x: 304, endPoint y: 184, distance: 38.5
click at [304, 184] on input "[Einstein] Pulse [DATE] | CLT | Card Insights" at bounding box center [234, 182] width 163 height 11
type input "[Einstein] Pulse [DATE] | CLT | Card Insights"
drag, startPoint x: 263, startPoint y: 179, endPoint x: 249, endPoint y: 183, distance: 14.7
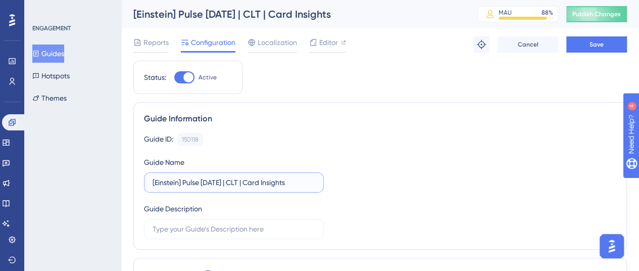
click at [249, 183] on input "[Einstein] Pulse [DATE] | CLT | Card Insights" at bounding box center [234, 182] width 163 height 11
click at [262, 179] on input "[Einstein] Pulse [DATE] | CLT | Card Insights" at bounding box center [234, 182] width 163 height 11
click at [603, 52] on button "Save" at bounding box center [597, 44] width 61 height 16
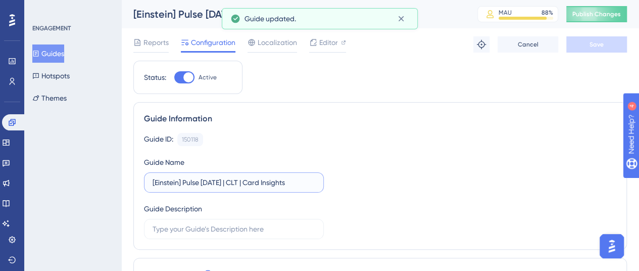
click at [296, 179] on input "[Einstein] Pulse [DATE] | CLT | Card Insights" at bounding box center [234, 182] width 163 height 11
click at [145, 45] on span "Reports" at bounding box center [156, 42] width 25 height 12
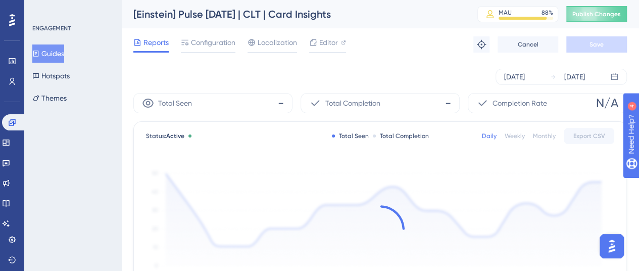
click at [54, 60] on button "Guides" at bounding box center [48, 53] width 32 height 18
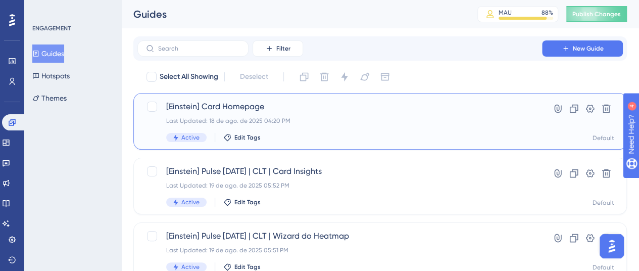
click at [327, 103] on span "[Einstein] Card Homepage" at bounding box center [339, 107] width 347 height 12
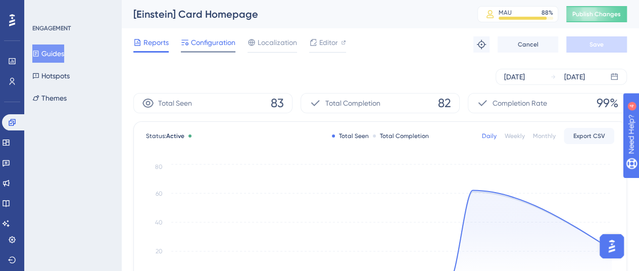
click at [208, 36] on span "Configuration" at bounding box center [213, 42] width 44 height 12
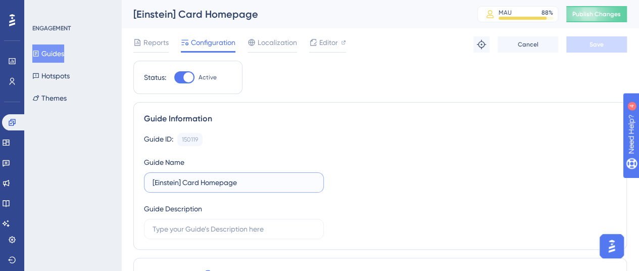
click at [208, 183] on input "[Einstein] Card Homepage" at bounding box center [234, 182] width 163 height 11
drag, startPoint x: 199, startPoint y: 182, endPoint x: 144, endPoint y: 180, distance: 55.1
click at [144, 180] on label "[Einstein] Card Homepage" at bounding box center [234, 182] width 180 height 20
paste input "Pulse [DATE] | CLT | Card Insights"
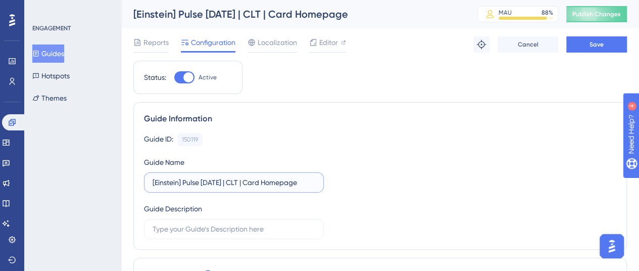
click at [314, 179] on input "[Einstein] Pulse [DATE] | CLT | Card Homepage" at bounding box center [234, 182] width 163 height 11
type input "[Einstein] Pulse [DATE] | CLT | Card Homepage"
click at [592, 46] on span "Save" at bounding box center [597, 44] width 14 height 8
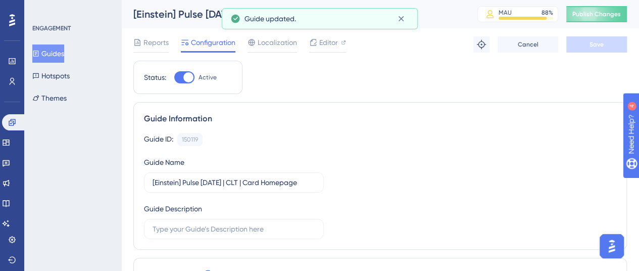
click at [64, 51] on button "Guides" at bounding box center [48, 53] width 32 height 18
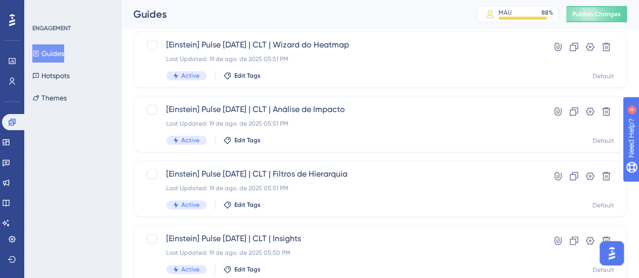
scroll to position [253, 0]
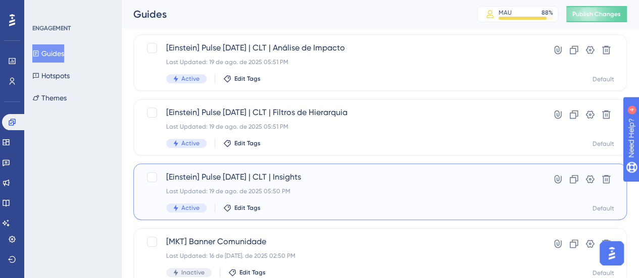
click at [319, 181] on span "[Einstein] Pulse [DATE] | CLT | Insights" at bounding box center [339, 177] width 347 height 12
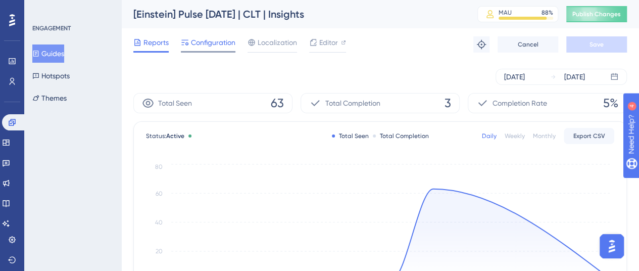
click at [204, 38] on span "Configuration" at bounding box center [213, 42] width 44 height 12
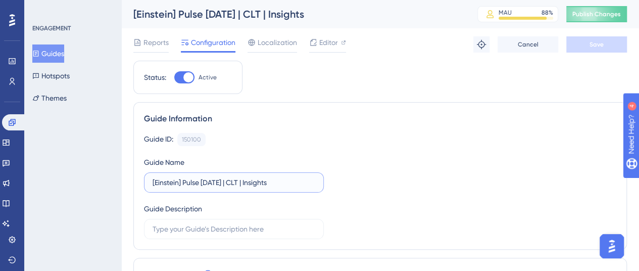
click at [246, 178] on input "[Einstein] Pulse [DATE] | CLT | Insights" at bounding box center [234, 182] width 163 height 11
type input "[Einstein] Pulse [DATE] | CLT | Guia Insights"
click at [589, 44] on button "Save" at bounding box center [597, 44] width 61 height 16
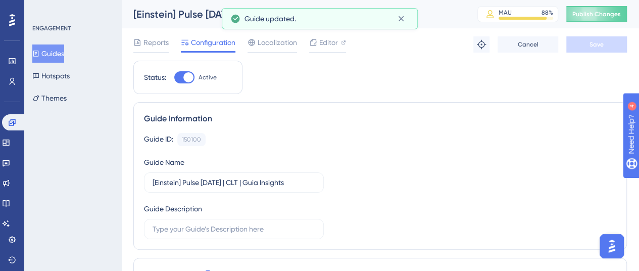
click at [64, 44] on button "Guides" at bounding box center [48, 53] width 32 height 18
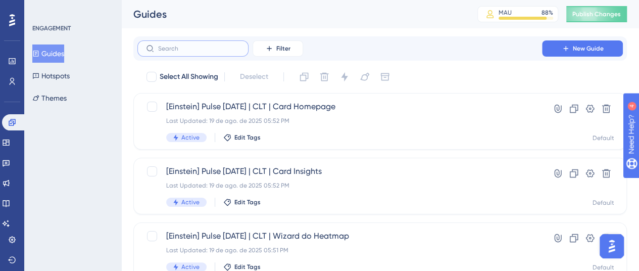
click at [207, 51] on input "text" at bounding box center [199, 48] width 82 height 7
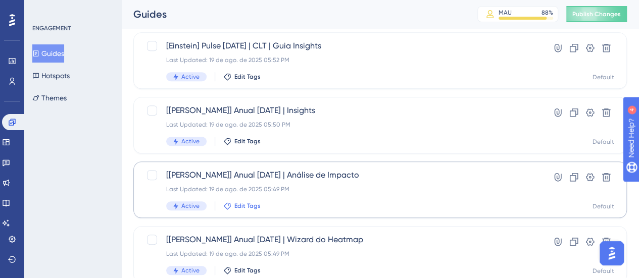
scroll to position [334, 0]
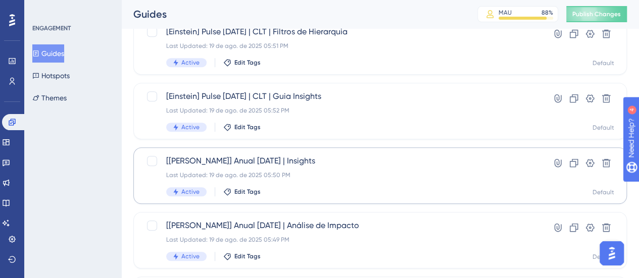
type input "ein"
click at [287, 179] on div "[[PERSON_NAME]] Anual [DATE] | Insights Last Updated: 19 de ago. de 2025 05:50 …" at bounding box center [339, 175] width 347 height 41
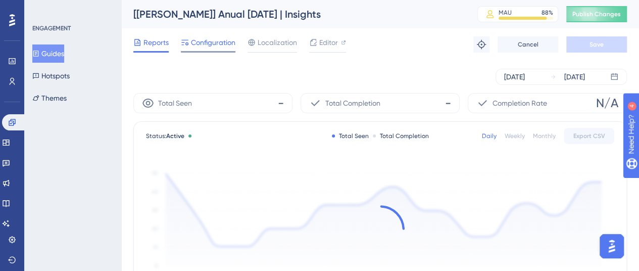
click at [218, 38] on span "Configuration" at bounding box center [213, 42] width 44 height 12
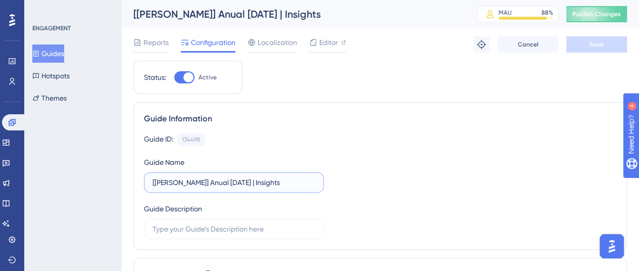
click at [231, 181] on input "[[PERSON_NAME]] Anual [DATE] | Insights" at bounding box center [234, 182] width 163 height 11
type input "[[PERSON_NAME]] Anual [DATE] | Guia Insights"
click at [590, 42] on span "Save" at bounding box center [597, 44] width 14 height 8
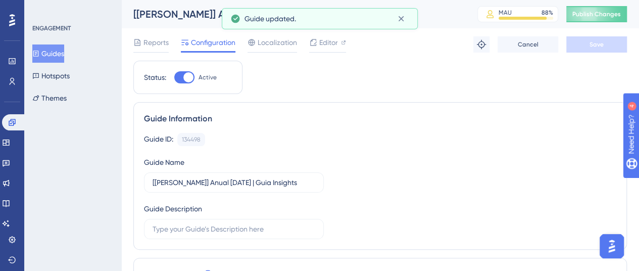
click at [60, 49] on button "Guides" at bounding box center [48, 53] width 32 height 18
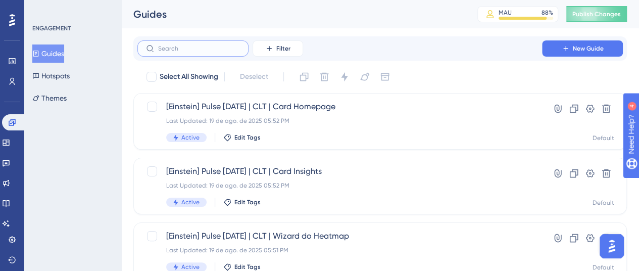
click at [194, 46] on input "text" at bounding box center [199, 48] width 82 height 7
type input "eins"
click at [597, 14] on span "Publish Changes" at bounding box center [597, 14] width 49 height 8
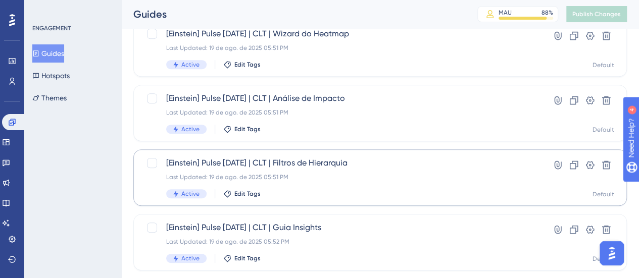
scroll to position [253, 0]
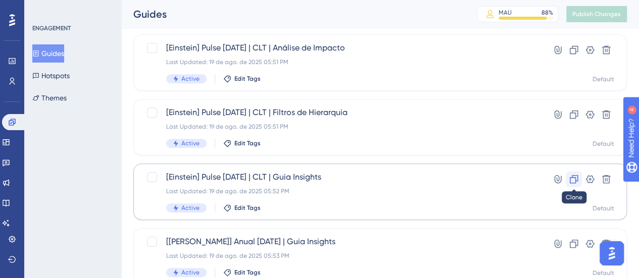
click at [573, 180] on icon at bounding box center [574, 179] width 10 height 10
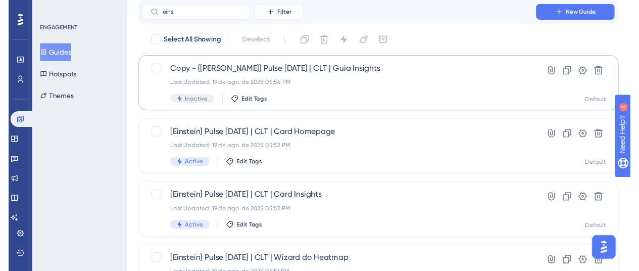
scroll to position [0, 0]
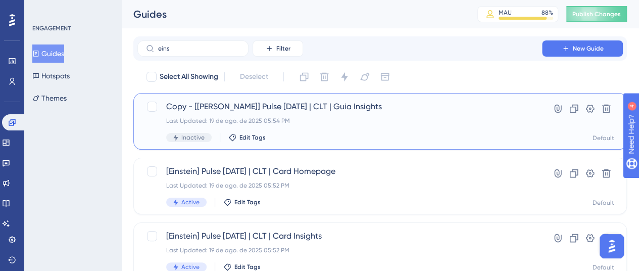
click at [290, 108] on span "Copy - [[PERSON_NAME]] Pulse [DATE] | CLT | Guia Insights" at bounding box center [339, 107] width 347 height 12
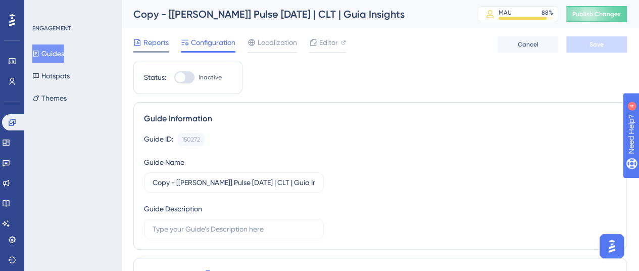
click at [159, 47] on span "Reports" at bounding box center [156, 42] width 25 height 12
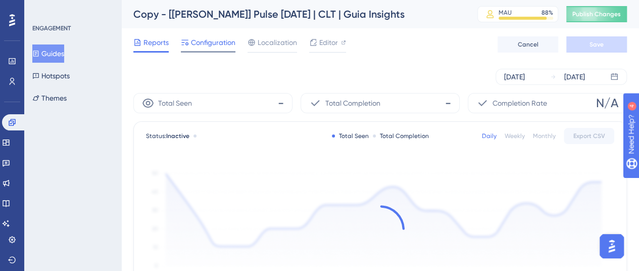
click at [188, 47] on div at bounding box center [185, 42] width 8 height 12
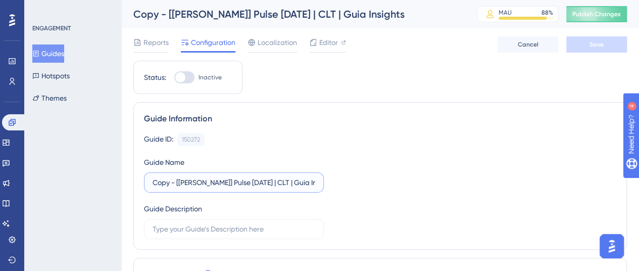
drag, startPoint x: 177, startPoint y: 179, endPoint x: 131, endPoint y: 177, distance: 45.5
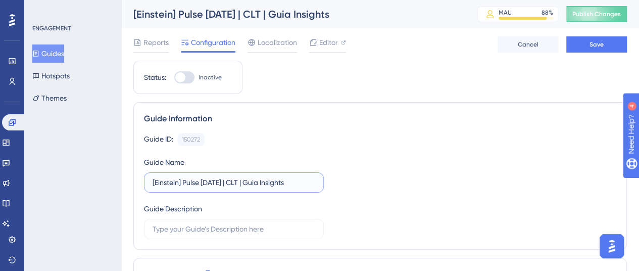
drag, startPoint x: 243, startPoint y: 180, endPoint x: 231, endPoint y: 181, distance: 11.2
click at [231, 181] on input "[Einstein] Pulse [DATE] | CLT | Guia Insights" at bounding box center [234, 182] width 163 height 11
paste input "MBOI"
click at [316, 183] on label "[Einstein] Pulse [DATE] | MBOI | Guia Insights" at bounding box center [234, 182] width 180 height 20
click at [315, 183] on input "[Einstein] Pulse [DATE] | MBOI | Guia Insights" at bounding box center [234, 182] width 163 height 11
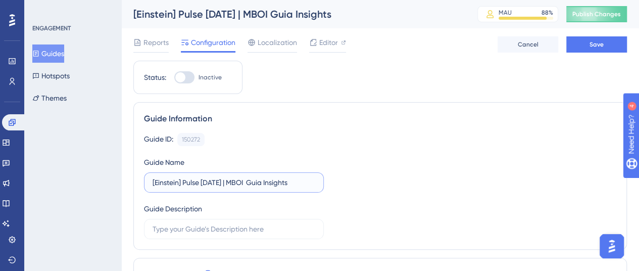
type input "[Einstein] Pulse [DATE] | MBOI | Guia Insights"
click at [315, 179] on input "[Einstein] Pulse [DATE] | MBOI | Guia Insights" at bounding box center [234, 182] width 163 height 11
click at [594, 41] on span "Save" at bounding box center [597, 44] width 14 height 8
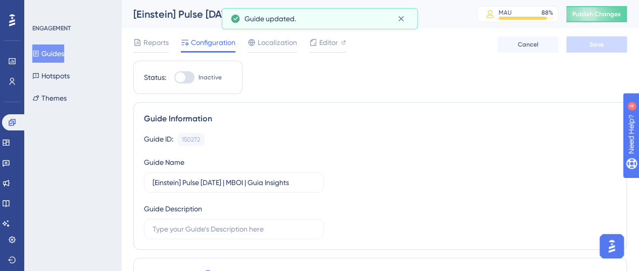
click at [64, 52] on button "Guides" at bounding box center [48, 53] width 32 height 18
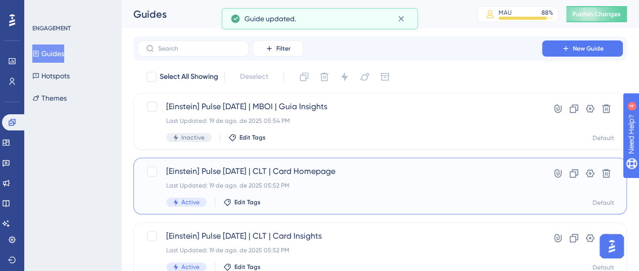
click at [355, 173] on span "[Einstein] Pulse [DATE] | CLT | Card Homepage" at bounding box center [339, 171] width 347 height 12
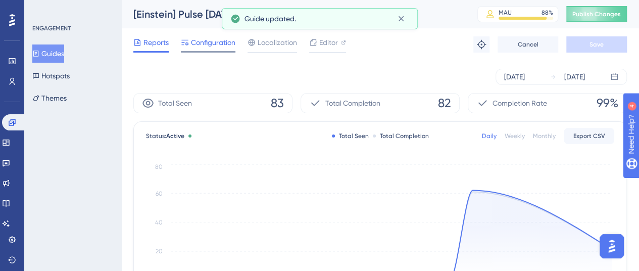
click at [211, 48] on span "Configuration" at bounding box center [213, 42] width 44 height 12
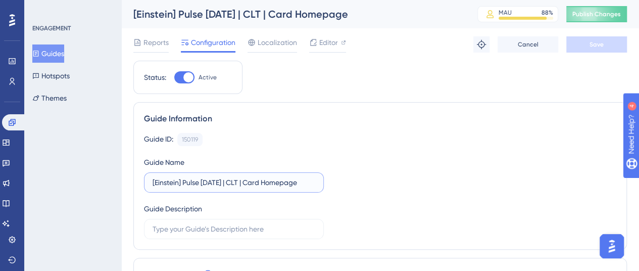
drag, startPoint x: 247, startPoint y: 180, endPoint x: 230, endPoint y: 182, distance: 16.2
click at [230, 182] on input "[Einstein] Pulse [DATE] | CLT | Card Homepage" at bounding box center [234, 182] width 163 height 11
type input "[Einstein] Pulse [DATE] | Card Homepage"
click at [594, 38] on button "Save" at bounding box center [597, 44] width 61 height 16
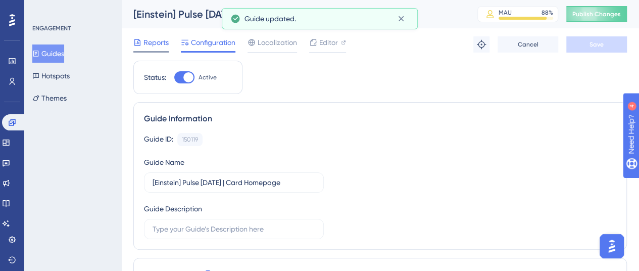
click at [162, 47] on span "Reports" at bounding box center [156, 42] width 25 height 12
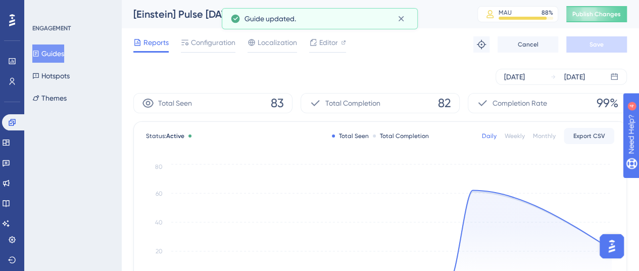
click at [64, 54] on button "Guides" at bounding box center [48, 53] width 32 height 18
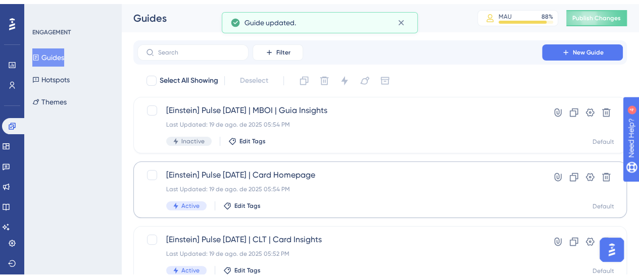
scroll to position [51, 0]
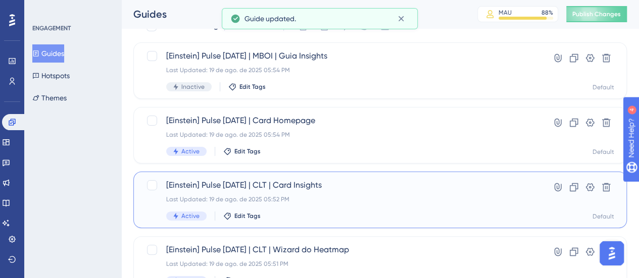
click at [355, 191] on span "[Einstein] Pulse [DATE] | CLT | Card Insights" at bounding box center [339, 185] width 347 height 12
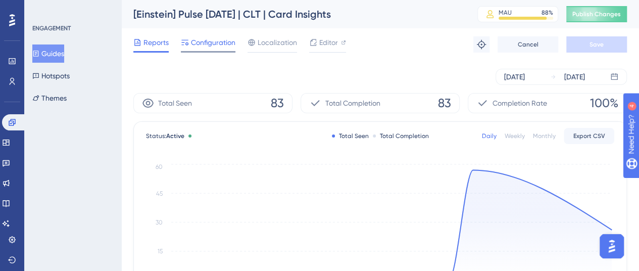
click at [201, 44] on span "Configuration" at bounding box center [213, 42] width 44 height 12
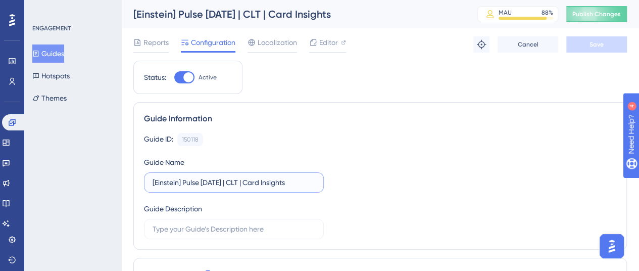
drag, startPoint x: 247, startPoint y: 182, endPoint x: 230, endPoint y: 182, distance: 16.7
click at [230, 182] on input "[Einstein] Pulse [DATE] | CLT | Card Insights" at bounding box center [234, 182] width 163 height 11
type input "[Einstein] Pulse [DATE] | Card Insights"
click at [578, 45] on button "Save" at bounding box center [597, 44] width 61 height 16
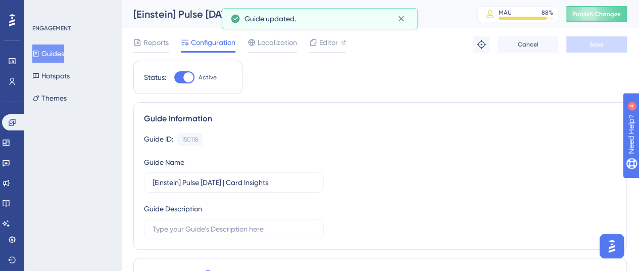
click at [64, 49] on button "Guides" at bounding box center [48, 53] width 32 height 18
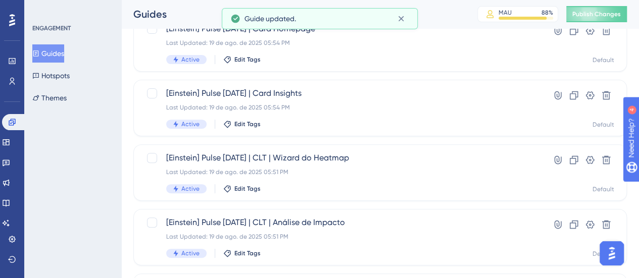
scroll to position [152, 0]
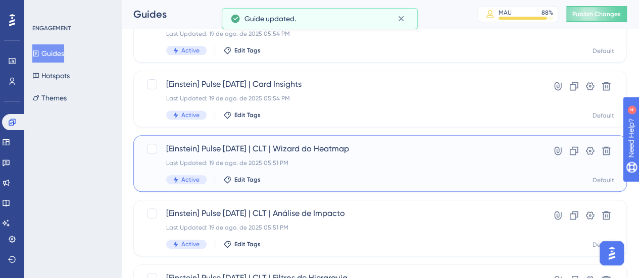
click at [366, 147] on span "[Einstein] Pulse [DATE] | CLT | Wizard do Heatmap" at bounding box center [339, 149] width 347 height 12
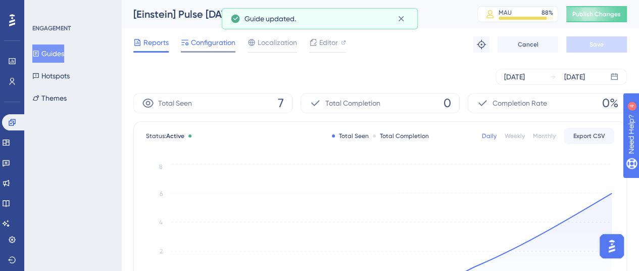
click at [203, 49] on div "Configuration" at bounding box center [208, 44] width 55 height 16
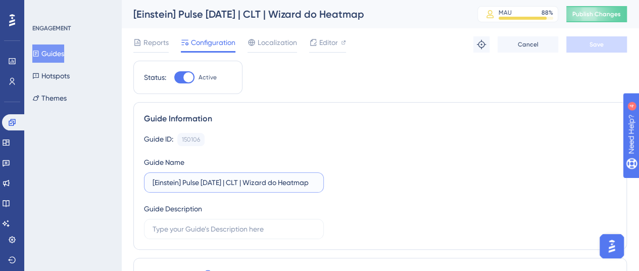
drag, startPoint x: 247, startPoint y: 180, endPoint x: 231, endPoint y: 179, distance: 15.7
click at [231, 179] on input "[Einstein] Pulse [DATE] | CLT | Wizard do Heatmap" at bounding box center [234, 182] width 163 height 11
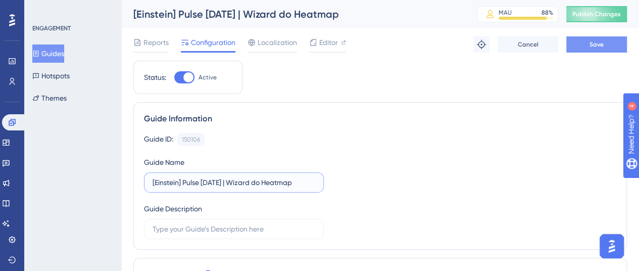
type input "[Einstein] Pulse [DATE] | Wizard do Heatmap"
click at [577, 48] on button "Save" at bounding box center [597, 44] width 61 height 16
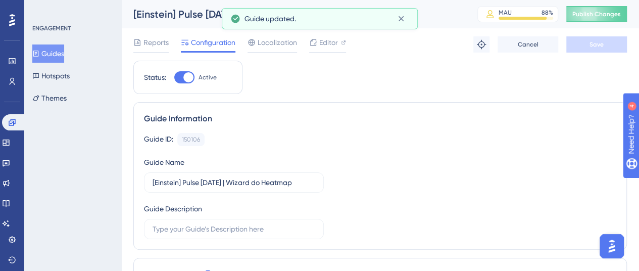
click at [64, 51] on button "Guides" at bounding box center [48, 53] width 32 height 18
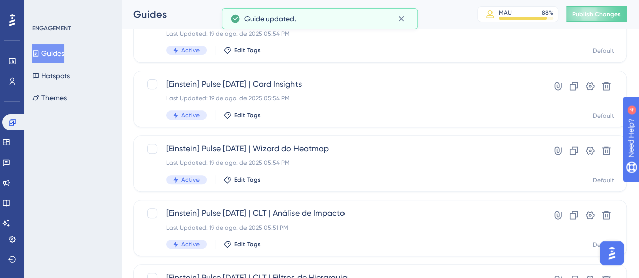
scroll to position [253, 0]
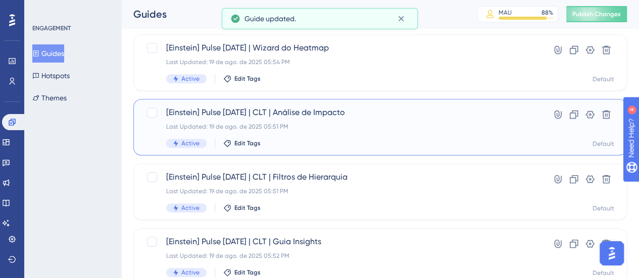
click at [316, 129] on div "Last Updated: 19 de ago. de 2025 05:51 PM" at bounding box center [339, 127] width 347 height 8
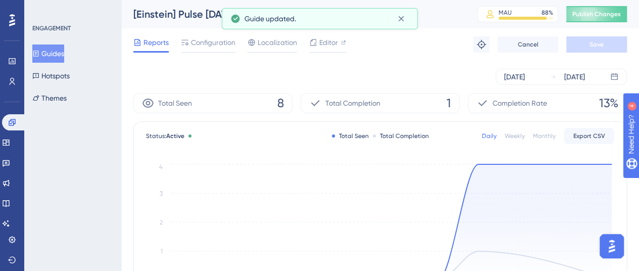
click at [215, 31] on div "Reports Configuration Localization Editor Troubleshoot Cancel Save" at bounding box center [380, 44] width 494 height 32
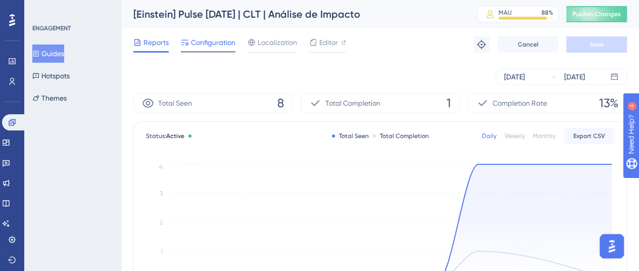
click at [220, 43] on span "Configuration" at bounding box center [213, 42] width 44 height 12
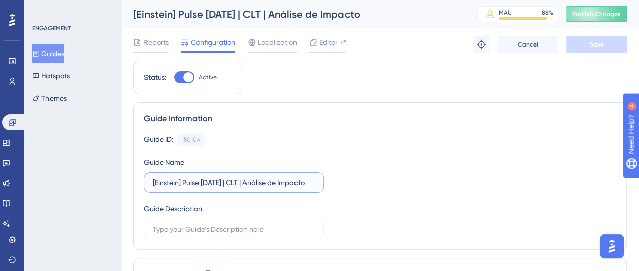
drag, startPoint x: 249, startPoint y: 181, endPoint x: 229, endPoint y: 181, distance: 19.2
click at [229, 181] on input "[Einstein] Pulse [DATE] | CLT | Análise de Impacto" at bounding box center [234, 182] width 163 height 11
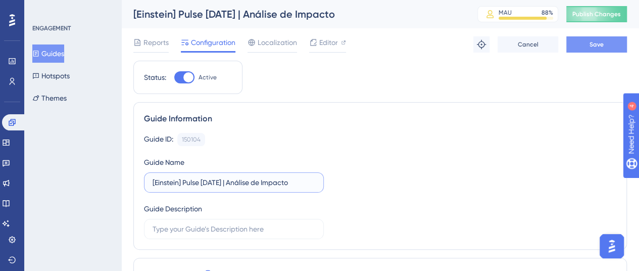
type input "[Einstein] Pulse [DATE] | Análise de Impacto"
click at [602, 43] on span "Save" at bounding box center [597, 44] width 14 height 8
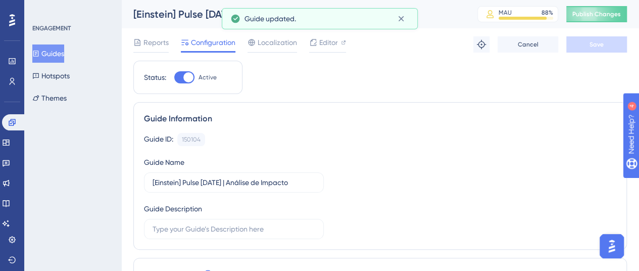
click at [46, 54] on button "Guides" at bounding box center [48, 53] width 32 height 18
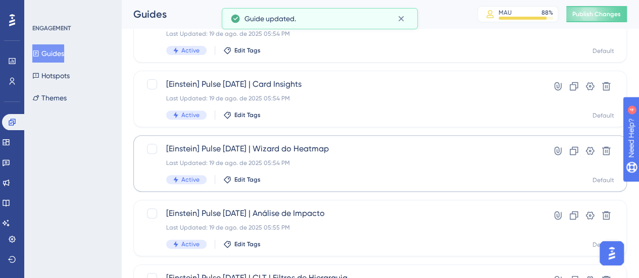
scroll to position [303, 0]
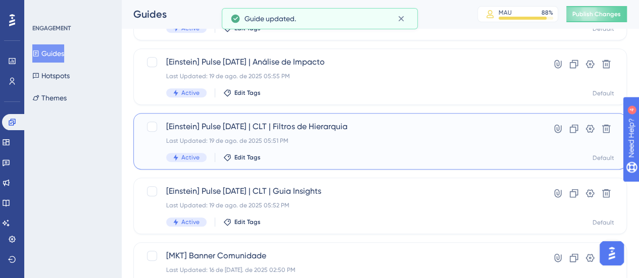
click at [299, 137] on div "Last Updated: 19 de ago. de 2025 05:51 PM" at bounding box center [339, 141] width 347 height 8
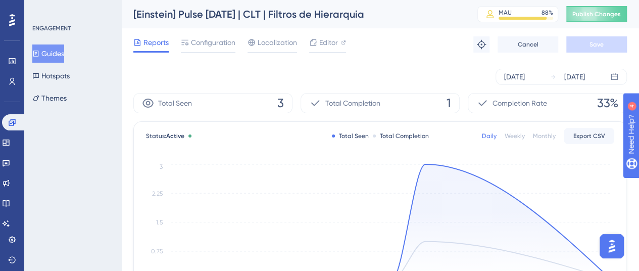
drag, startPoint x: 207, startPoint y: 46, endPoint x: 216, endPoint y: 100, distance: 54.8
click at [208, 46] on span "Configuration" at bounding box center [213, 42] width 44 height 12
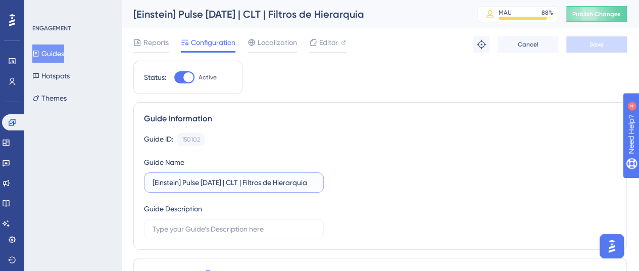
drag, startPoint x: 246, startPoint y: 181, endPoint x: 231, endPoint y: 179, distance: 14.8
click at [231, 179] on input "[Einstein] Pulse [DATE] | CLT | Filtros de Hierarquia" at bounding box center [234, 182] width 163 height 11
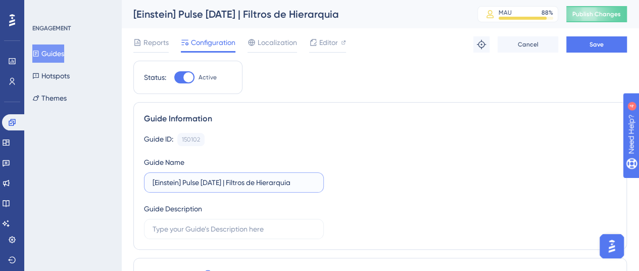
type input "[Einstein] Pulse [DATE] | Filtros de Hierarquia"
click at [600, 36] on div "Reports Configuration Localization Editor Troubleshoot Cancel Save" at bounding box center [380, 44] width 494 height 32
click at [602, 39] on button "Save" at bounding box center [597, 44] width 61 height 16
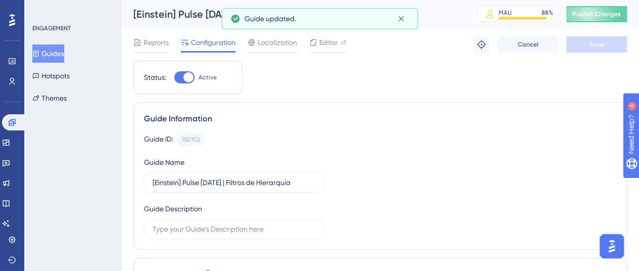
click at [63, 54] on button "Guides" at bounding box center [48, 53] width 32 height 18
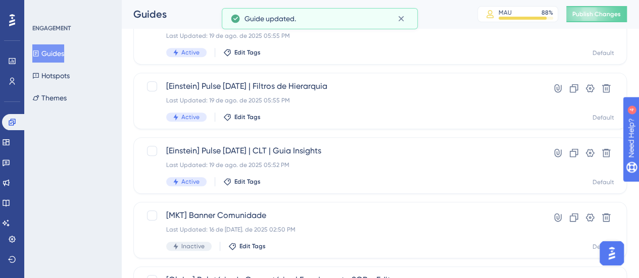
scroll to position [354, 0]
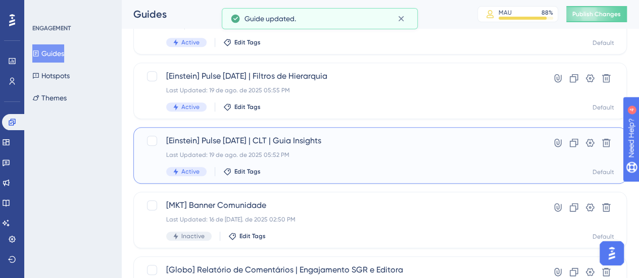
click at [311, 159] on div "[Einstein] Pulse [DATE] | CLT | Guia Insights Last Updated: 19 de ago. de 2025 …" at bounding box center [339, 155] width 347 height 41
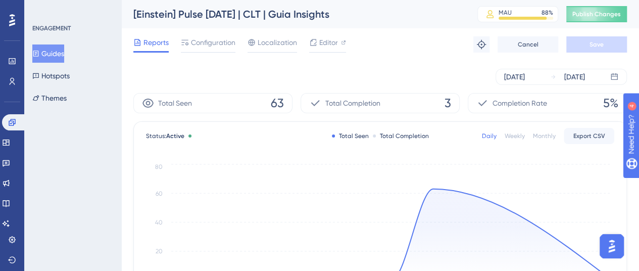
click at [225, 43] on span "Configuration" at bounding box center [213, 42] width 44 height 12
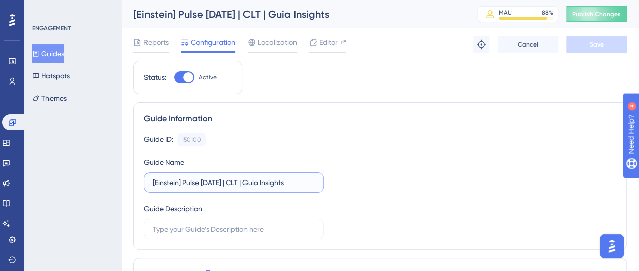
drag, startPoint x: 247, startPoint y: 178, endPoint x: 232, endPoint y: 177, distance: 14.2
click at [232, 177] on input "[Einstein] Pulse [DATE] | CLT | Guia Insights" at bounding box center [234, 182] width 163 height 11
type input "[Einstein] Pulse [DATE] | Guia Insights"
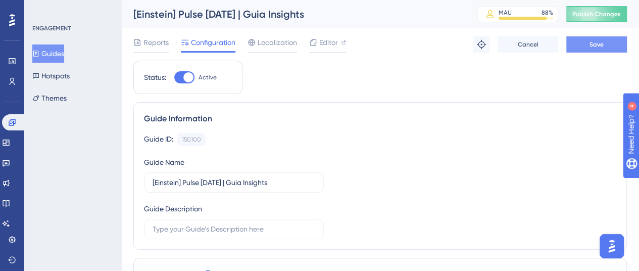
click at [592, 36] on button "Save" at bounding box center [597, 44] width 61 height 16
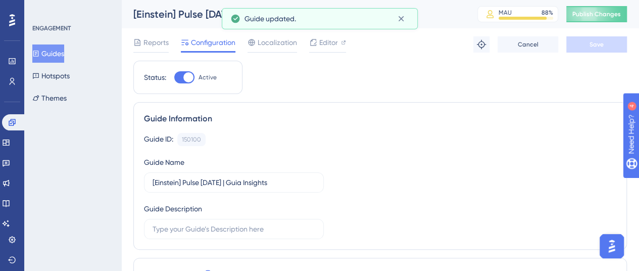
click at [63, 48] on button "Guides" at bounding box center [48, 53] width 32 height 18
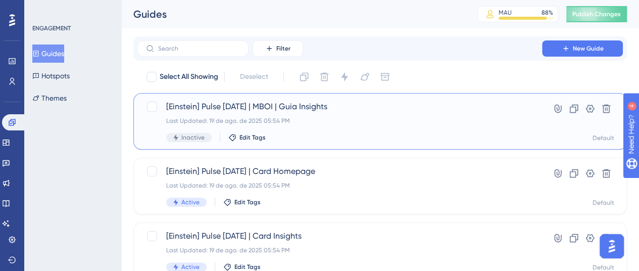
click at [327, 115] on div "[Einstein] Pulse [DATE] | MBOI | Guia Insights Last Updated: 19 de ago. de 2025…" at bounding box center [339, 121] width 347 height 41
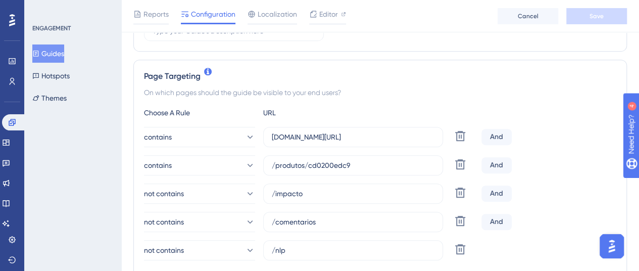
scroll to position [253, 0]
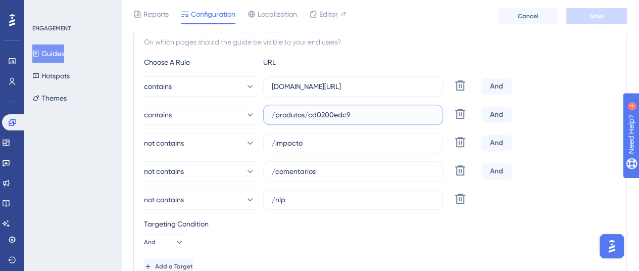
drag, startPoint x: 357, startPoint y: 117, endPoint x: 308, endPoint y: 114, distance: 49.1
click at [308, 114] on input "/produtos/cd0200edc9" at bounding box center [353, 114] width 163 height 11
paste input "db79711ea8"
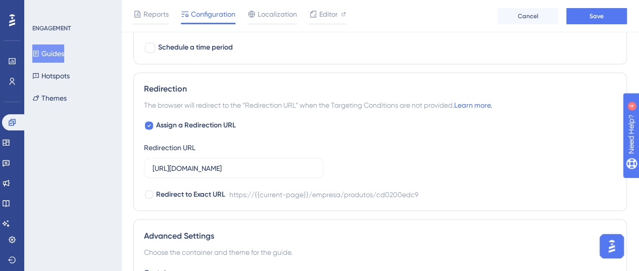
scroll to position [859, 0]
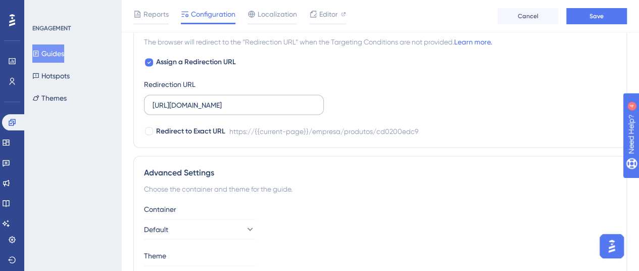
type input "/produtos/db79711ea8"
drag, startPoint x: 286, startPoint y: 107, endPoint x: 377, endPoint y: 107, distance: 91.0
click at [377, 107] on div "Assign a Redirection URL Redirection URL [URL][DOMAIN_NAME] Redirect to Exact U…" at bounding box center [380, 96] width 473 height 81
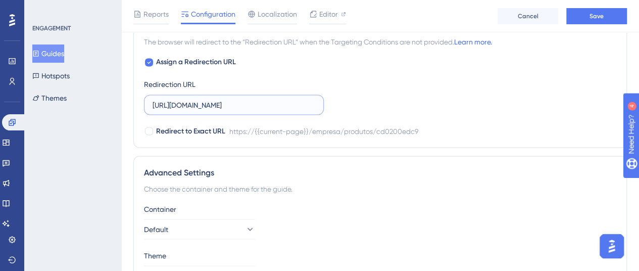
click at [253, 106] on input "[URL][DOMAIN_NAME]" at bounding box center [234, 104] width 163 height 11
paste input "[URL][DOMAIN_NAME]"
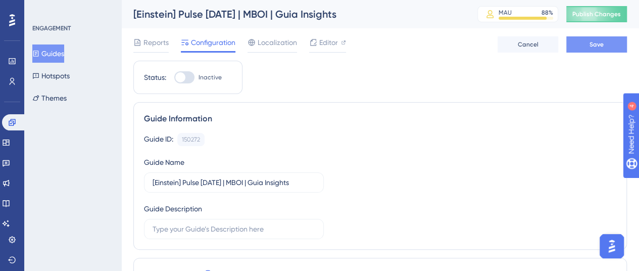
type input "[URL][DOMAIN_NAME]"
click at [624, 38] on button "Save" at bounding box center [597, 44] width 61 height 16
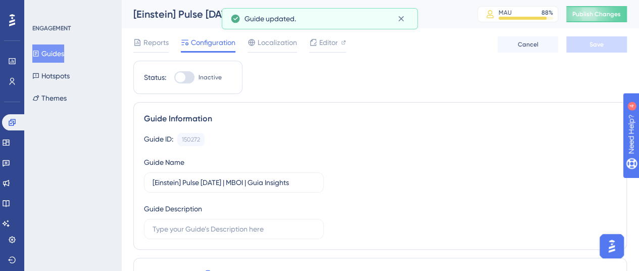
drag, startPoint x: 61, startPoint y: 52, endPoint x: 98, endPoint y: 61, distance: 38.4
click at [60, 52] on button "Guides" at bounding box center [48, 53] width 32 height 18
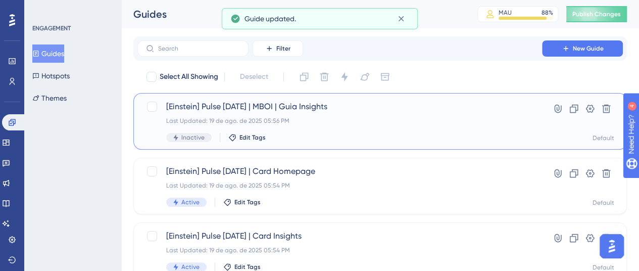
click at [409, 114] on div "[Einstein] Pulse [DATE] | MBOI | Guia Insights Last Updated: 19 de ago. de 2025…" at bounding box center [339, 121] width 347 height 41
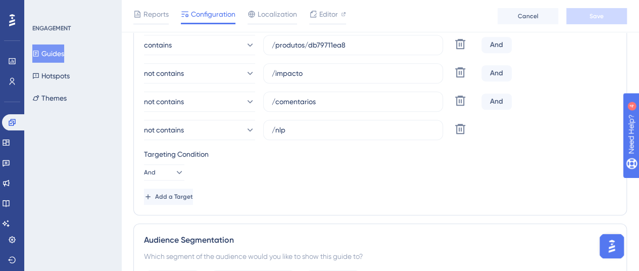
scroll to position [202, 0]
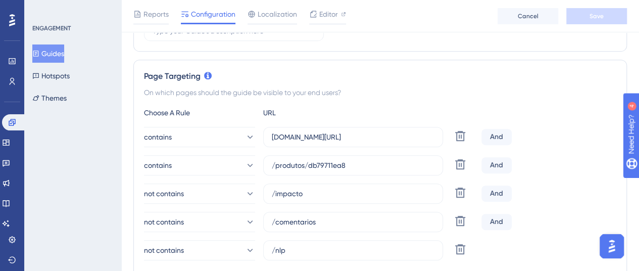
click at [428, 107] on div "Choose A Rule URL" at bounding box center [380, 113] width 473 height 12
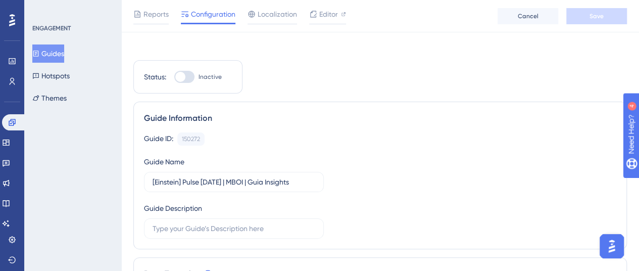
scroll to position [0, 0]
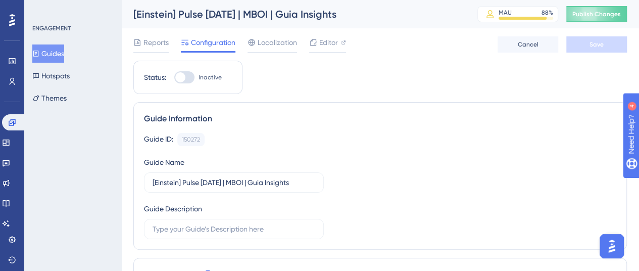
click at [64, 51] on button "Guides" at bounding box center [48, 53] width 32 height 18
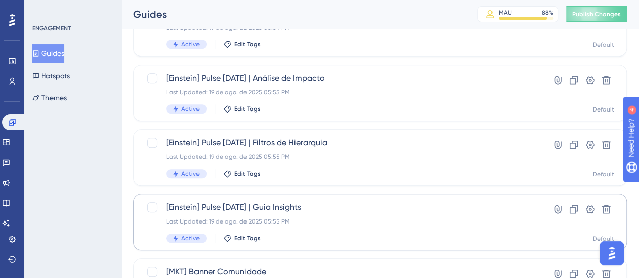
scroll to position [253, 0]
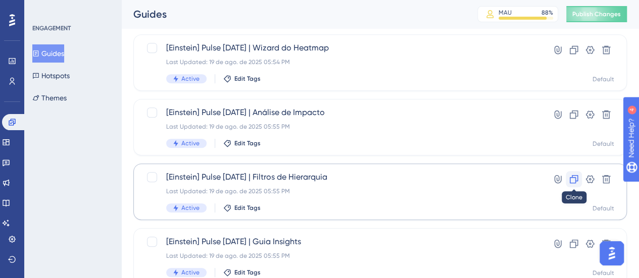
click at [579, 182] on button at bounding box center [574, 179] width 16 height 16
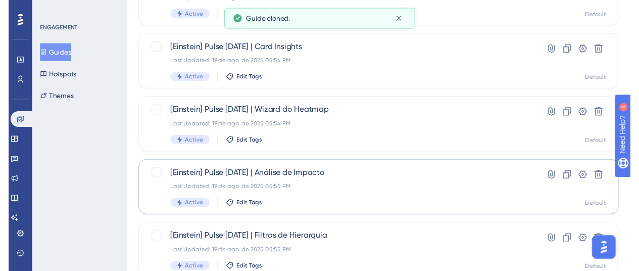
scroll to position [0, 0]
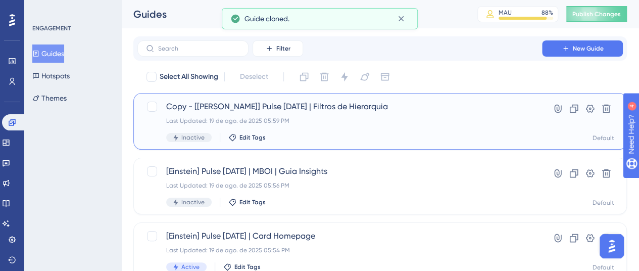
click at [334, 104] on span "Copy - [[PERSON_NAME]] Pulse [DATE] | Filtros de Hierarquia" at bounding box center [339, 107] width 347 height 12
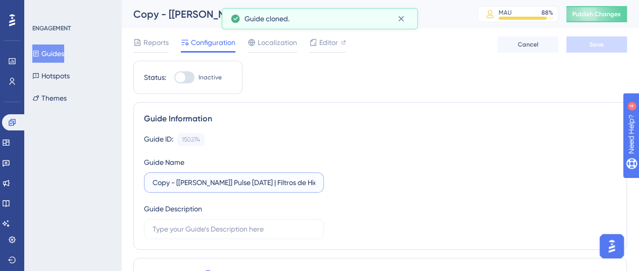
drag, startPoint x: 176, startPoint y: 178, endPoint x: 128, endPoint y: 174, distance: 47.7
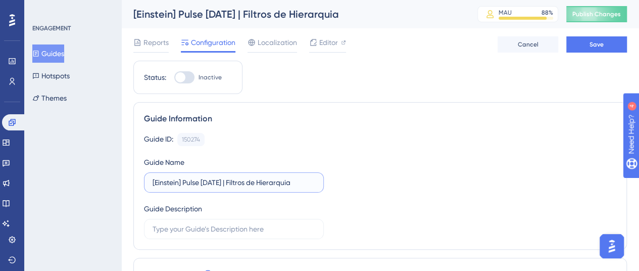
click at [227, 180] on input "[Einstein] Pulse [DATE] | Filtros de Hierarquia" at bounding box center [234, 182] width 163 height 11
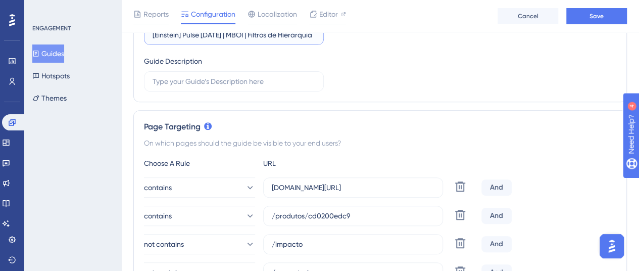
scroll to position [253, 0]
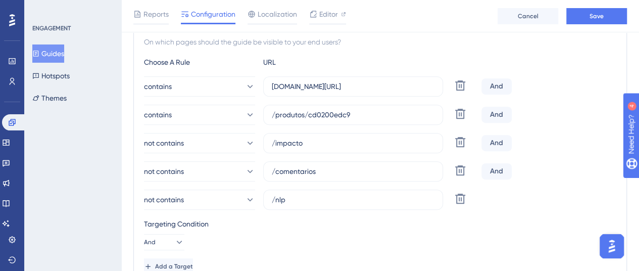
type input "[Einstein] Pulse [DATE] | MBOI | Filtros de Hierarquia"
drag, startPoint x: 350, startPoint y: 112, endPoint x: 310, endPoint y: 113, distance: 40.4
click at [310, 113] on input "/produtos/cd0200edc9" at bounding box center [353, 114] width 163 height 11
paste input "db79711ea8"
type input "/produtos/db79711ea8"
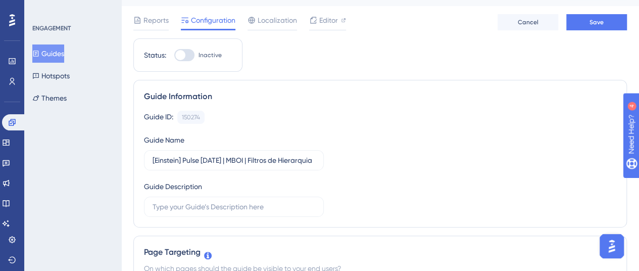
scroll to position [0, 0]
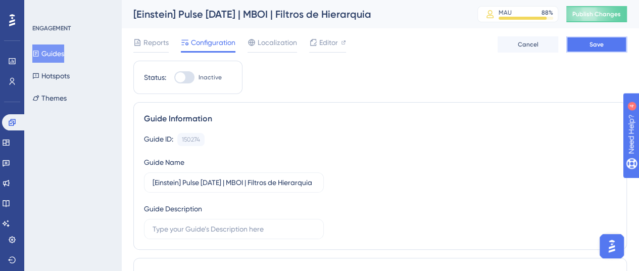
click at [613, 44] on button "Save" at bounding box center [597, 44] width 61 height 16
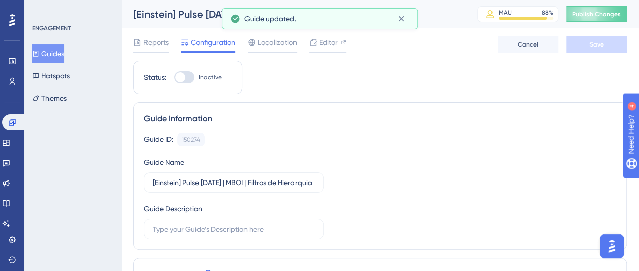
click at [57, 51] on button "Guides" at bounding box center [48, 53] width 32 height 18
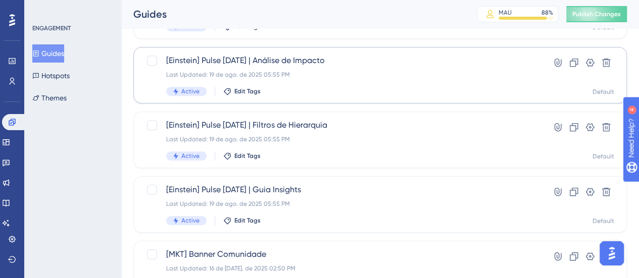
scroll to position [354, 0]
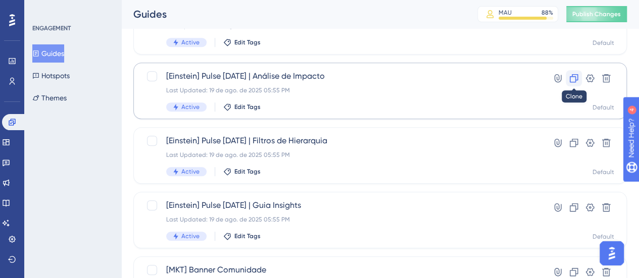
click at [572, 75] on icon at bounding box center [574, 78] width 9 height 9
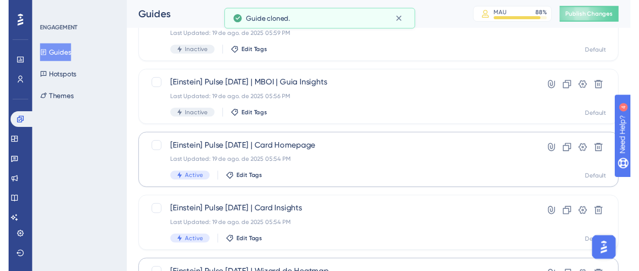
scroll to position [0, 0]
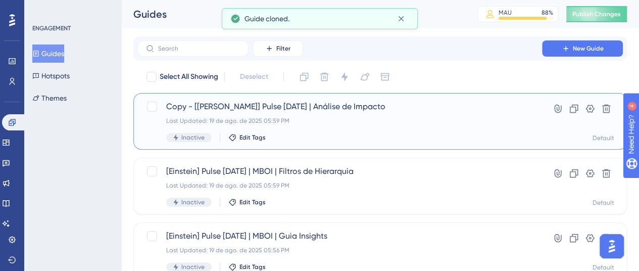
click at [345, 123] on div "Last Updated: 19 de ago. de 2025 05:59 PM" at bounding box center [339, 121] width 347 height 8
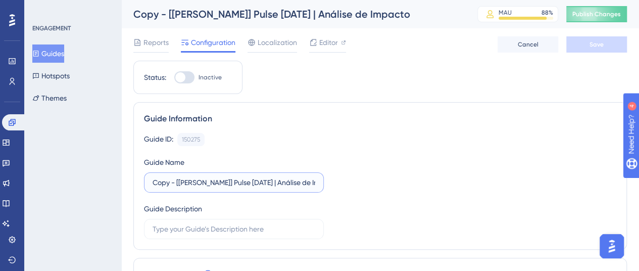
drag, startPoint x: 177, startPoint y: 183, endPoint x: 126, endPoint y: 179, distance: 51.2
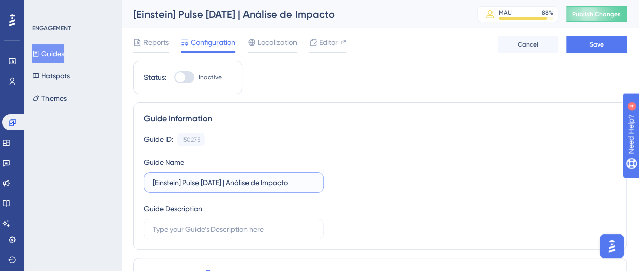
click at [230, 182] on input "[Einstein] Pulse [DATE] | Análise de Impacto" at bounding box center [234, 182] width 163 height 11
paste input "MBOI"
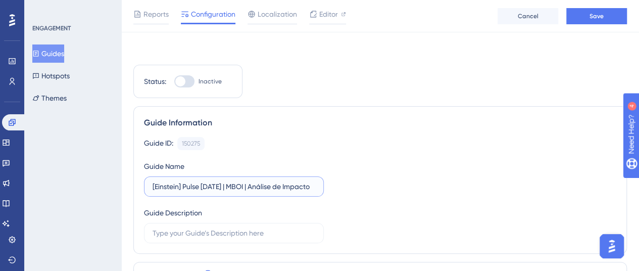
scroll to position [253, 0]
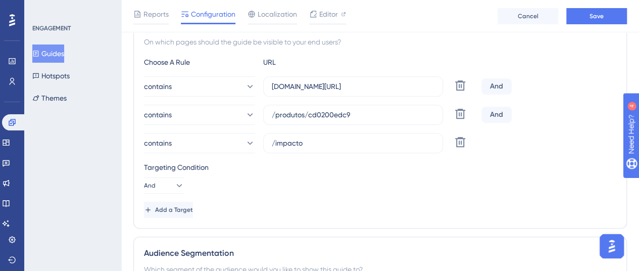
type input "[Einstein] Pulse [DATE] | MBOI | Análise de Impacto"
drag, startPoint x: 354, startPoint y: 116, endPoint x: 307, endPoint y: 117, distance: 47.0
click at [307, 117] on input "/produtos/cd0200edc9" at bounding box center [353, 114] width 163 height 11
paste input "db79711ea8"
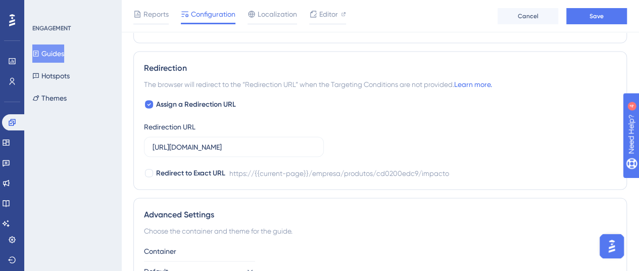
scroll to position [1011, 0]
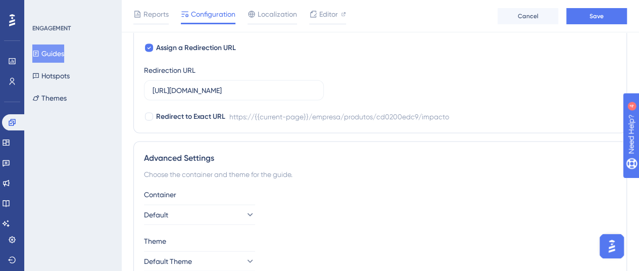
type input "/produtos/db79711ea8"
click at [260, 85] on input "[URL][DOMAIN_NAME]" at bounding box center [234, 90] width 163 height 11
paste input "[URL][DOMAIN_NAME]"
type input "[URL][DOMAIN_NAME]"
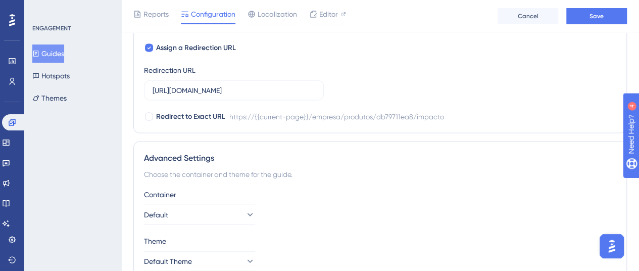
click at [475, 60] on div "Assign a Redirection URL Redirection URL [URL][DOMAIN_NAME] Redirect to Exact U…" at bounding box center [380, 82] width 473 height 81
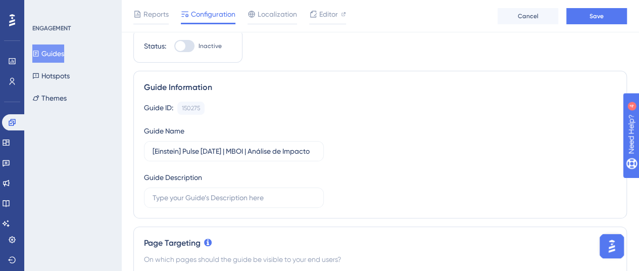
scroll to position [0, 0]
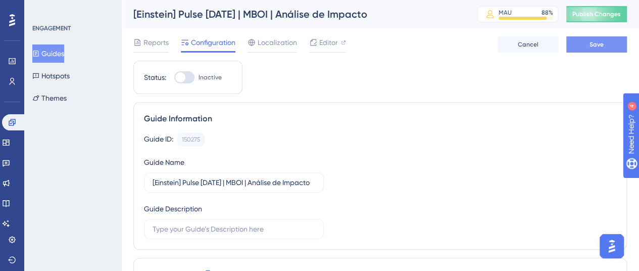
click at [599, 50] on button "Save" at bounding box center [597, 44] width 61 height 16
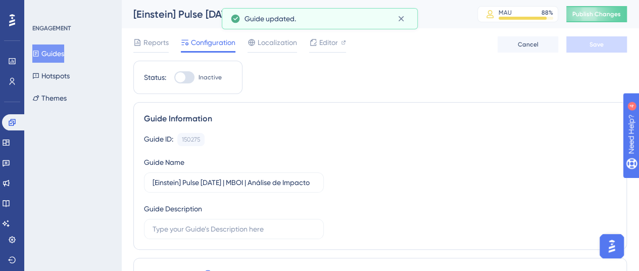
click at [54, 56] on button "Guides" at bounding box center [48, 53] width 32 height 18
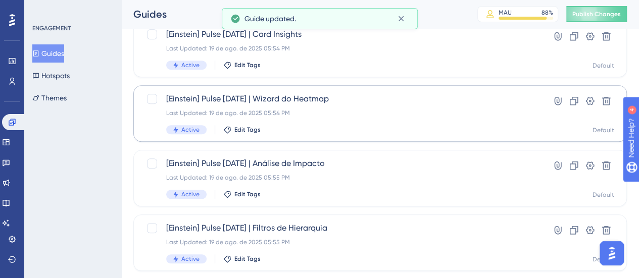
scroll to position [354, 0]
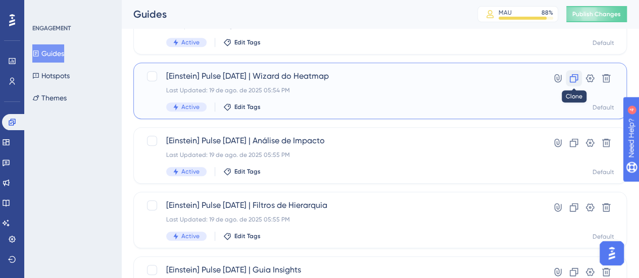
click at [579, 73] on button at bounding box center [574, 78] width 16 height 16
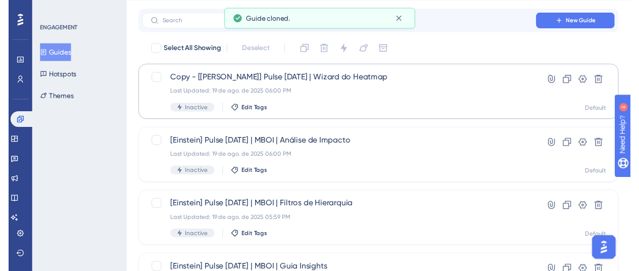
scroll to position [0, 0]
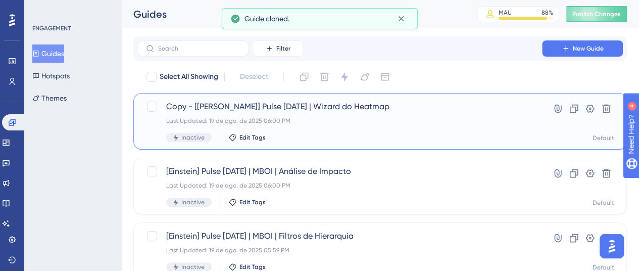
click at [342, 120] on div "Last Updated: 19 de ago. de 2025 06:00 PM" at bounding box center [339, 121] width 347 height 8
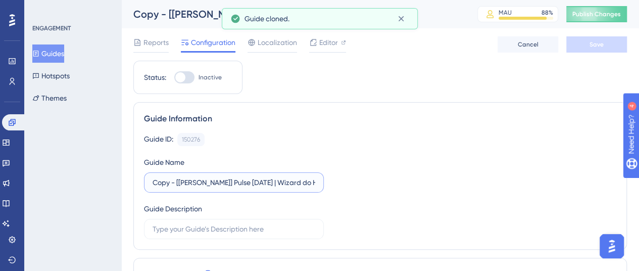
drag, startPoint x: 176, startPoint y: 178, endPoint x: 126, endPoint y: 179, distance: 50.0
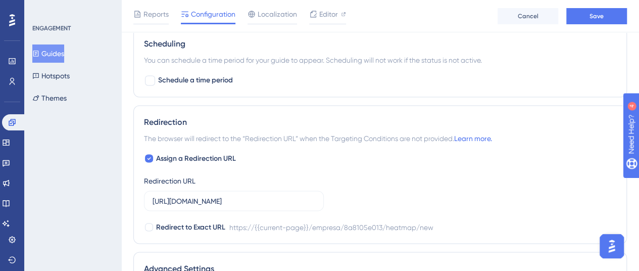
scroll to position [910, 0]
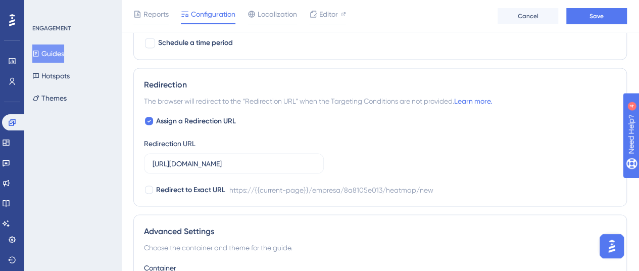
type input "[Einstein] Pulse [DATE] | Wizard do Heatmap"
click at [300, 161] on input "[URL][DOMAIN_NAME]" at bounding box center [234, 163] width 163 height 11
paste input "[URL][DOMAIN_NAME]"
type input "[URL][DOMAIN_NAME]"
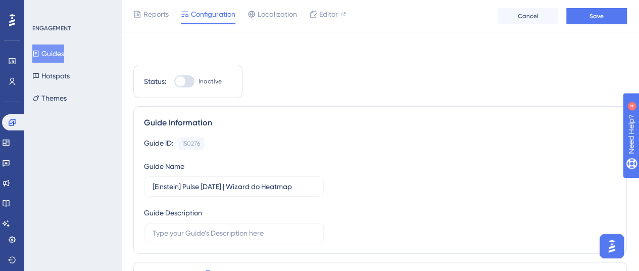
scroll to position [51, 0]
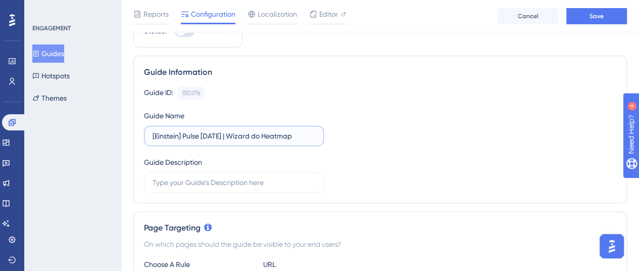
click at [229, 137] on input "[Einstein] Pulse [DATE] | Wizard do Heatmap" at bounding box center [234, 135] width 163 height 11
paste input "MBOI"
type input "[Einstein] Pulse [DATE] | MBOI | Wizard do Heatmap"
click at [609, 14] on button "Save" at bounding box center [597, 16] width 61 height 16
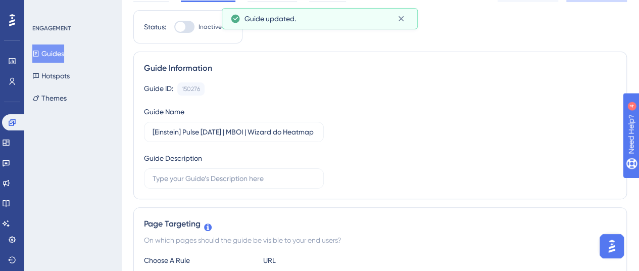
scroll to position [0, 0]
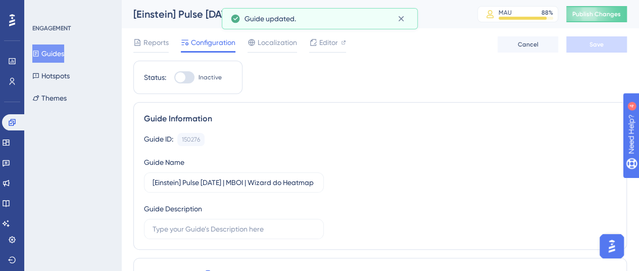
click at [39, 52] on icon at bounding box center [35, 53] width 7 height 7
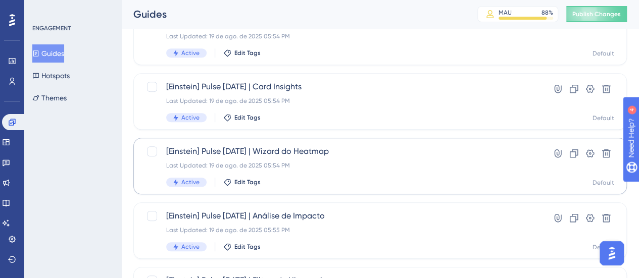
scroll to position [303, 0]
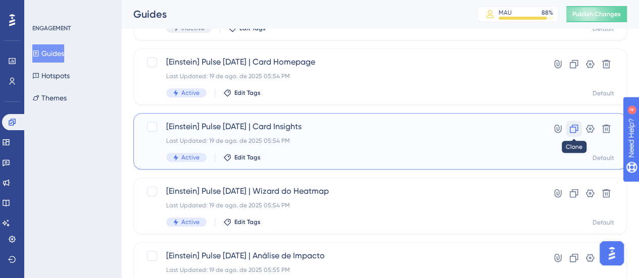
click at [577, 129] on icon at bounding box center [574, 129] width 9 height 9
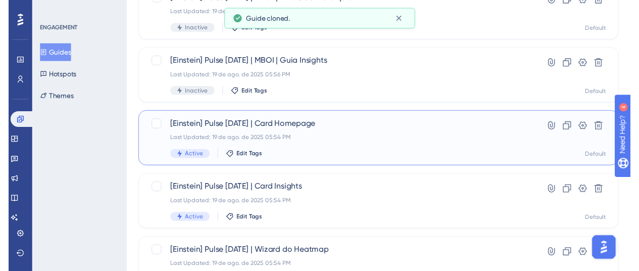
scroll to position [0, 0]
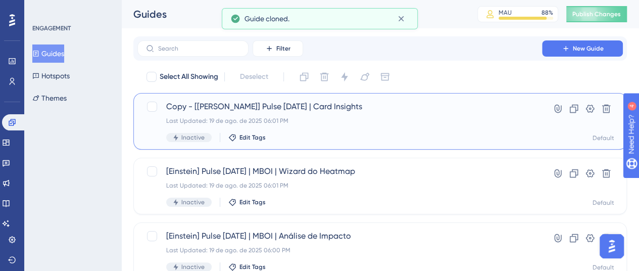
click at [341, 108] on span "Copy - [[PERSON_NAME]] Pulse [DATE] | Card Insights" at bounding box center [339, 107] width 347 height 12
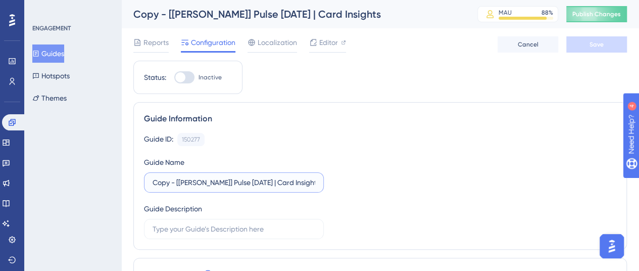
drag, startPoint x: 176, startPoint y: 183, endPoint x: 130, endPoint y: 182, distance: 46.5
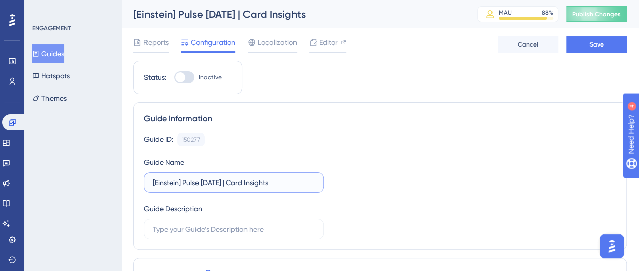
click at [230, 182] on input "[Einstein] Pulse [DATE] | Card Insights" at bounding box center [234, 182] width 163 height 11
paste input "MBOI |"
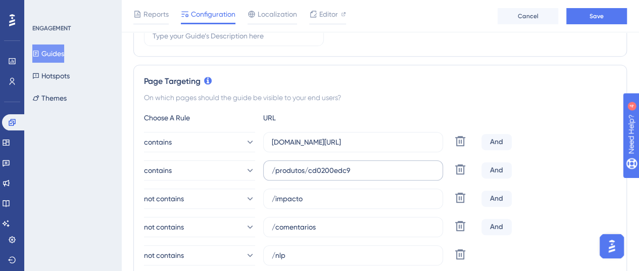
scroll to position [202, 0]
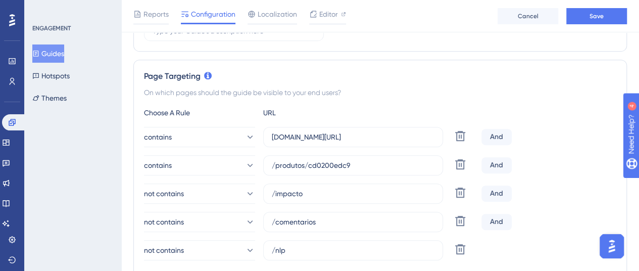
type input "[Einstein] Pulse [DATE] | MBOI | Card Insights"
drag, startPoint x: 362, startPoint y: 163, endPoint x: 309, endPoint y: 165, distance: 53.1
click at [308, 165] on input "/produtos/cd0200edc9" at bounding box center [353, 165] width 163 height 11
paste input "db79711ea8"
type input "/produtos/db79711ea8"
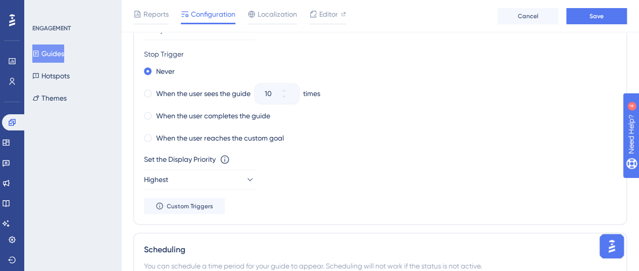
scroll to position [809, 0]
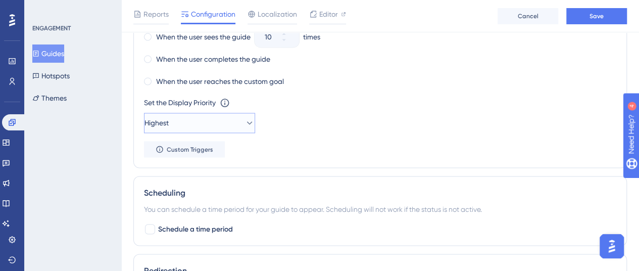
click at [205, 119] on button "Highest" at bounding box center [199, 123] width 111 height 20
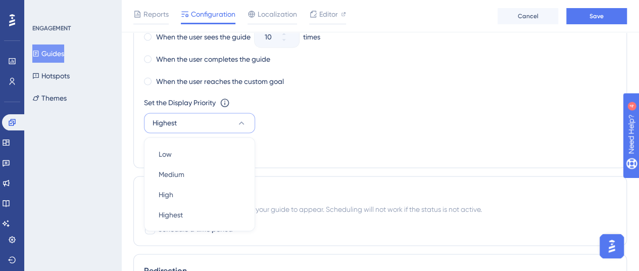
scroll to position [855, 0]
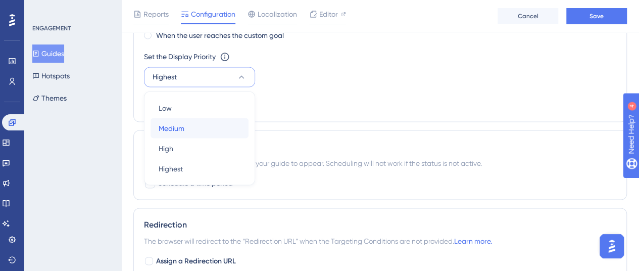
click at [200, 128] on div "Medium Medium" at bounding box center [200, 128] width 82 height 20
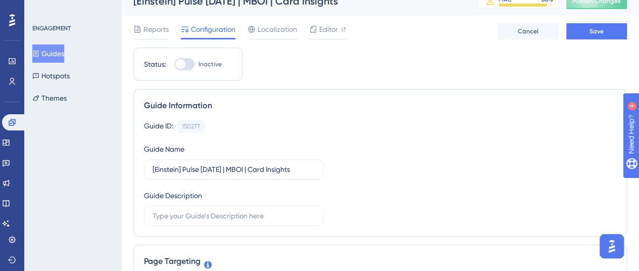
scroll to position [0, 0]
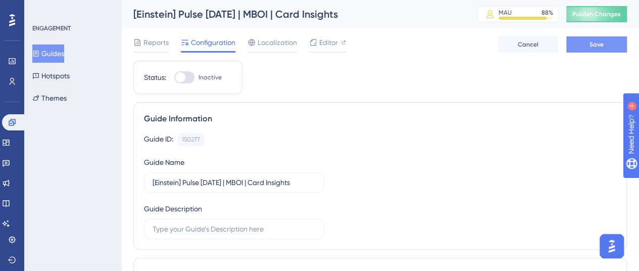
click at [600, 46] on span "Save" at bounding box center [597, 44] width 14 height 8
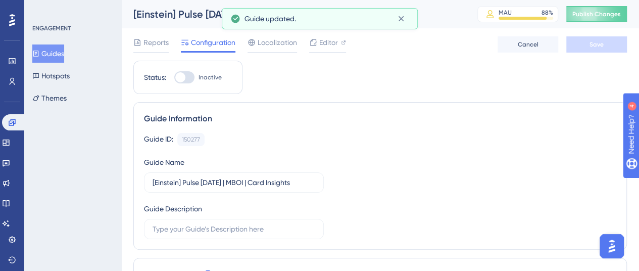
click at [52, 52] on button "Guides" at bounding box center [48, 53] width 32 height 18
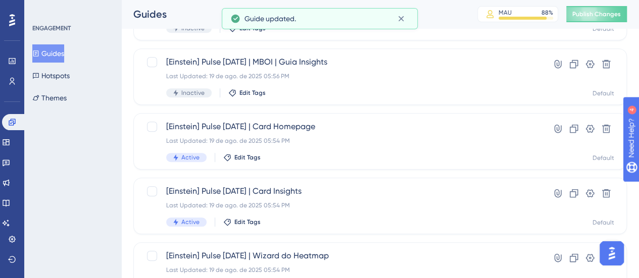
scroll to position [354, 0]
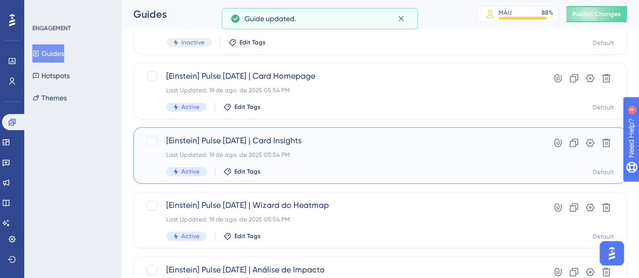
click at [320, 149] on div "[Einstein] Pulse [DATE] | Card Insights Last Updated: 19 de ago. de 2025 05:54 …" at bounding box center [339, 155] width 347 height 41
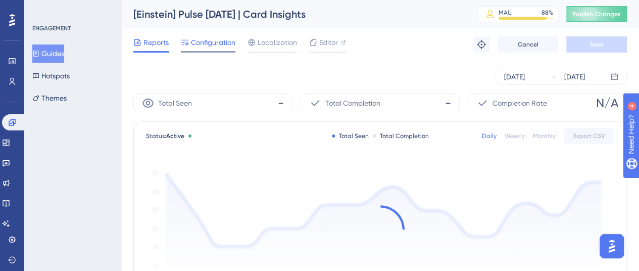
click at [212, 47] on span "Configuration" at bounding box center [213, 42] width 44 height 12
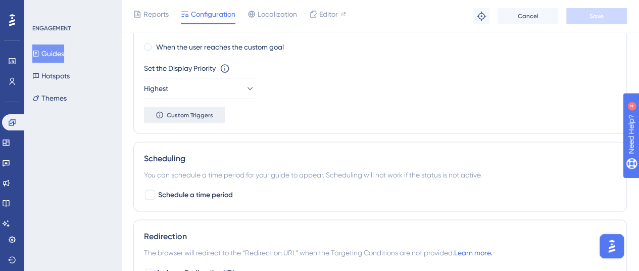
scroll to position [859, 0]
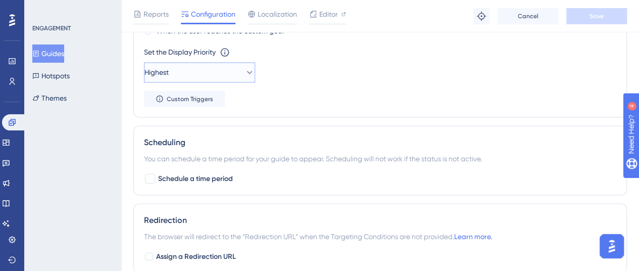
click at [185, 67] on button "Highest" at bounding box center [199, 72] width 111 height 20
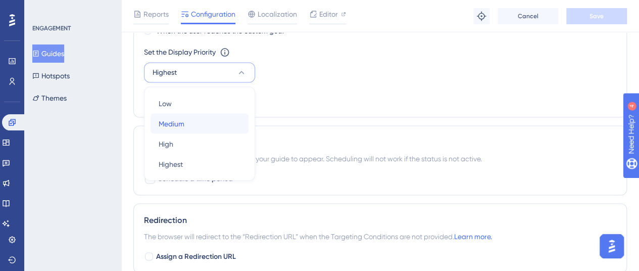
click at [229, 128] on div "Medium Medium" at bounding box center [200, 123] width 82 height 20
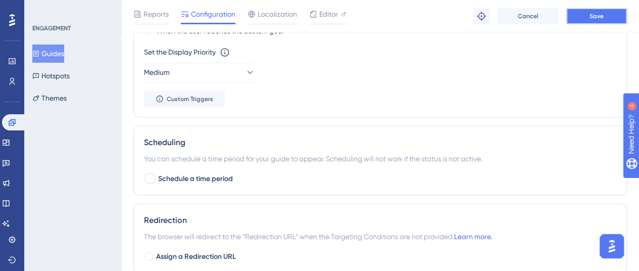
click at [602, 23] on button "Save" at bounding box center [597, 16] width 61 height 16
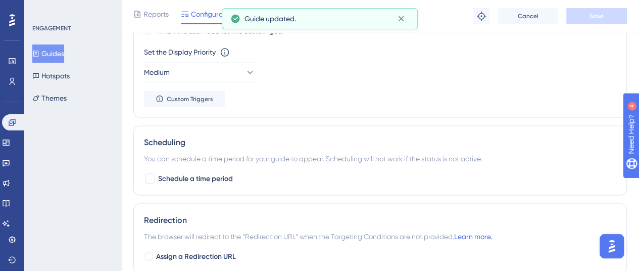
click at [39, 55] on icon at bounding box center [36, 54] width 6 height 6
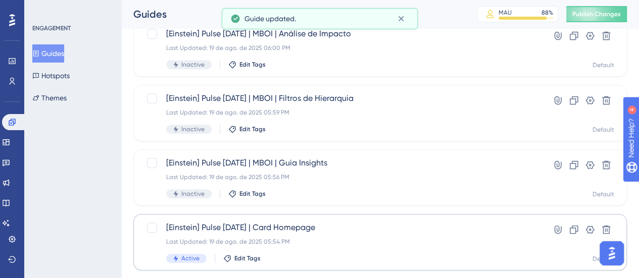
scroll to position [253, 0]
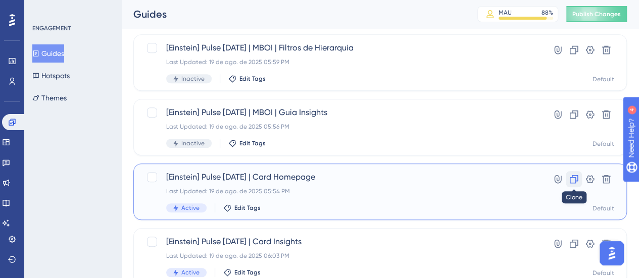
click at [571, 182] on icon at bounding box center [574, 179] width 10 height 10
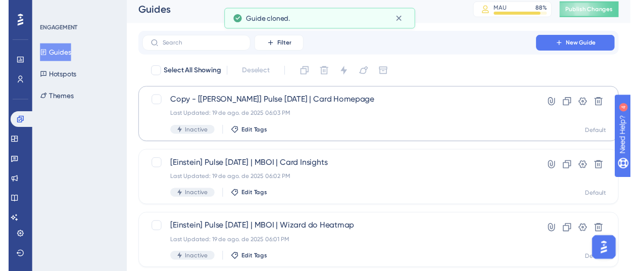
scroll to position [0, 0]
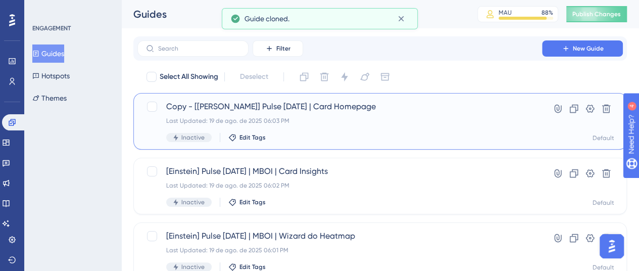
click at [293, 105] on span "Copy - [[PERSON_NAME]] Pulse [DATE] | Card Homepage" at bounding box center [339, 107] width 347 height 12
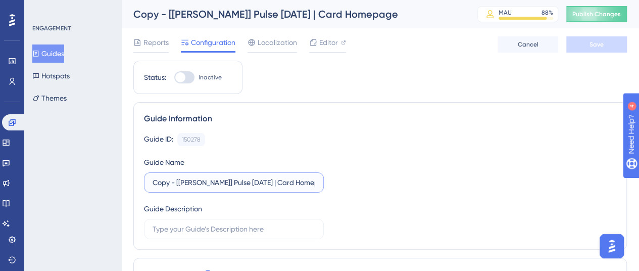
click at [256, 182] on input "Copy - [[PERSON_NAME]] Pulse [DATE] | Card Homepage" at bounding box center [234, 182] width 163 height 11
paste input "MBOI | J"
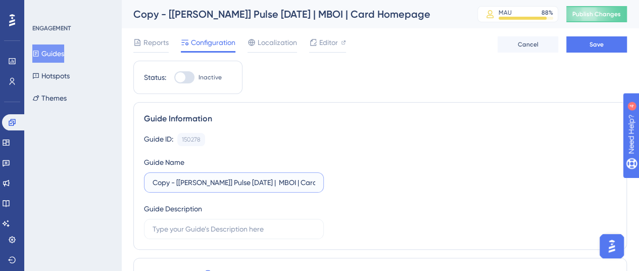
click at [255, 183] on input "Copy - [[PERSON_NAME]] Pulse [DATE] | MBOI | Card Homepage" at bounding box center [234, 182] width 163 height 11
drag, startPoint x: 176, startPoint y: 178, endPoint x: 165, endPoint y: 186, distance: 13.5
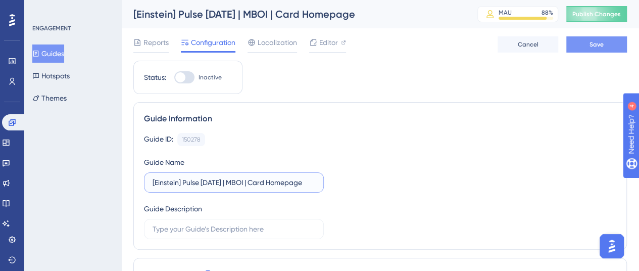
type input "[Einstein] Pulse [DATE] | MBOI | Card Homepage"
click at [597, 42] on span "Save" at bounding box center [597, 44] width 14 height 8
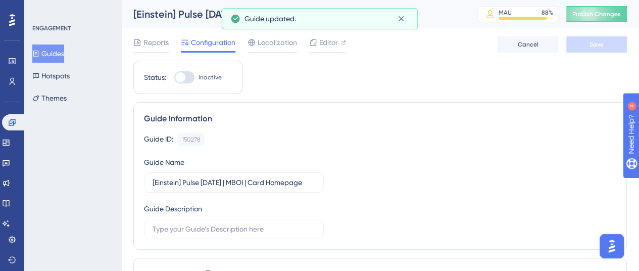
click at [60, 57] on button "Guides" at bounding box center [48, 53] width 32 height 18
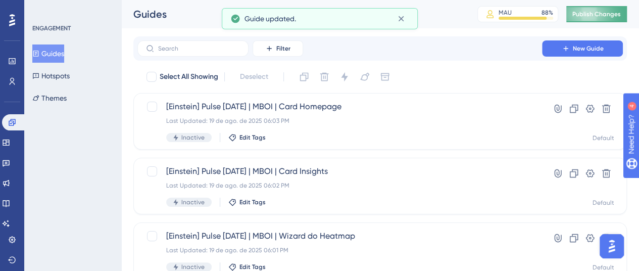
click at [606, 13] on span "Publish Changes" at bounding box center [597, 14] width 49 height 8
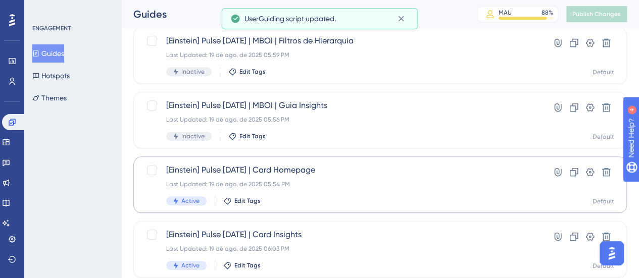
scroll to position [303, 0]
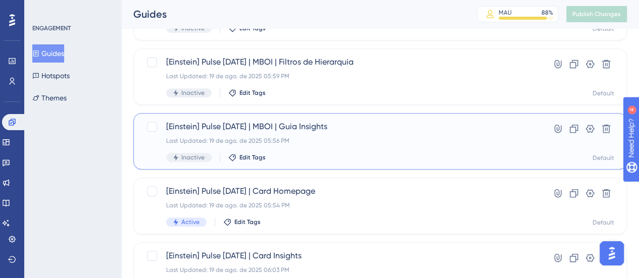
click at [373, 124] on span "[Einstein] Pulse [DATE] | MBOI | Guia Insights" at bounding box center [339, 127] width 347 height 12
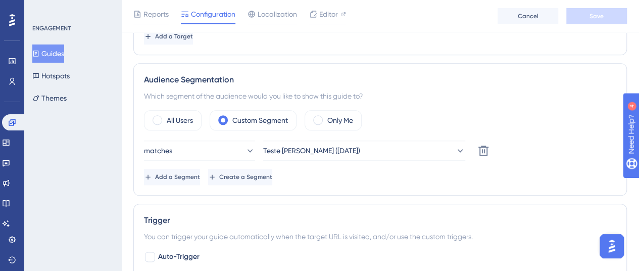
scroll to position [505, 0]
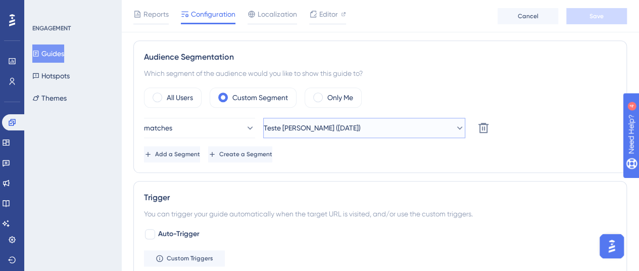
click at [303, 123] on span "Teste [PERSON_NAME] ([DATE])" at bounding box center [312, 128] width 97 height 12
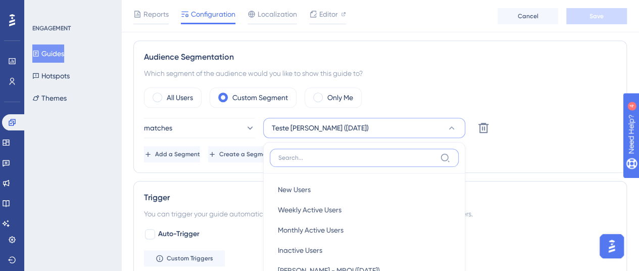
scroll to position [609, 0]
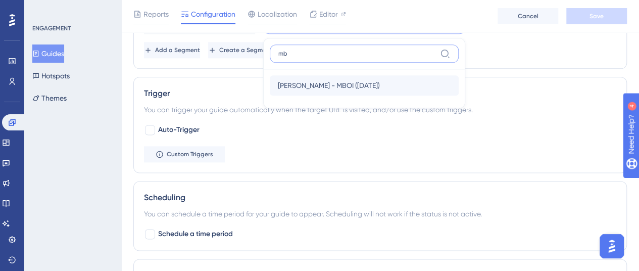
type input "mb"
click at [325, 86] on span "[PERSON_NAME] - MBOI ([DATE])" at bounding box center [329, 85] width 102 height 12
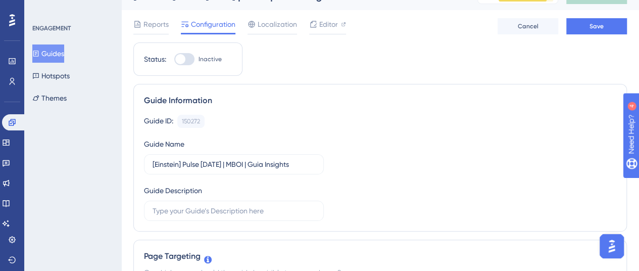
scroll to position [0, 0]
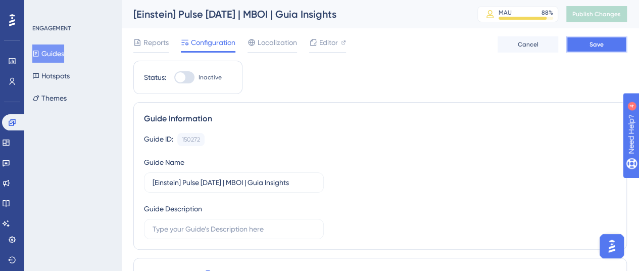
click at [590, 45] on span "Save" at bounding box center [597, 44] width 14 height 8
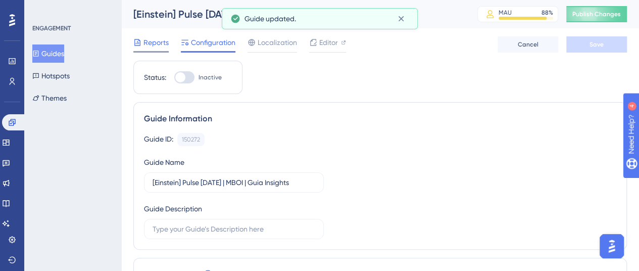
click at [158, 47] on span "Reports" at bounding box center [156, 42] width 25 height 12
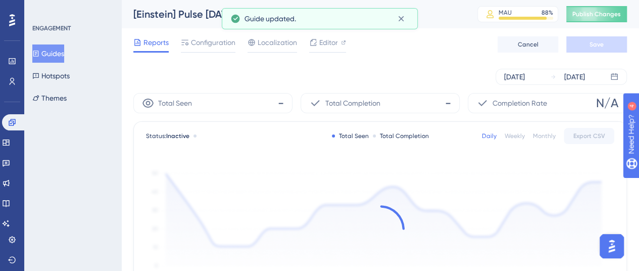
click at [48, 58] on button "Guides" at bounding box center [48, 53] width 32 height 18
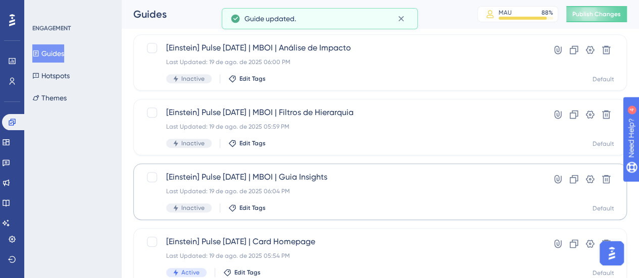
scroll to position [303, 0]
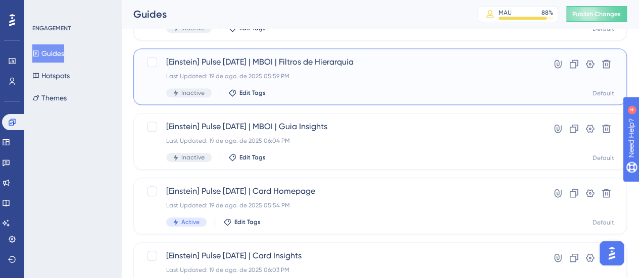
click at [386, 86] on div "[Einstein] Pulse [DATE] | MBOI | Filtros de Hierarquia Last Updated: 19 de ago.…" at bounding box center [339, 76] width 347 height 41
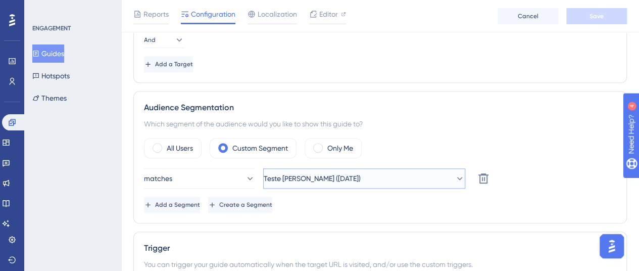
click at [311, 175] on span "Teste [PERSON_NAME] ([DATE])" at bounding box center [312, 178] width 97 height 12
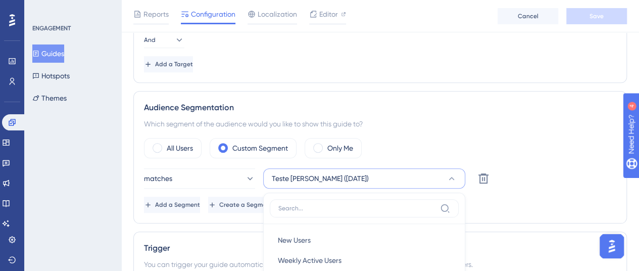
scroll to position [611, 0]
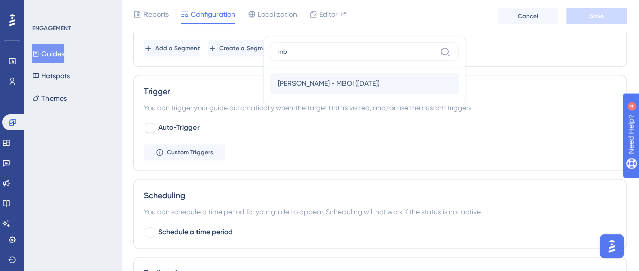
type input "mb"
click at [348, 88] on div "[PERSON_NAME] - MBOI ([DATE]) [PERSON_NAME] - MBOI ([DATE])" at bounding box center [364, 83] width 173 height 20
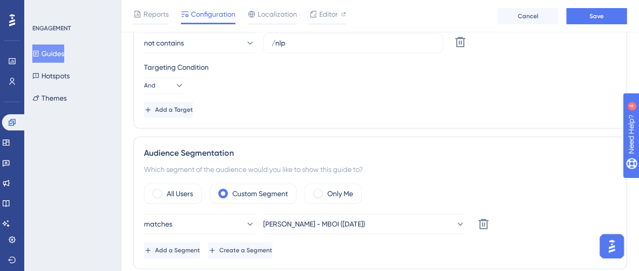
scroll to position [460, 0]
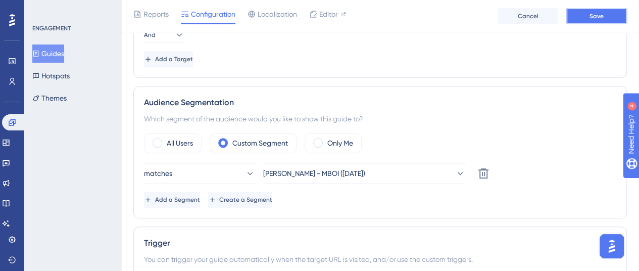
click at [599, 18] on span "Save" at bounding box center [597, 16] width 14 height 8
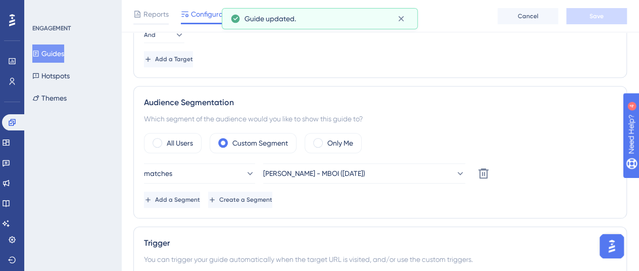
click at [39, 51] on icon at bounding box center [35, 53] width 7 height 7
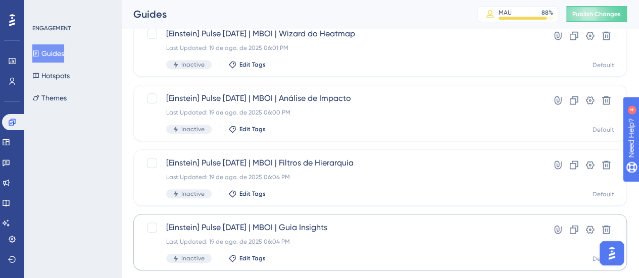
scroll to position [152, 0]
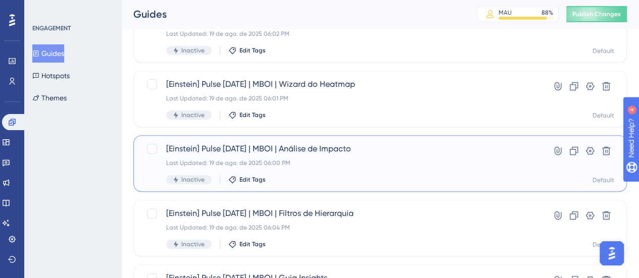
click at [360, 153] on span "[Einstein] Pulse [DATE] | MBOI | Análise de Impacto" at bounding box center [339, 149] width 347 height 12
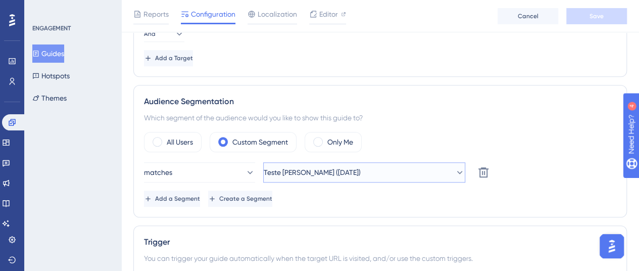
click at [331, 170] on span "Teste [PERSON_NAME] ([DATE])" at bounding box center [312, 172] width 97 height 12
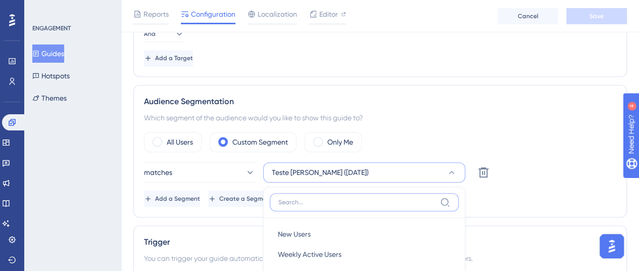
scroll to position [555, 0]
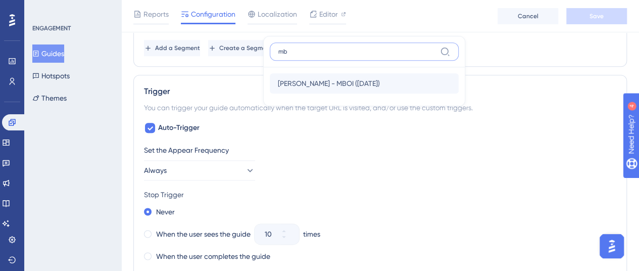
type input "mb"
click at [368, 84] on div "[PERSON_NAME] - MBOI ([DATE]) [PERSON_NAME] - MBOI ([DATE])" at bounding box center [364, 83] width 173 height 20
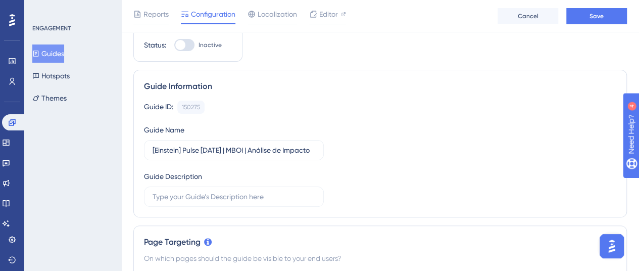
scroll to position [0, 0]
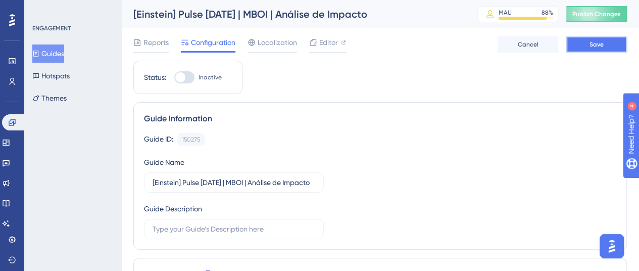
click at [593, 51] on button "Save" at bounding box center [597, 44] width 61 height 16
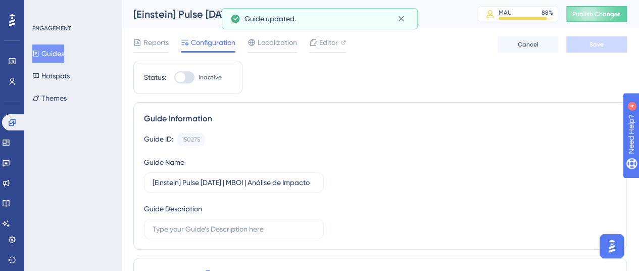
click at [48, 58] on button "Guides" at bounding box center [48, 53] width 32 height 18
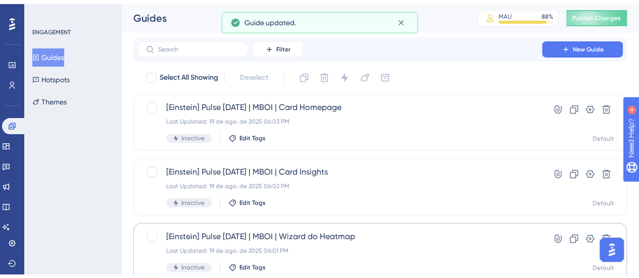
scroll to position [152, 0]
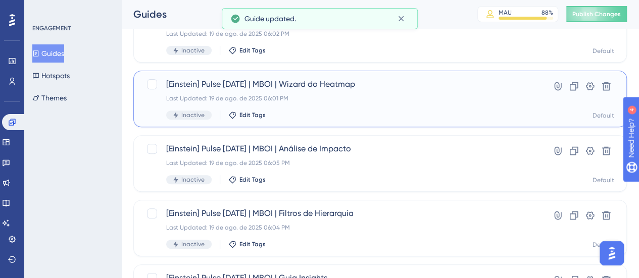
click at [338, 86] on span "[Einstein] Pulse [DATE] | MBOI | Wizard do Heatmap" at bounding box center [339, 84] width 347 height 12
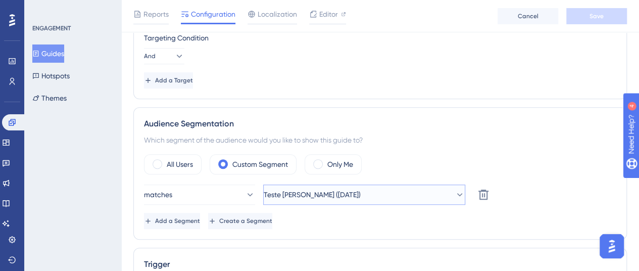
click at [319, 191] on span "Teste [PERSON_NAME] ([DATE])" at bounding box center [312, 195] width 97 height 12
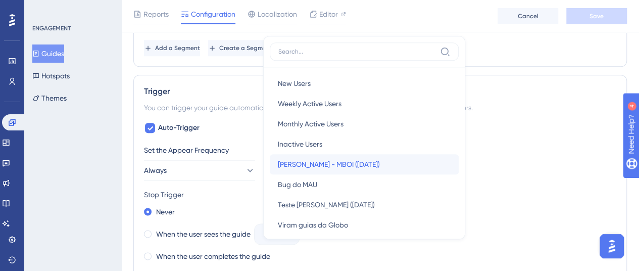
click at [365, 164] on div "[PERSON_NAME] - MBOI ([DATE]) [PERSON_NAME] - MBOI ([DATE])" at bounding box center [364, 164] width 173 height 20
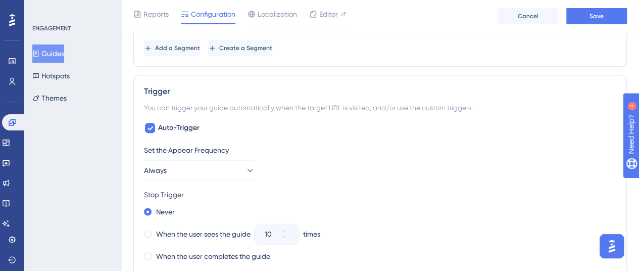
scroll to position [426, 0]
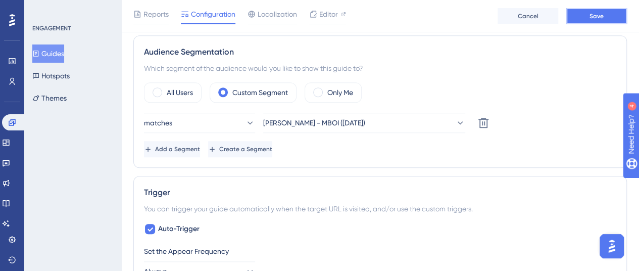
click at [583, 12] on button "Save" at bounding box center [597, 16] width 61 height 16
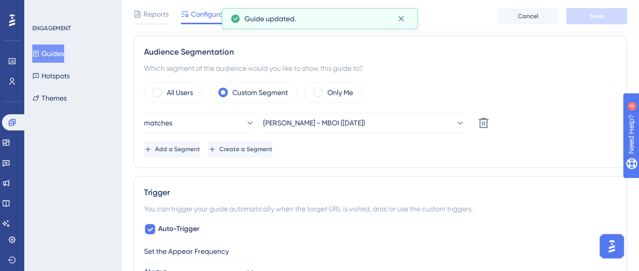
click at [64, 50] on button "Guides" at bounding box center [48, 53] width 32 height 18
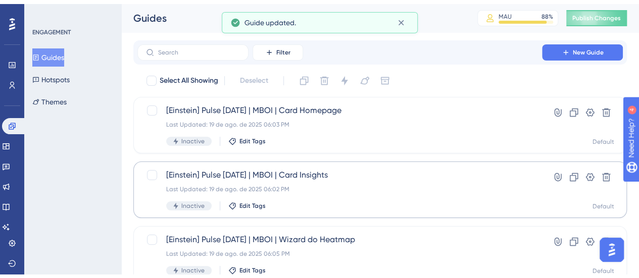
scroll to position [51, 0]
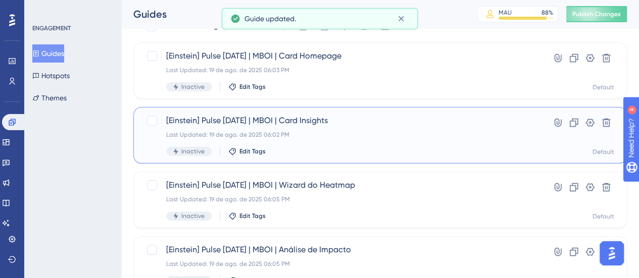
click at [403, 136] on div "Last Updated: 19 de ago. de 2025 06:02 PM" at bounding box center [339, 135] width 347 height 8
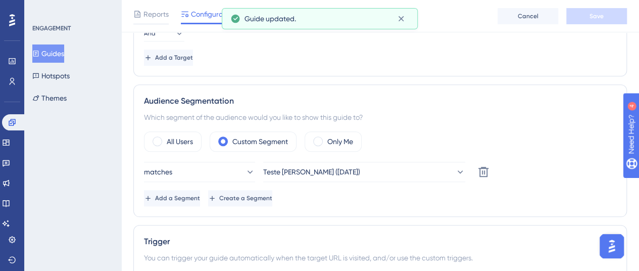
scroll to position [505, 0]
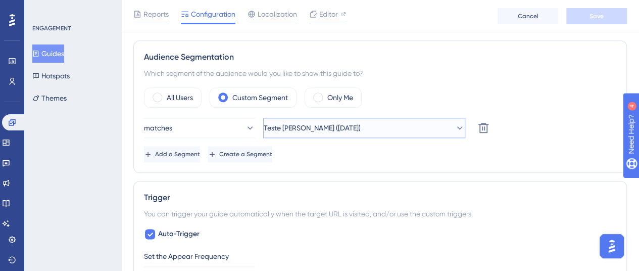
click at [362, 127] on button "Teste [PERSON_NAME] ([DATE])" at bounding box center [364, 128] width 202 height 20
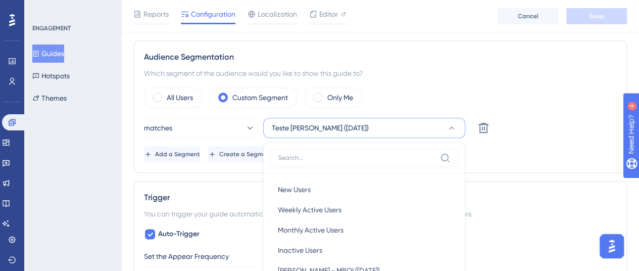
scroll to position [611, 0]
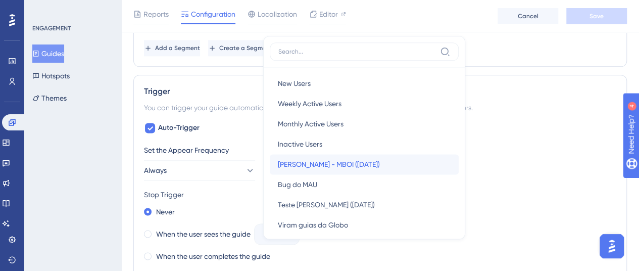
click at [369, 158] on div "[PERSON_NAME] - MBOI ([DATE]) [PERSON_NAME] - MBOI ([DATE])" at bounding box center [364, 164] width 173 height 20
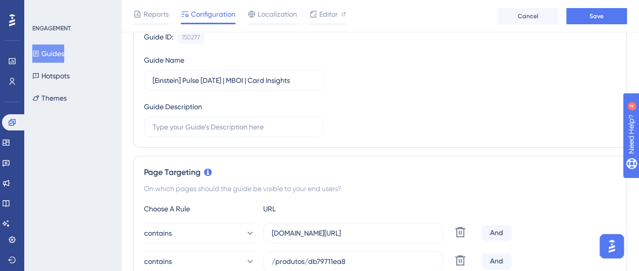
scroll to position [0, 0]
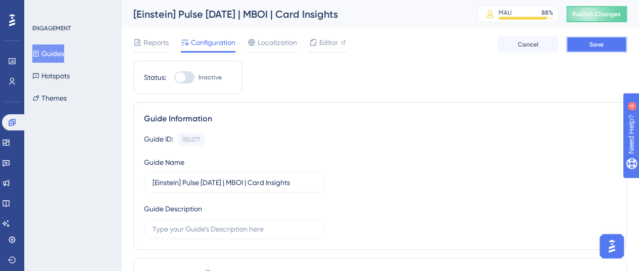
click at [574, 43] on button "Save" at bounding box center [597, 44] width 61 height 16
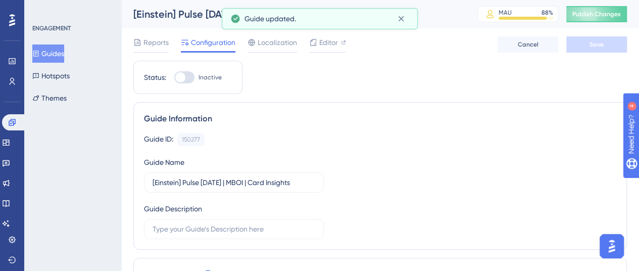
click at [57, 53] on button "Guides" at bounding box center [48, 53] width 32 height 18
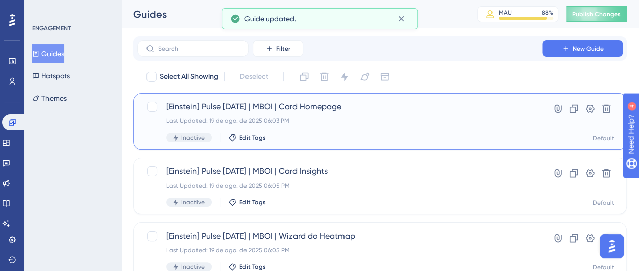
click at [360, 109] on span "[Einstein] Pulse [DATE] | MBOI | Card Homepage" at bounding box center [339, 107] width 347 height 12
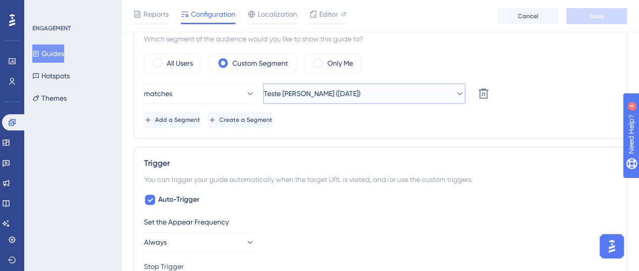
click at [335, 91] on span "Teste [PERSON_NAME] ([DATE])" at bounding box center [312, 93] width 97 height 12
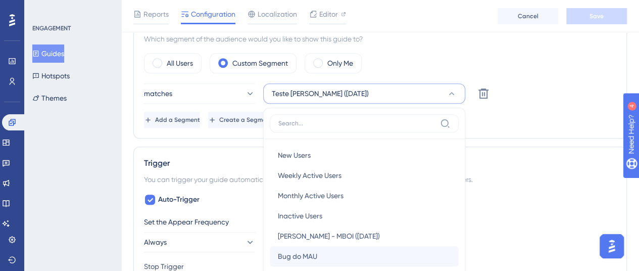
scroll to position [527, 0]
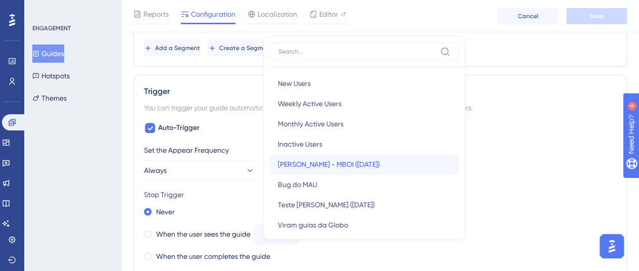
click at [363, 161] on div "[PERSON_NAME] - MBOI ([DATE]) [PERSON_NAME] - MBOI ([DATE])" at bounding box center [364, 164] width 173 height 20
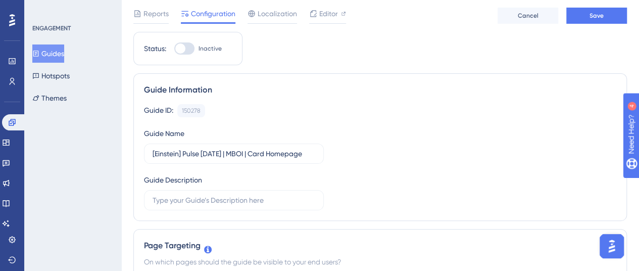
scroll to position [0, 0]
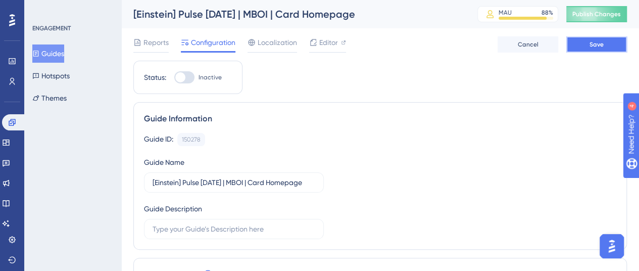
click at [597, 49] on button "Save" at bounding box center [597, 44] width 61 height 16
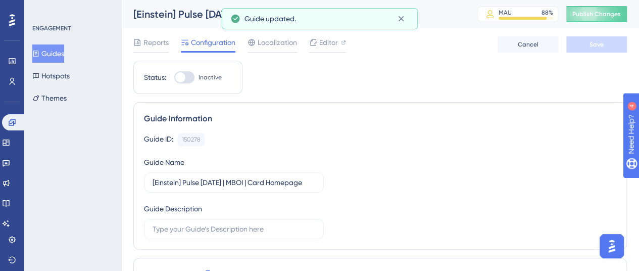
click at [56, 54] on button "Guides" at bounding box center [48, 53] width 32 height 18
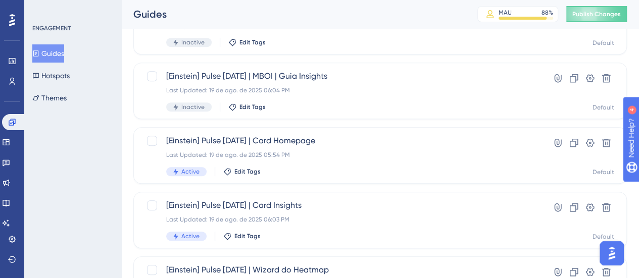
scroll to position [404, 0]
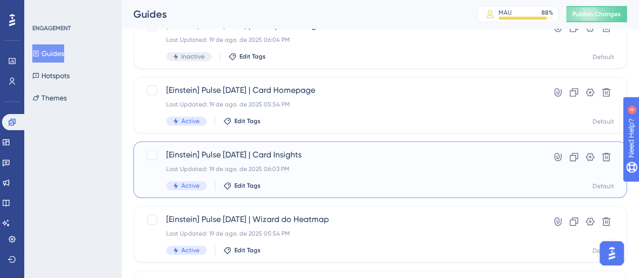
click at [340, 158] on span "[Einstein] Pulse [DATE] | Card Insights" at bounding box center [339, 155] width 347 height 12
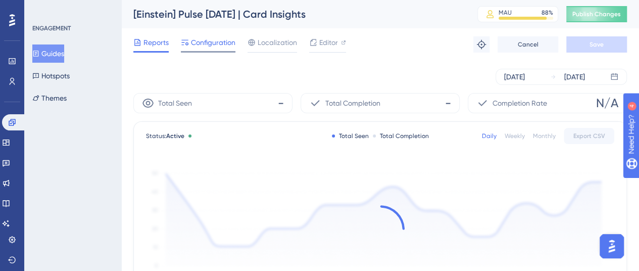
click at [224, 52] on div at bounding box center [208, 52] width 55 height 2
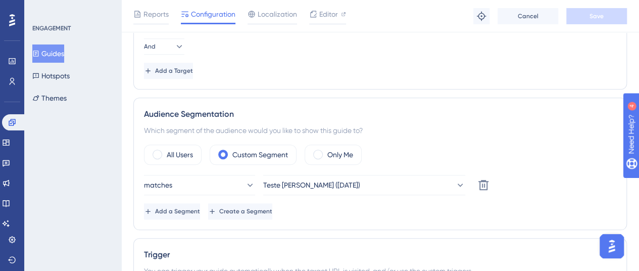
scroll to position [505, 0]
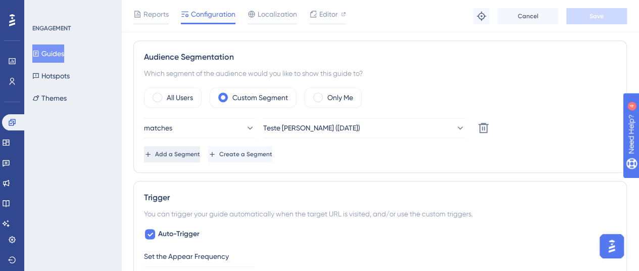
click at [200, 153] on span "Add a Segment" at bounding box center [177, 154] width 45 height 8
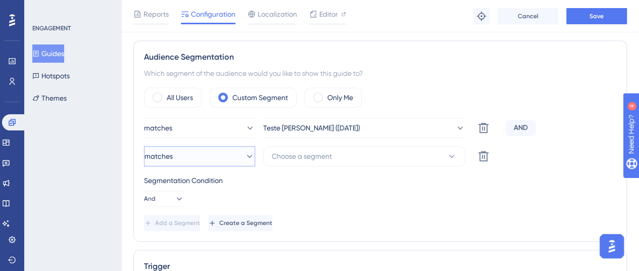
click at [222, 150] on button "matches" at bounding box center [199, 156] width 111 height 20
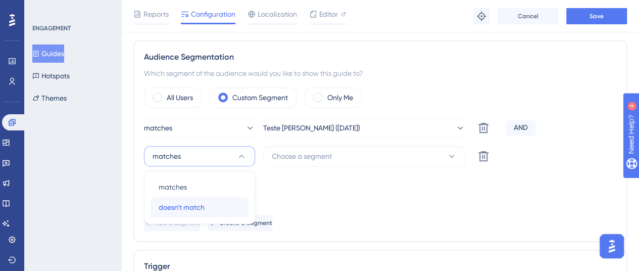
click at [207, 201] on div "doesn't match doesn't match" at bounding box center [200, 207] width 82 height 20
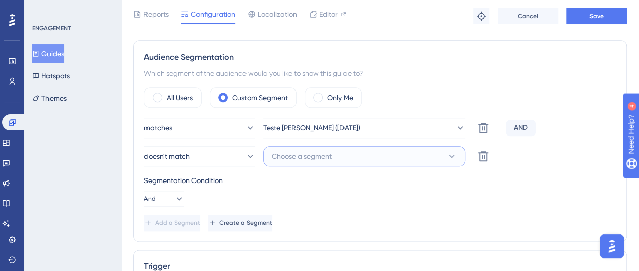
click at [326, 154] on span "Choose a segment" at bounding box center [302, 156] width 60 height 12
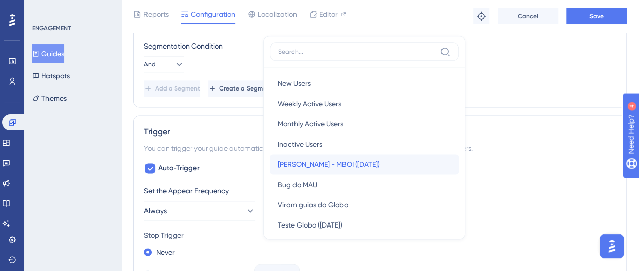
click at [349, 158] on span "[PERSON_NAME] - MBOI ([DATE])" at bounding box center [329, 164] width 102 height 12
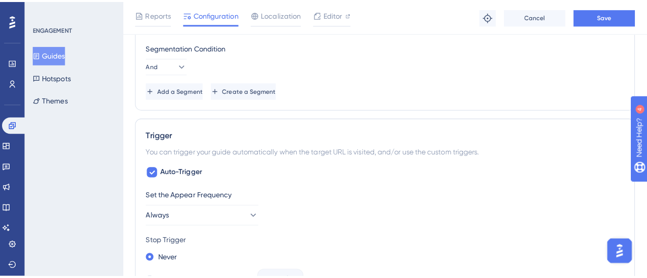
scroll to position [539, 0]
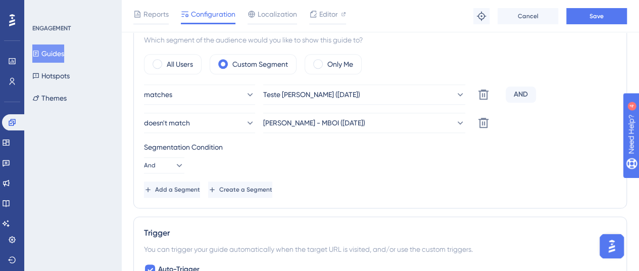
click at [36, 52] on button "Guides" at bounding box center [48, 53] width 32 height 18
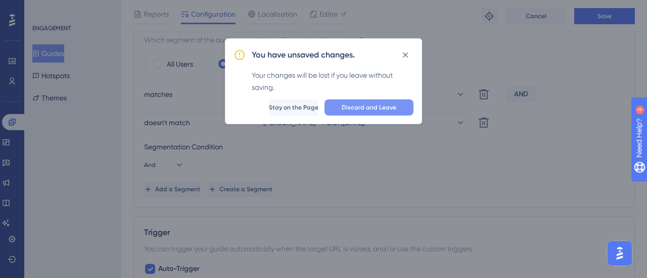
click at [345, 108] on span "Discard and Leave" at bounding box center [369, 108] width 55 height 8
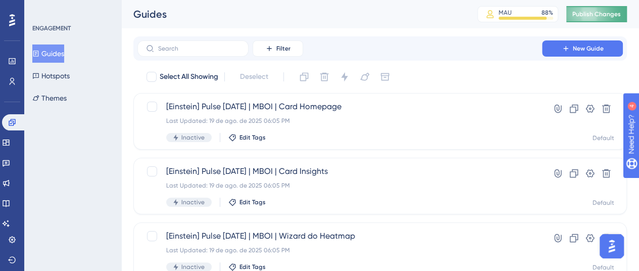
click at [614, 6] on button "Publish Changes" at bounding box center [597, 14] width 61 height 16
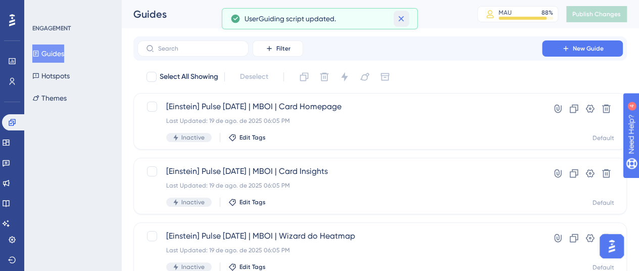
click at [399, 19] on icon at bounding box center [401, 19] width 10 height 10
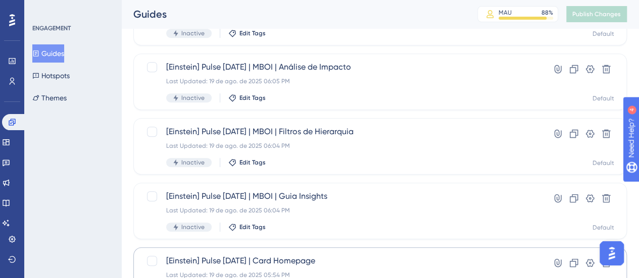
scroll to position [202, 0]
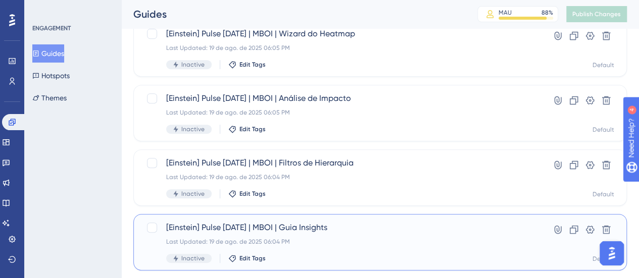
click at [403, 228] on span "[Einstein] Pulse [DATE] | MBOI | Guia Insights" at bounding box center [339, 228] width 347 height 12
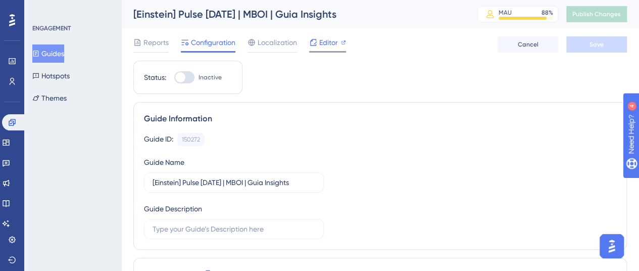
click at [342, 44] on icon at bounding box center [344, 42] width 4 height 4
click at [67, 77] on button "Hotspots" at bounding box center [50, 76] width 37 height 18
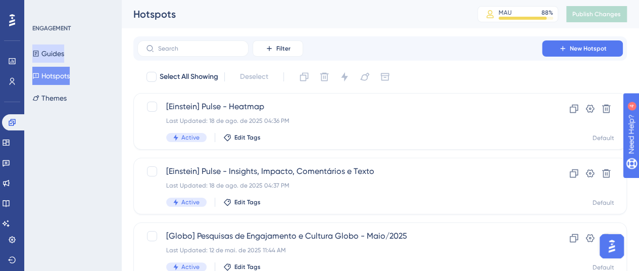
click at [61, 58] on button "Guides" at bounding box center [48, 53] width 32 height 18
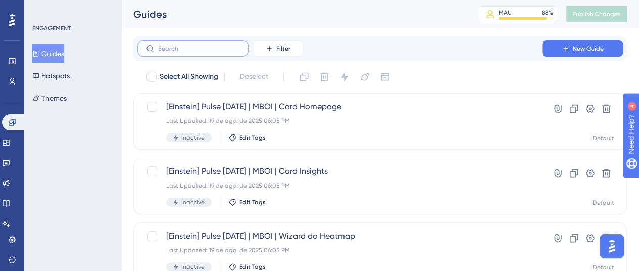
click at [210, 45] on input "text" at bounding box center [199, 48] width 82 height 7
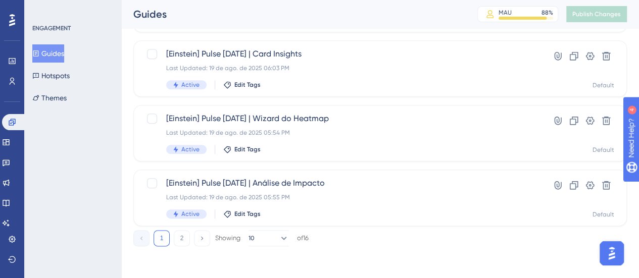
scroll to position [505, 0]
type input "ein"
click at [184, 245] on button "2" at bounding box center [182, 238] width 16 height 16
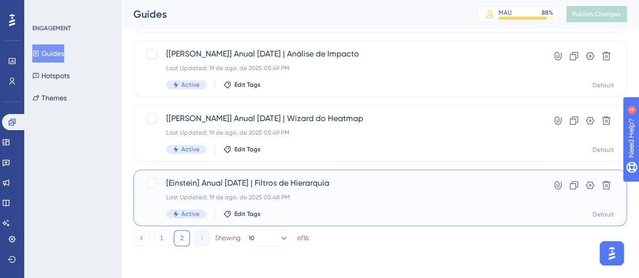
click at [462, 183] on span "[Einstein] Anual [DATE] | Filtros de Hierarquia" at bounding box center [339, 183] width 347 height 12
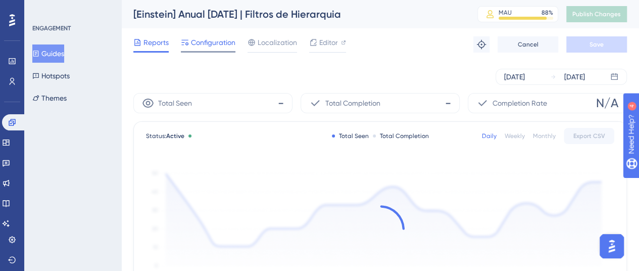
click at [211, 47] on span "Configuration" at bounding box center [213, 42] width 44 height 12
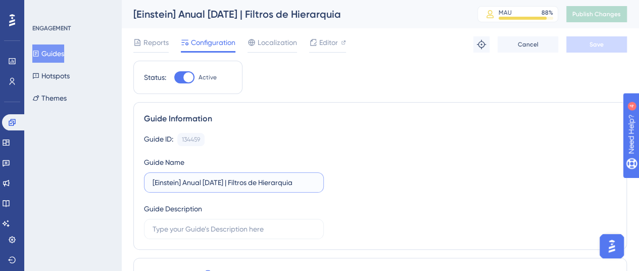
drag, startPoint x: 232, startPoint y: 181, endPoint x: 121, endPoint y: 178, distance: 110.7
click at [63, 70] on button "Hotspots" at bounding box center [50, 76] width 37 height 18
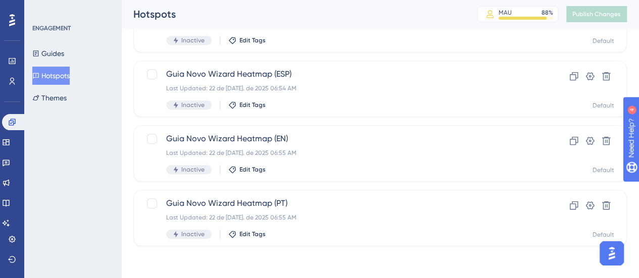
scroll to position [204, 0]
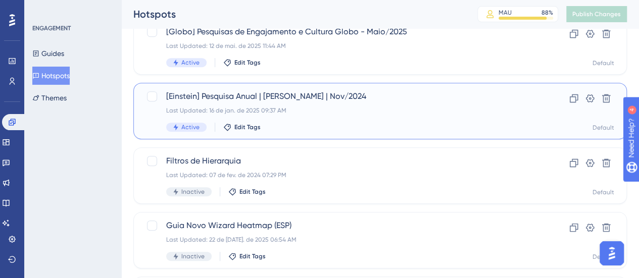
click at [396, 97] on span "[Einstein] Pesquisa Anual | [PERSON_NAME] | Nov/2024" at bounding box center [339, 96] width 347 height 12
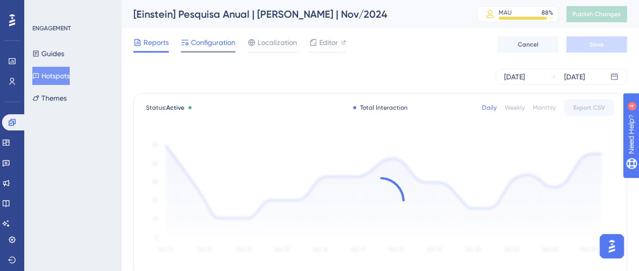
click at [208, 43] on span "Configuration" at bounding box center [213, 42] width 44 height 12
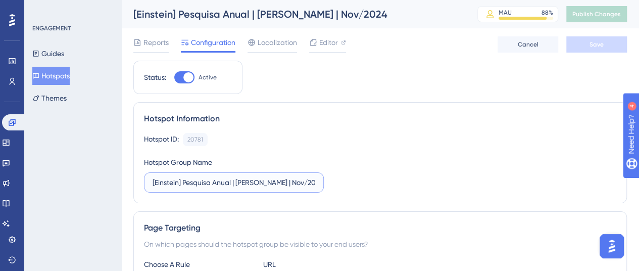
drag, startPoint x: 170, startPoint y: 182, endPoint x: 122, endPoint y: 182, distance: 48.5
paste input "Anual [DATE] |"
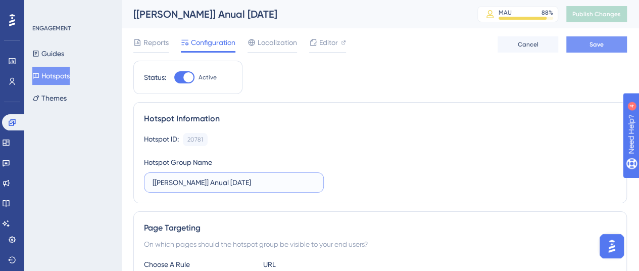
type input "[[PERSON_NAME]] Anual [DATE]"
click at [606, 48] on button "Save" at bounding box center [597, 44] width 61 height 16
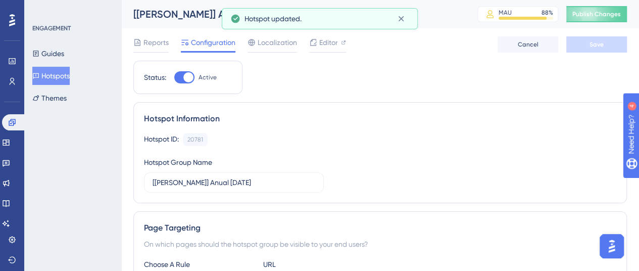
click at [52, 74] on button "Hotspots" at bounding box center [50, 76] width 37 height 18
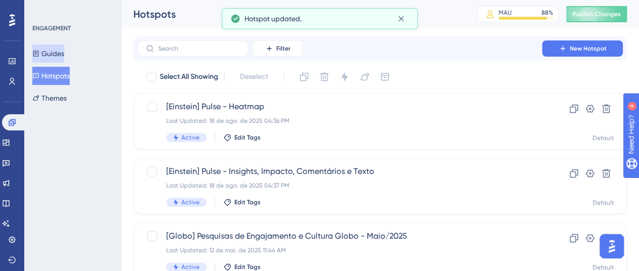
click at [61, 54] on button "Guides" at bounding box center [48, 53] width 32 height 18
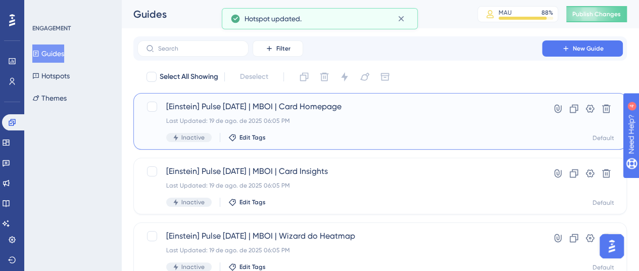
click at [347, 110] on span "[Einstein] Pulse [DATE] | MBOI | Card Homepage" at bounding box center [339, 107] width 347 height 12
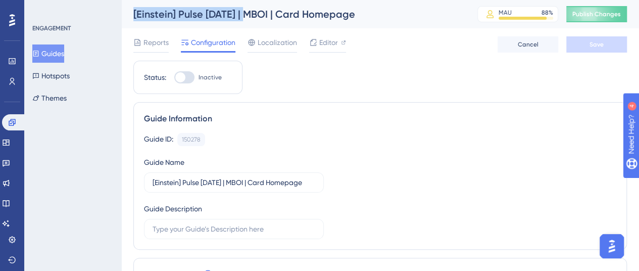
drag, startPoint x: 245, startPoint y: 13, endPoint x: 98, endPoint y: 15, distance: 147.6
copy div "Guides Hotspots Themes [Einstein] Pulse [DATE] |"
click at [53, 80] on button "Hotspots" at bounding box center [50, 76] width 37 height 18
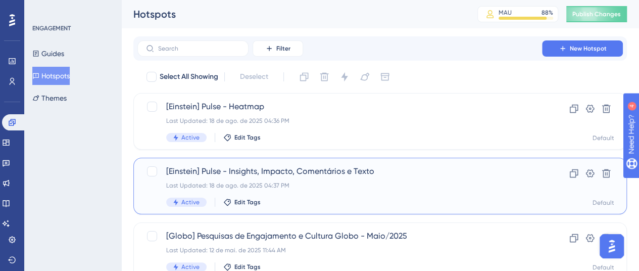
click at [346, 167] on span "[Einstein] Pulse - Insights, Impacto, Comentários e Texto" at bounding box center [339, 171] width 347 height 12
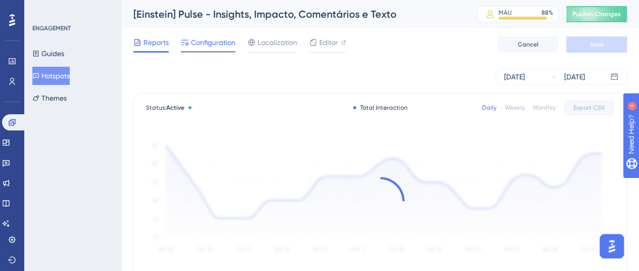
click at [195, 41] on span "Configuration" at bounding box center [213, 42] width 44 height 12
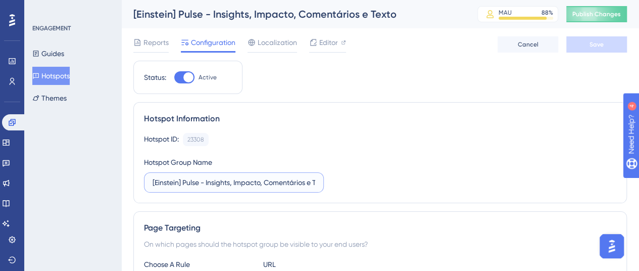
drag, startPoint x: 206, startPoint y: 179, endPoint x: 125, endPoint y: 177, distance: 80.4
paste input "[Einstein] Pulse [DATE] |"
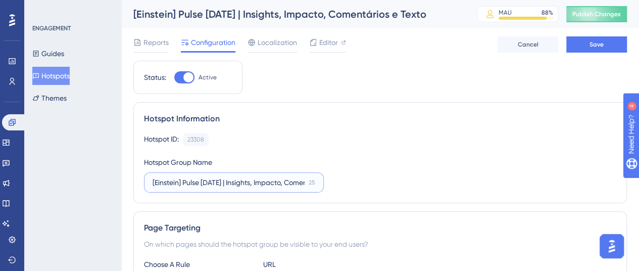
scroll to position [0, 53]
click at [600, 41] on span "Save" at bounding box center [597, 44] width 14 height 8
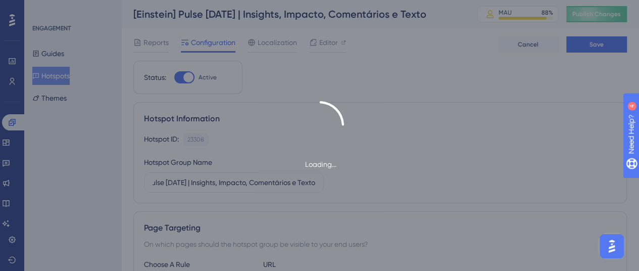
scroll to position [0, 0]
type input "[Einstein] Pulse [DATE] | Insights, Impacto, Comentários e Texto"
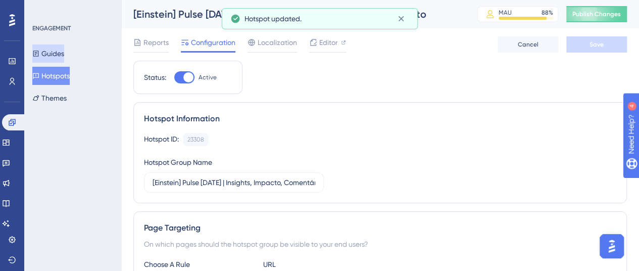
click at [62, 52] on button "Guides" at bounding box center [48, 53] width 32 height 18
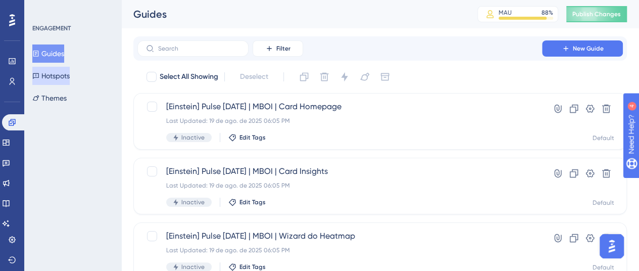
click at [45, 80] on button "Hotspots" at bounding box center [50, 76] width 37 height 18
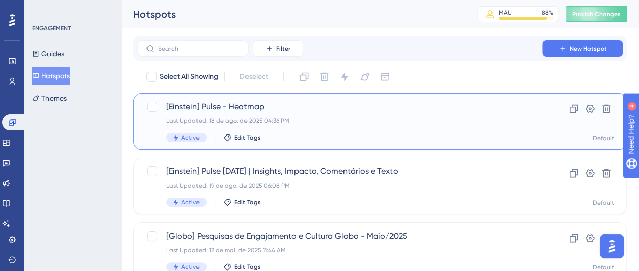
click at [332, 99] on div "[Einstein] Pulse - Heatmap Last Updated: 18 de ago. de 2025 04:36 PM Active Edi…" at bounding box center [380, 121] width 494 height 57
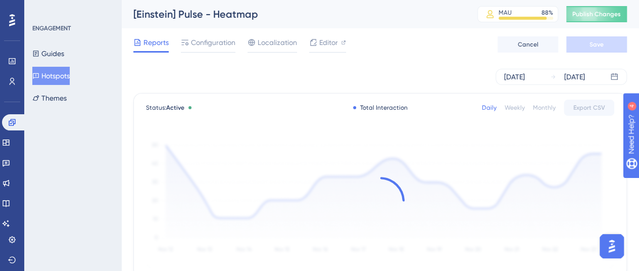
click at [200, 45] on span "Configuration" at bounding box center [213, 42] width 44 height 12
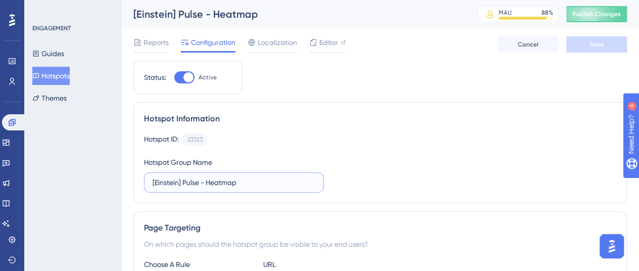
drag, startPoint x: 203, startPoint y: 183, endPoint x: 220, endPoint y: 184, distance: 17.2
paste input "[Einstein] Pulse [DATE] |"
click at [590, 45] on span "Save" at bounding box center [597, 44] width 14 height 8
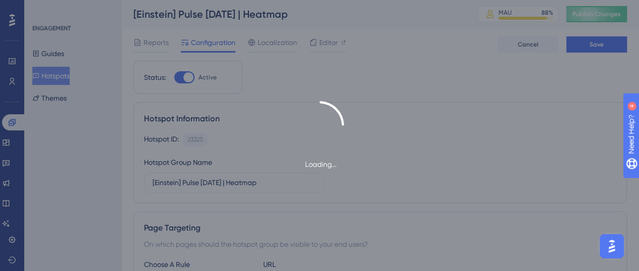
type input "[Einstein] Pulse [DATE] | Heatmap"
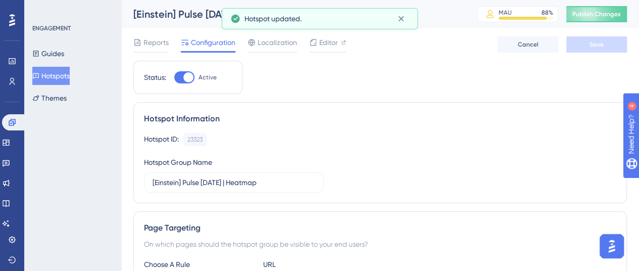
click at [70, 75] on button "Hotspots" at bounding box center [50, 76] width 37 height 18
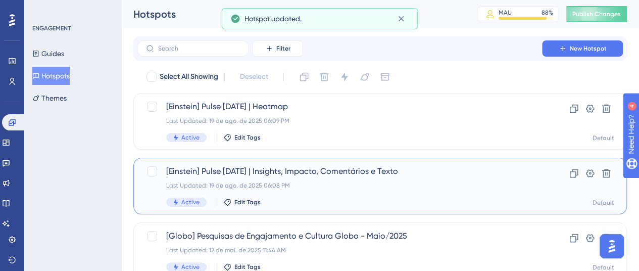
click at [297, 165] on span "[Einstein] Pulse [DATE] | Insights, Impacto, Comentários e Texto" at bounding box center [339, 171] width 347 height 12
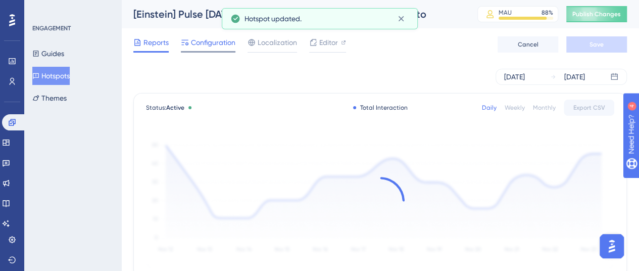
click at [219, 46] on span "Configuration" at bounding box center [213, 42] width 44 height 12
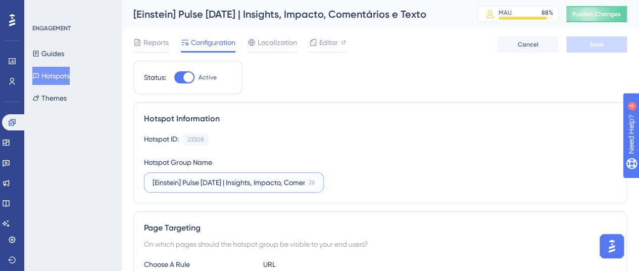
click at [290, 186] on input "[Einstein] Pulse [DATE] | Insights, Impacto, Comentários e Texto" at bounding box center [229, 182] width 152 height 11
drag, startPoint x: 292, startPoint y: 181, endPoint x: 242, endPoint y: 180, distance: 50.6
click at [292, 180] on input "[Einstein] Pulse [DATE] | Insights, Impacto, Comentários e Texto" at bounding box center [229, 182] width 152 height 11
click at [241, 180] on input "[Einstein] Pulse [DATE] | Insights, Impacto, Comentários e Texto" at bounding box center [229, 182] width 152 height 11
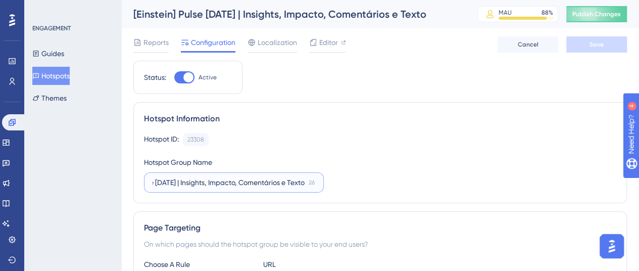
drag, startPoint x: 423, startPoint y: 181, endPoint x: 516, endPoint y: 183, distance: 93.0
click at [516, 183] on div "Hotspot ID: 23308 Copy Hotspot Group Name [[PERSON_NAME]] Pulse [DATE] | Insigh…" at bounding box center [380, 163] width 473 height 60
click at [69, 73] on button "Hotspots" at bounding box center [50, 76] width 37 height 18
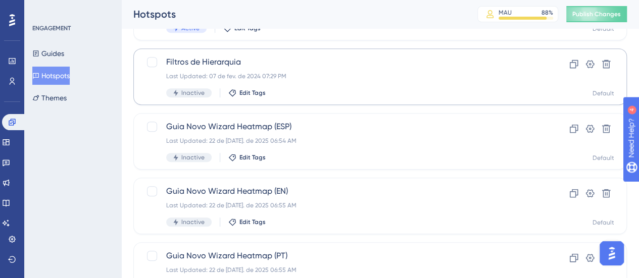
scroll to position [253, 0]
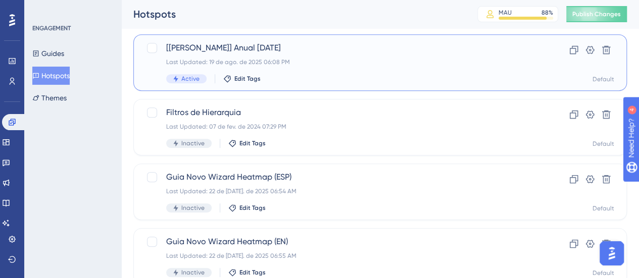
click at [335, 67] on div "[[PERSON_NAME]] Anual [DATE] Last Updated: 19 de ago. de 2025 06:08 PM Active E…" at bounding box center [339, 62] width 347 height 41
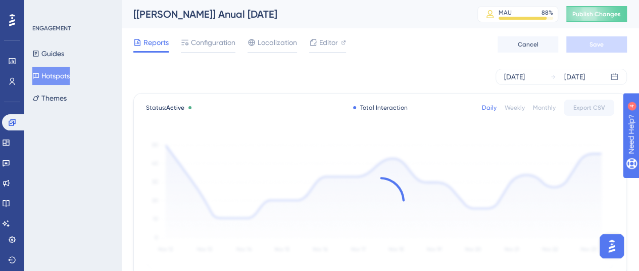
click at [204, 12] on div "[[PERSON_NAME]] Anual [DATE]" at bounding box center [292, 14] width 319 height 14
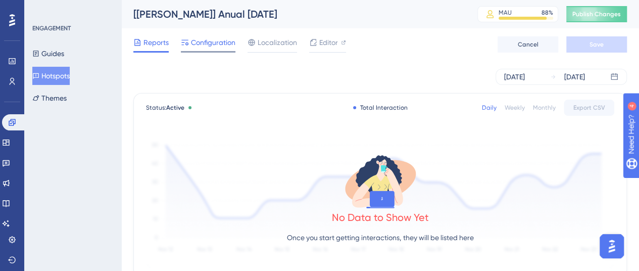
click at [215, 49] on div "Configuration" at bounding box center [208, 44] width 55 height 16
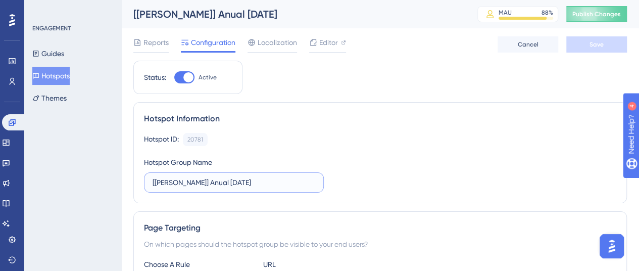
click at [250, 180] on input "[[PERSON_NAME]] Anual [DATE]" at bounding box center [234, 182] width 163 height 11
paste input "Insights, Impacto, Comentários e Texto"
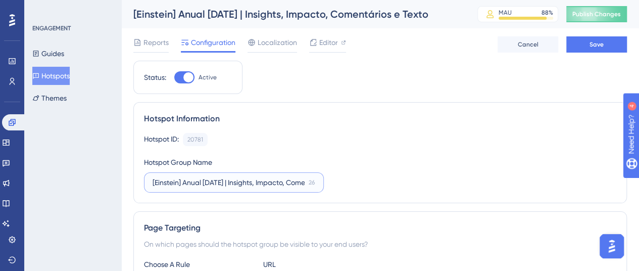
scroll to position [0, 53]
click at [587, 47] on button "Save" at bounding box center [597, 44] width 61 height 16
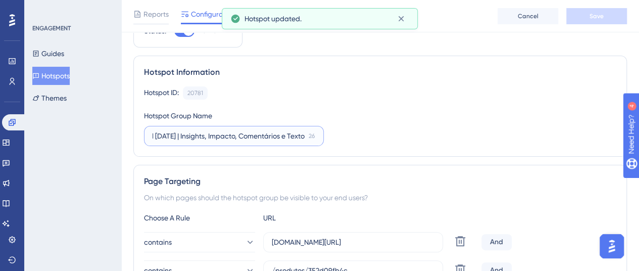
drag, startPoint x: 369, startPoint y: 136, endPoint x: 439, endPoint y: 139, distance: 69.8
click at [439, 139] on div "Hotspot ID: 20781 Copy Hotspot Group Name [[PERSON_NAME]] Anual [DATE] | Insigh…" at bounding box center [380, 116] width 473 height 60
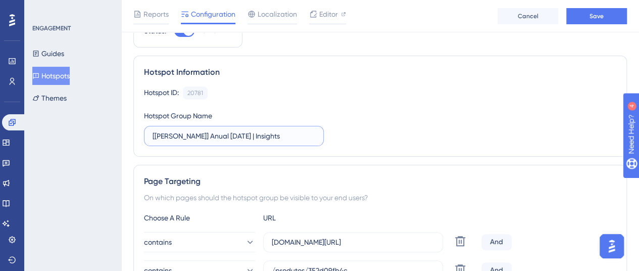
scroll to position [0, 0]
type input "[[PERSON_NAME]] Anual [DATE] | Insights"
click at [488, 145] on div "Hotspot ID: 20781 Copy Hotspot Group Name [[PERSON_NAME]] Anual [DATE] | Insigh…" at bounding box center [380, 116] width 473 height 60
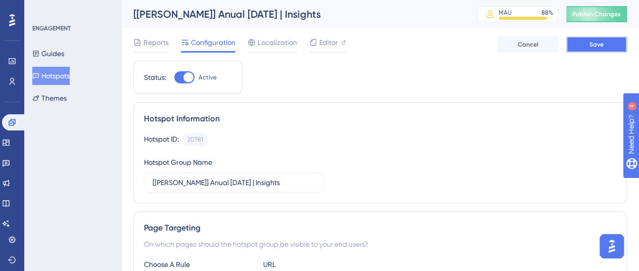
click at [592, 41] on span "Save" at bounding box center [597, 44] width 14 height 8
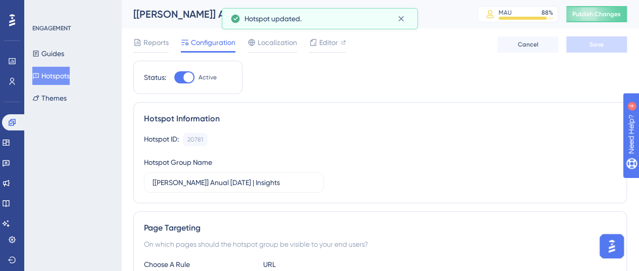
click at [48, 79] on button "Hotspots" at bounding box center [50, 76] width 37 height 18
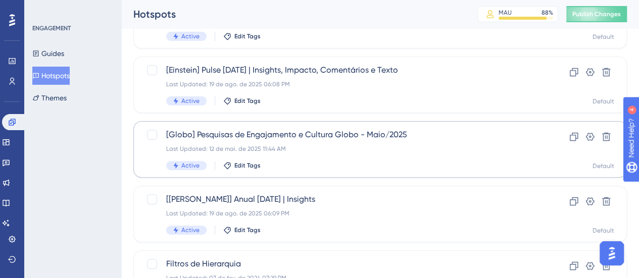
scroll to position [51, 0]
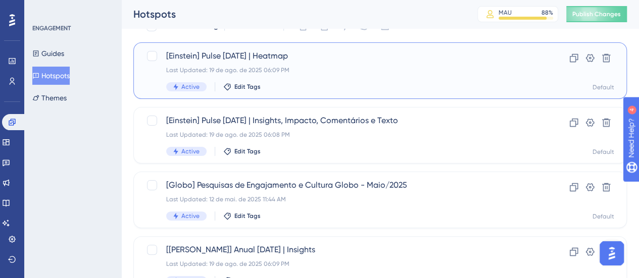
click at [279, 56] on span "[Einstein] Pulse [DATE] | Heatmap" at bounding box center [339, 56] width 347 height 12
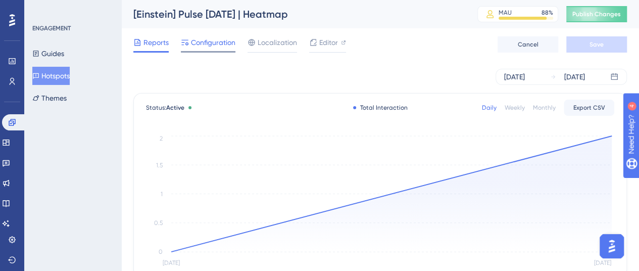
click at [200, 42] on span "Configuration" at bounding box center [213, 42] width 44 height 12
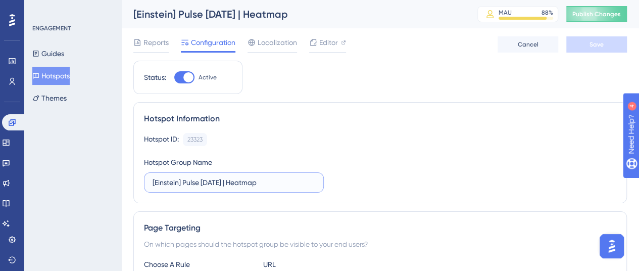
click at [230, 181] on input "[Einstein] Pulse [DATE] | Heatmap" at bounding box center [234, 182] width 163 height 11
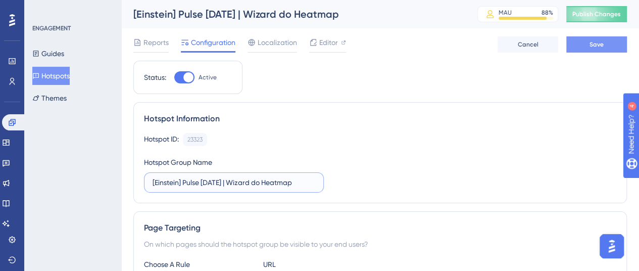
type input "[Einstein] Pulse [DATE] | Wizard do Heatmap"
click at [599, 44] on span "Save" at bounding box center [597, 44] width 14 height 8
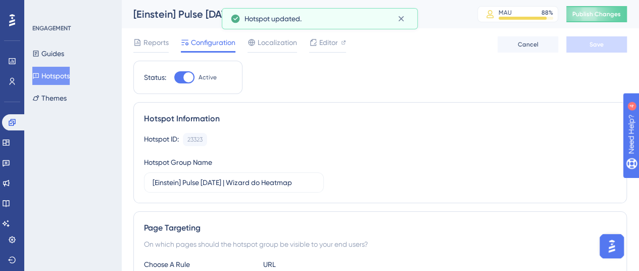
click at [70, 83] on button "Hotspots" at bounding box center [50, 76] width 37 height 18
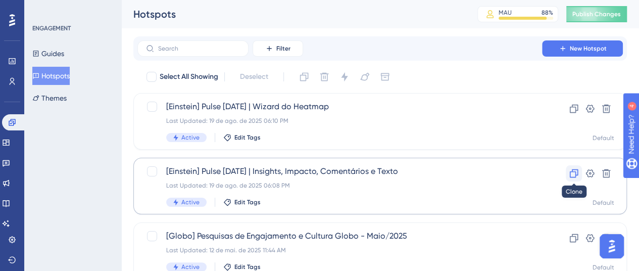
click at [573, 173] on icon at bounding box center [574, 173] width 10 height 10
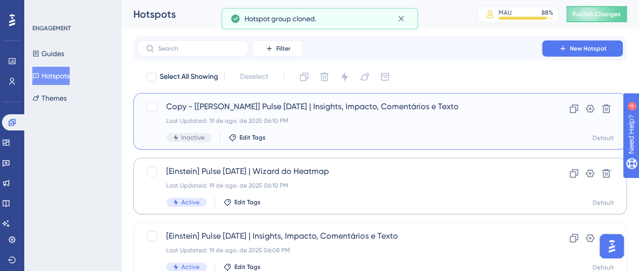
click at [389, 100] on div "Copy - [[PERSON_NAME]] Pulse [DATE] | Insights, Impacto, Comentários e Texto La…" at bounding box center [380, 121] width 494 height 57
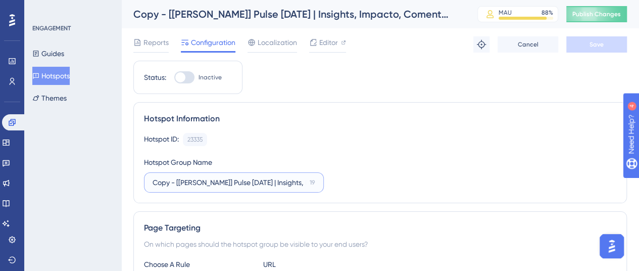
drag, startPoint x: 175, startPoint y: 182, endPoint x: 110, endPoint y: 189, distance: 65.0
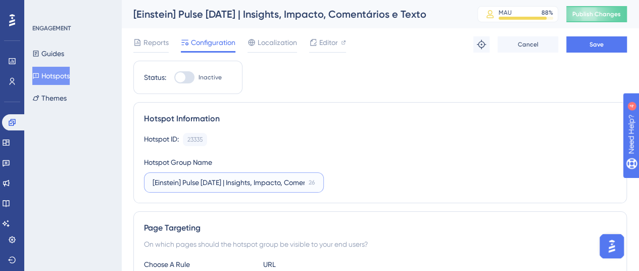
click at [227, 181] on input "[Einstein] Pulse [DATE] | Insights, Impacto, Comentários e Texto" at bounding box center [229, 182] width 152 height 11
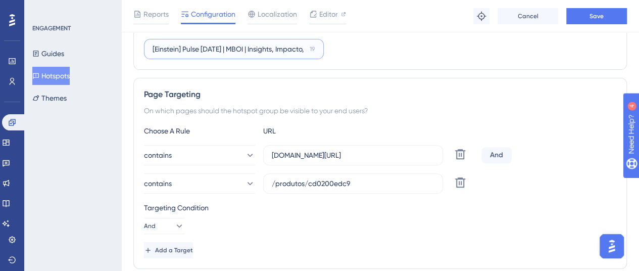
scroll to position [152, 0]
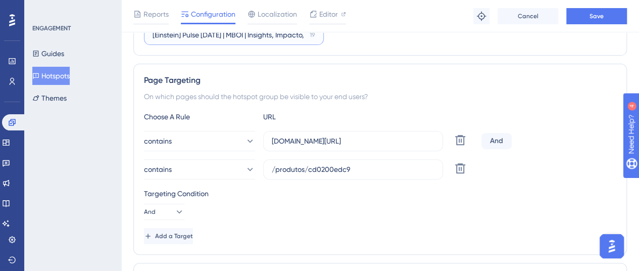
type input "[Einstein] Pulse [DATE] | MBOI | Insights, Impacto, Comentários e Texto"
drag, startPoint x: 373, startPoint y: 166, endPoint x: 309, endPoint y: 166, distance: 64.2
click at [309, 167] on input "/produtos/cd0200edc9" at bounding box center [353, 169] width 163 height 11
paste input "db79711ea8"
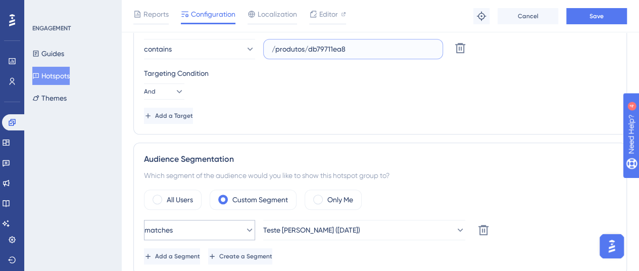
scroll to position [373, 0]
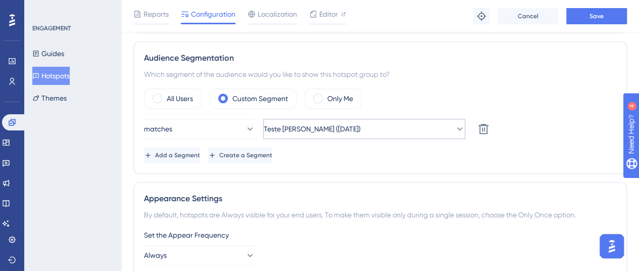
type input "/produtos/db79711ea8"
click at [309, 133] on button "Teste [PERSON_NAME] ([DATE])" at bounding box center [364, 129] width 202 height 20
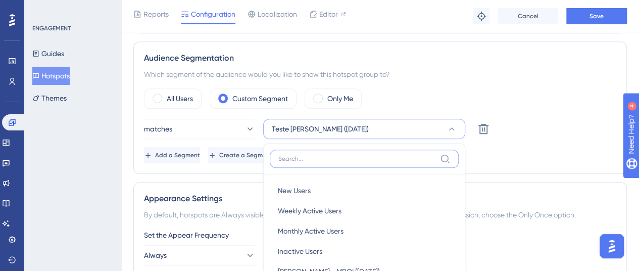
scroll to position [480, 0]
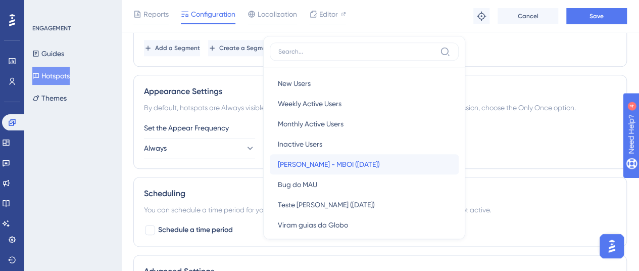
click at [360, 163] on span "[PERSON_NAME] - MBOI ([DATE])" at bounding box center [329, 164] width 102 height 12
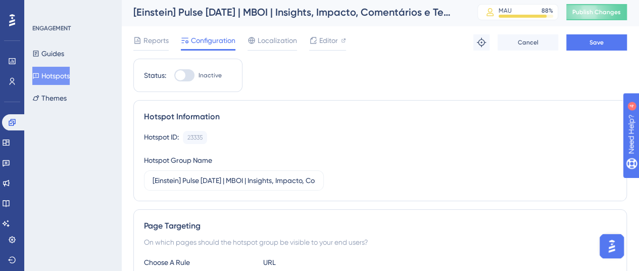
scroll to position [0, 0]
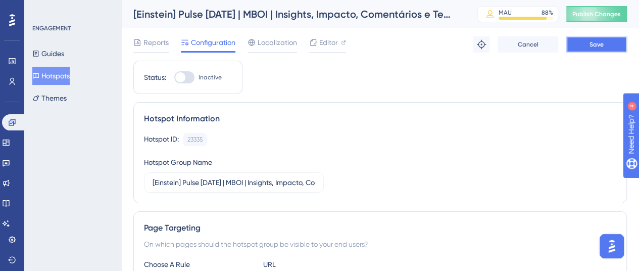
click at [586, 46] on button "Save" at bounding box center [597, 44] width 61 height 16
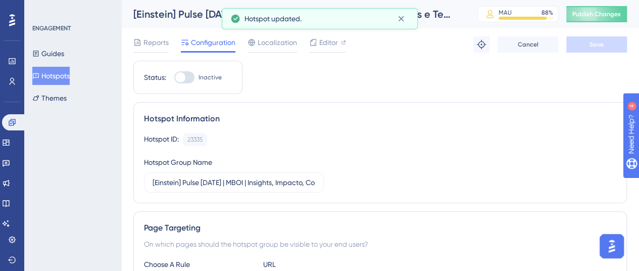
click at [68, 79] on button "Hotspots" at bounding box center [50, 76] width 37 height 18
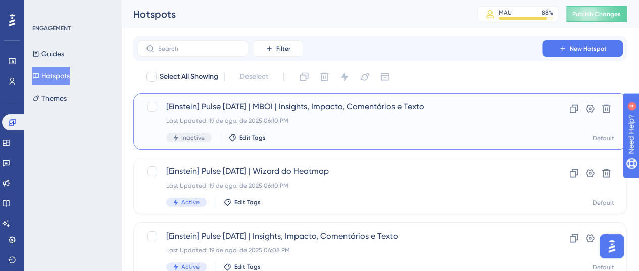
click at [402, 120] on div "Last Updated: 19 de ago. de 2025 06:10 PM" at bounding box center [339, 121] width 347 height 8
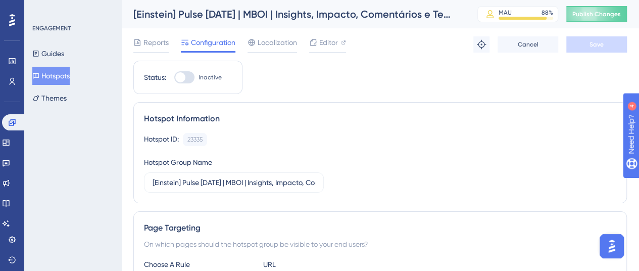
click at [70, 75] on button "Hotspots" at bounding box center [50, 76] width 37 height 18
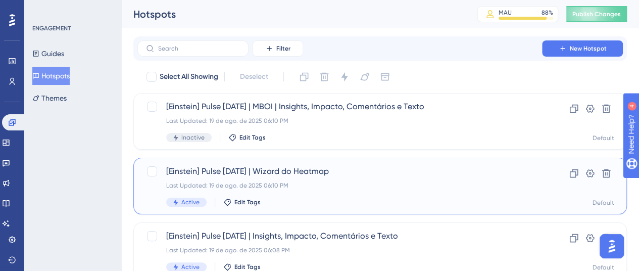
click at [335, 186] on div "Last Updated: 19 de ago. de 2025 06:10 PM" at bounding box center [339, 185] width 347 height 8
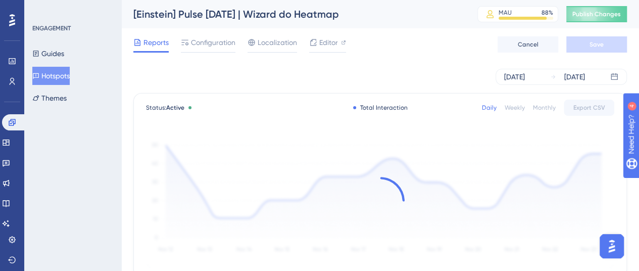
click at [210, 33] on div "Reports Configuration Localization Editor Cancel Save" at bounding box center [380, 44] width 494 height 32
click at [219, 42] on span "Configuration" at bounding box center [213, 42] width 44 height 12
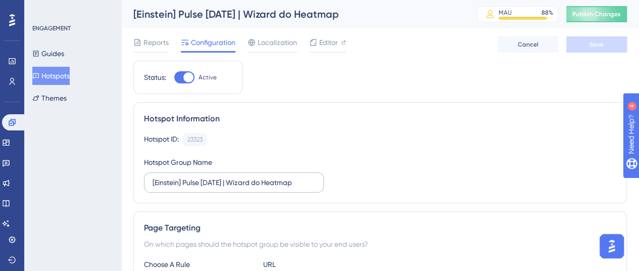
click at [270, 173] on label "[Einstein] Pulse [DATE] | Wizard do Heatmap" at bounding box center [234, 182] width 180 height 20
click at [270, 177] on input "[Einstein] Pulse [DATE] | Wizard do Heatmap" at bounding box center [234, 182] width 163 height 11
click at [270, 173] on label "[Einstein] Pulse [DATE] | Wizard do Heatmap" at bounding box center [234, 182] width 180 height 20
click at [270, 177] on input "[Einstein] Pulse [DATE] | Wizard do Heatmap" at bounding box center [234, 182] width 163 height 11
click at [357, 167] on div "Hotspot ID: 23323 Copy Hotspot Group Name [[PERSON_NAME]] Pulse [DATE] | Wizard…" at bounding box center [380, 163] width 473 height 60
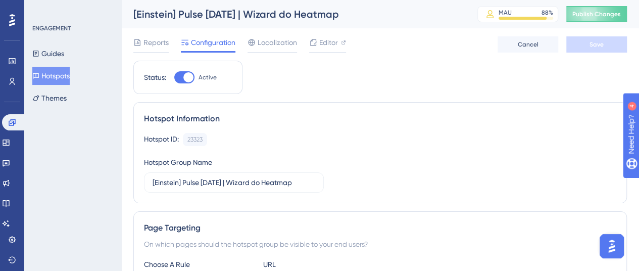
click at [57, 71] on button "Hotspots" at bounding box center [50, 76] width 37 height 18
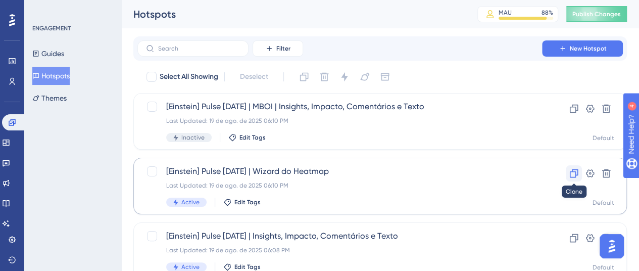
click at [577, 175] on icon at bounding box center [574, 173] width 10 height 10
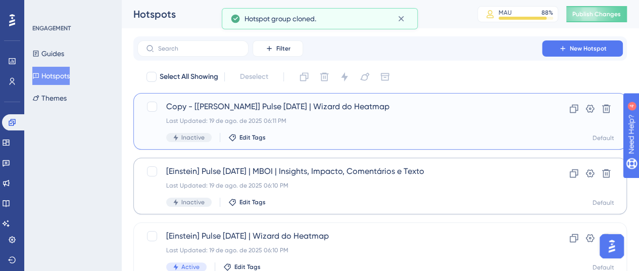
click at [334, 117] on div "Last Updated: 19 de ago. de 2025 06:11 PM" at bounding box center [339, 121] width 347 height 8
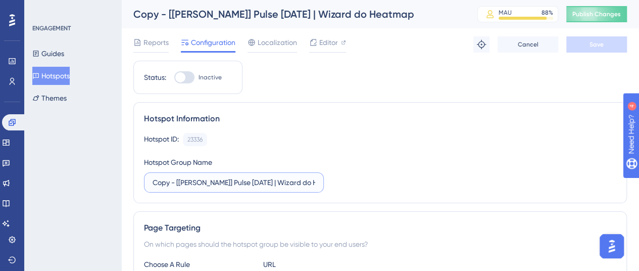
click at [255, 179] on input "Copy - [[PERSON_NAME]] Pulse [DATE] | Wizard do Heatmap" at bounding box center [234, 182] width 163 height 11
paste input "MBOI |"
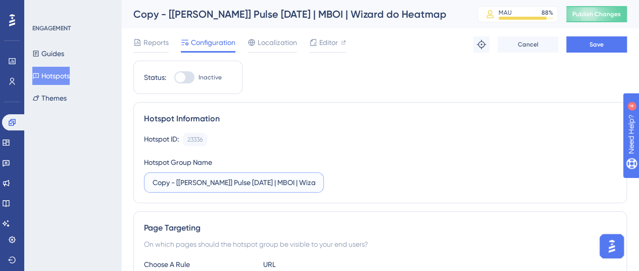
drag, startPoint x: 126, startPoint y: 187, endPoint x: 113, endPoint y: 186, distance: 12.7
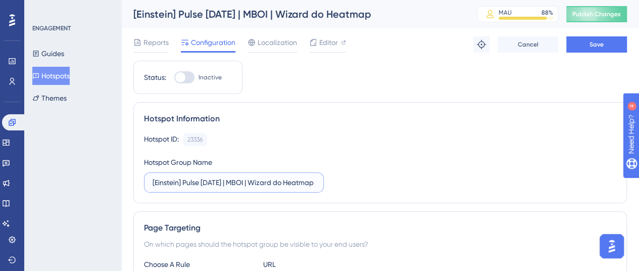
type input "[Einstein] Pulse [DATE] | MBOI | Wizard do Heatmap"
click at [416, 165] on div "Hotspot ID: 23336 Copy Hotspot Group Name [[PERSON_NAME]] Pulse [DATE] | MBOI |…" at bounding box center [380, 163] width 473 height 60
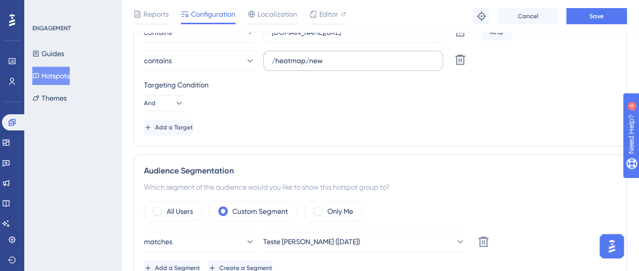
scroll to position [404, 0]
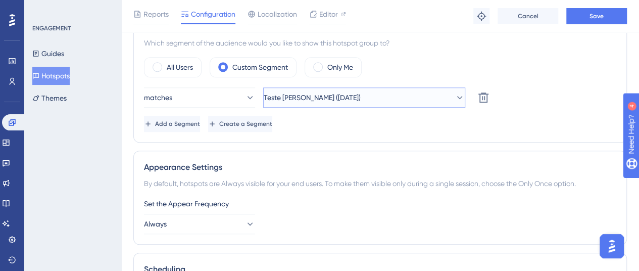
click at [365, 95] on button "Teste [PERSON_NAME] ([DATE])" at bounding box center [364, 97] width 202 height 20
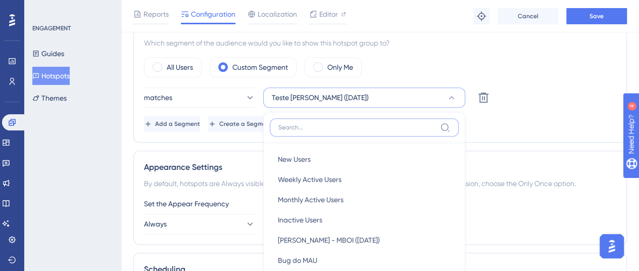
scroll to position [480, 0]
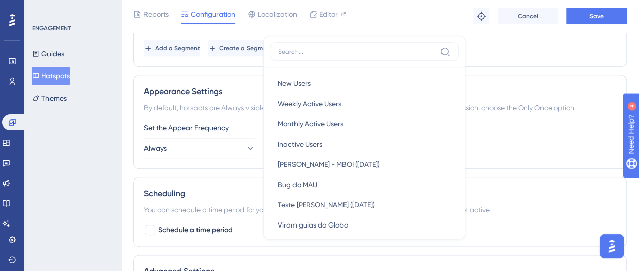
click at [352, 233] on div "New Users New Users Weekly Active Users Weekly Active Users Monthly Active User…" at bounding box center [364, 137] width 202 height 203
click at [361, 164] on span "[PERSON_NAME] - MBOI ([DATE])" at bounding box center [329, 164] width 102 height 12
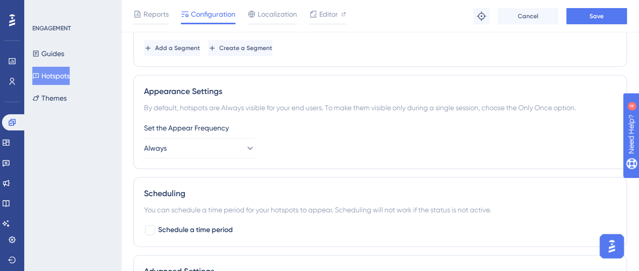
click at [531, 115] on div "Appearance Settings By default, hotspots are Always visible for your end users.…" at bounding box center [380, 122] width 494 height 94
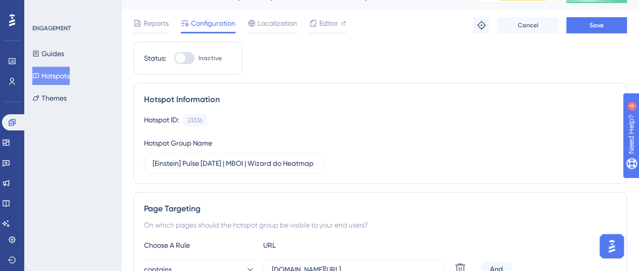
scroll to position [0, 0]
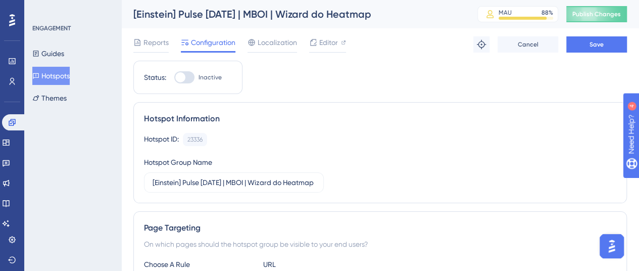
click at [596, 44] on span "Save" at bounding box center [597, 44] width 14 height 8
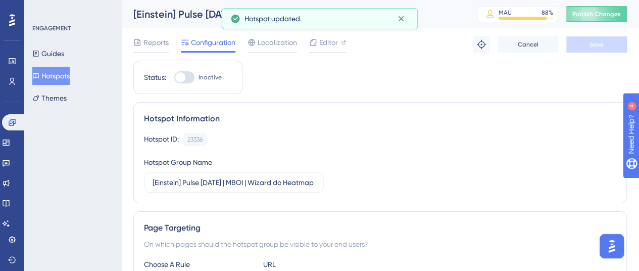
click at [39, 78] on icon at bounding box center [35, 75] width 7 height 7
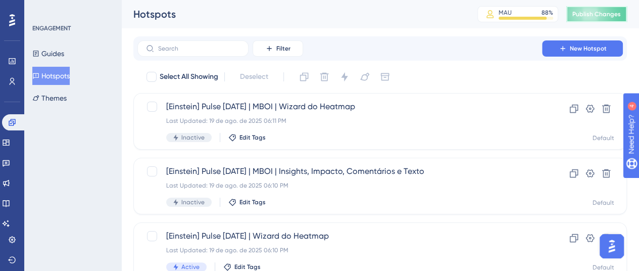
click at [616, 16] on span "Publish Changes" at bounding box center [597, 14] width 49 height 8
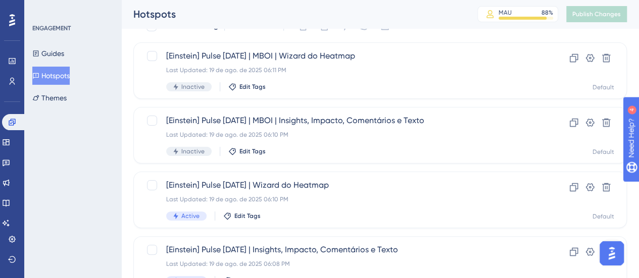
scroll to position [202, 0]
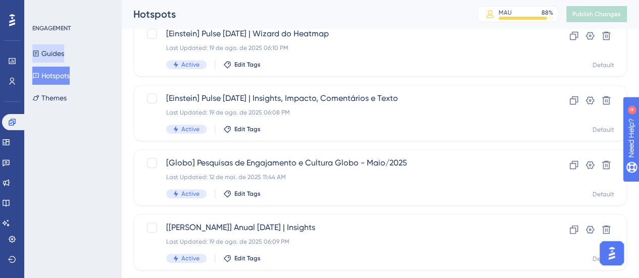
click at [64, 52] on button "Guides" at bounding box center [48, 53] width 32 height 18
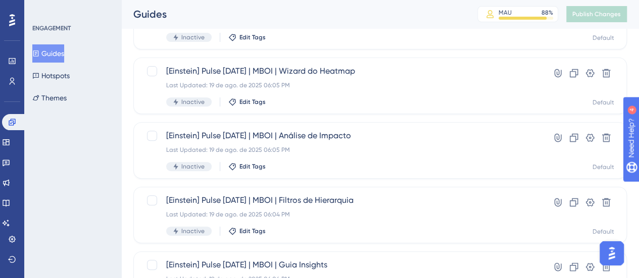
scroll to position [253, 0]
